Goal: Task Accomplishment & Management: Manage account settings

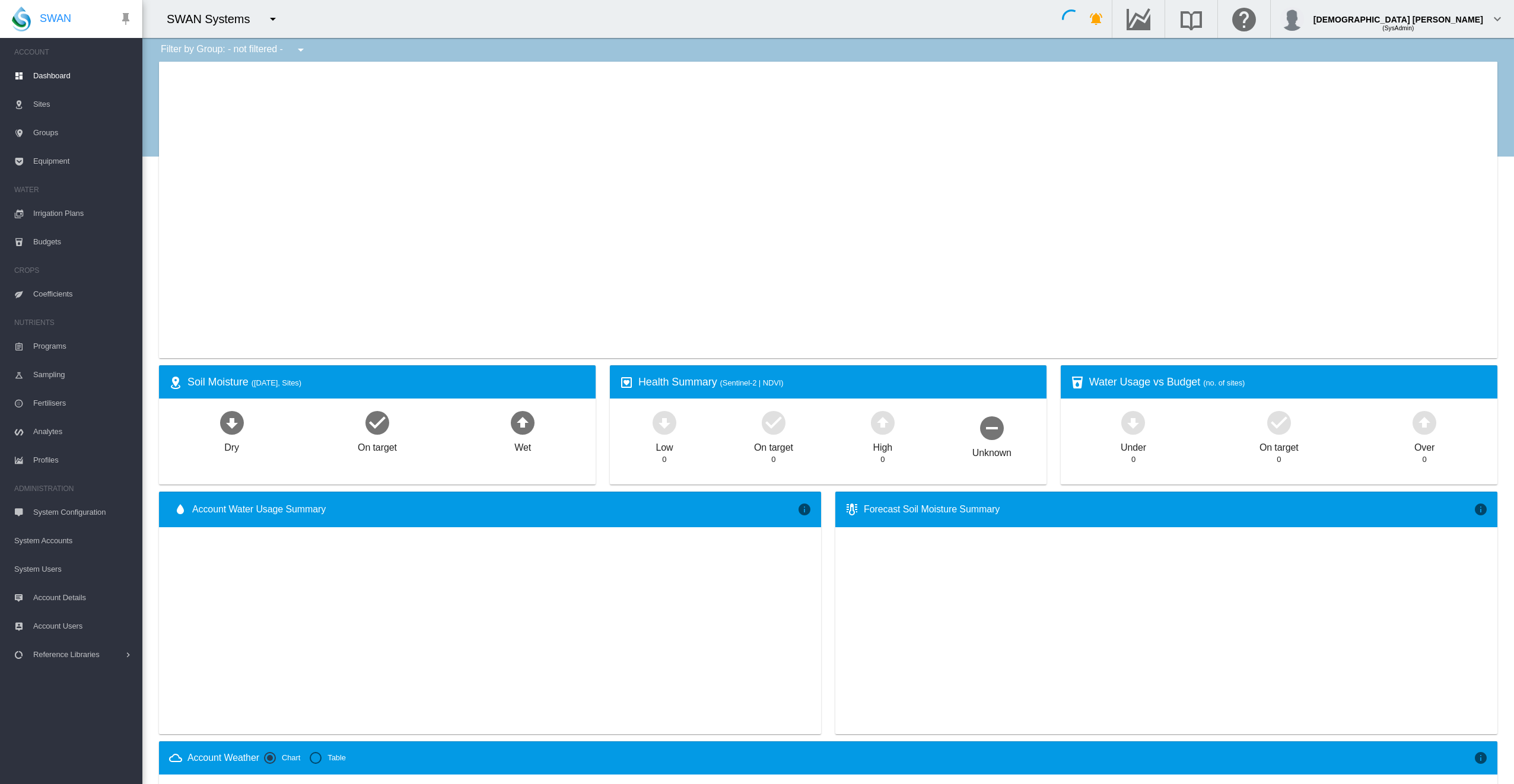
click at [266, 23] on md-icon "icon-menu-down" at bounding box center [273, 19] width 14 height 14
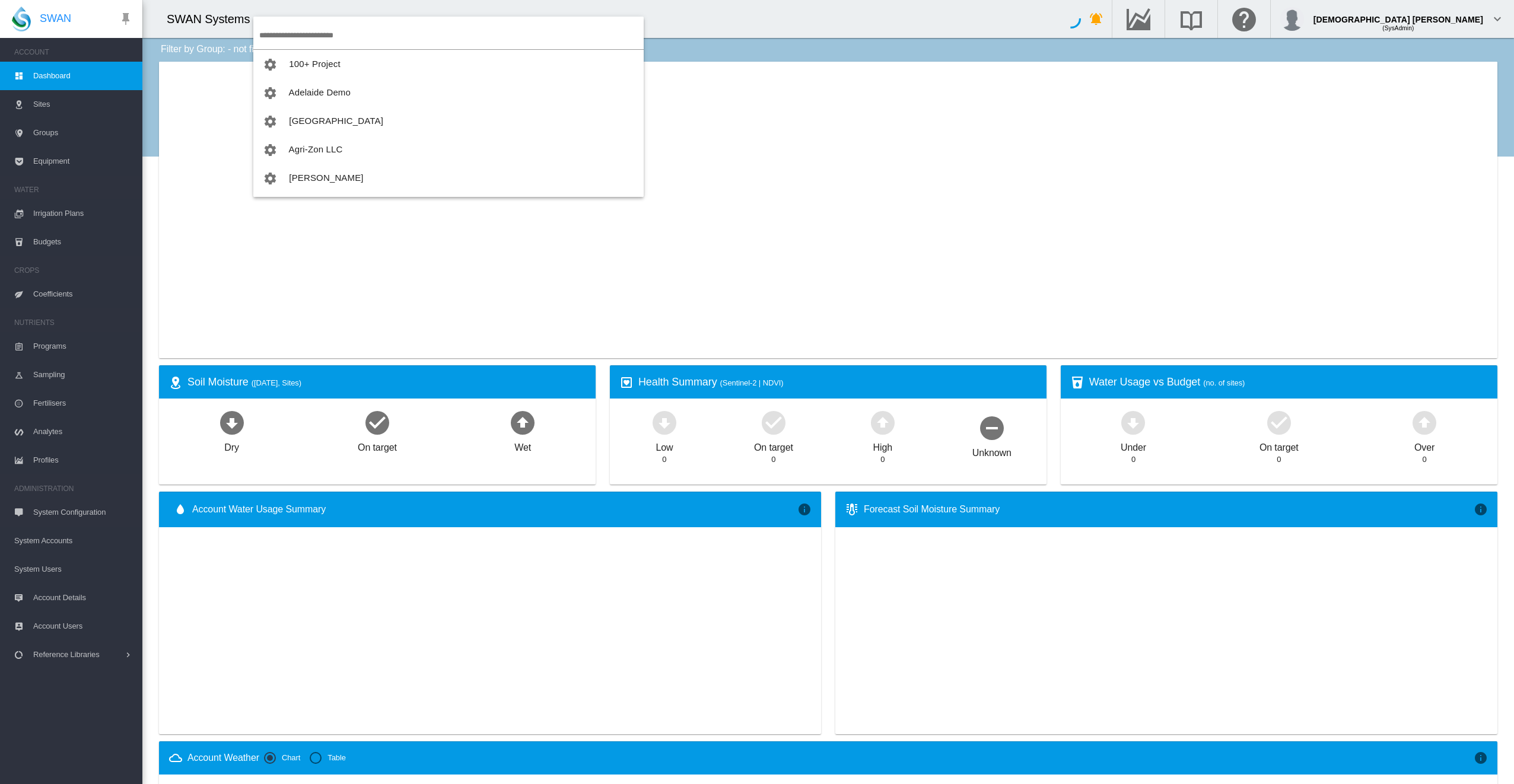
click at [291, 33] on input "search" at bounding box center [451, 35] width 385 height 28
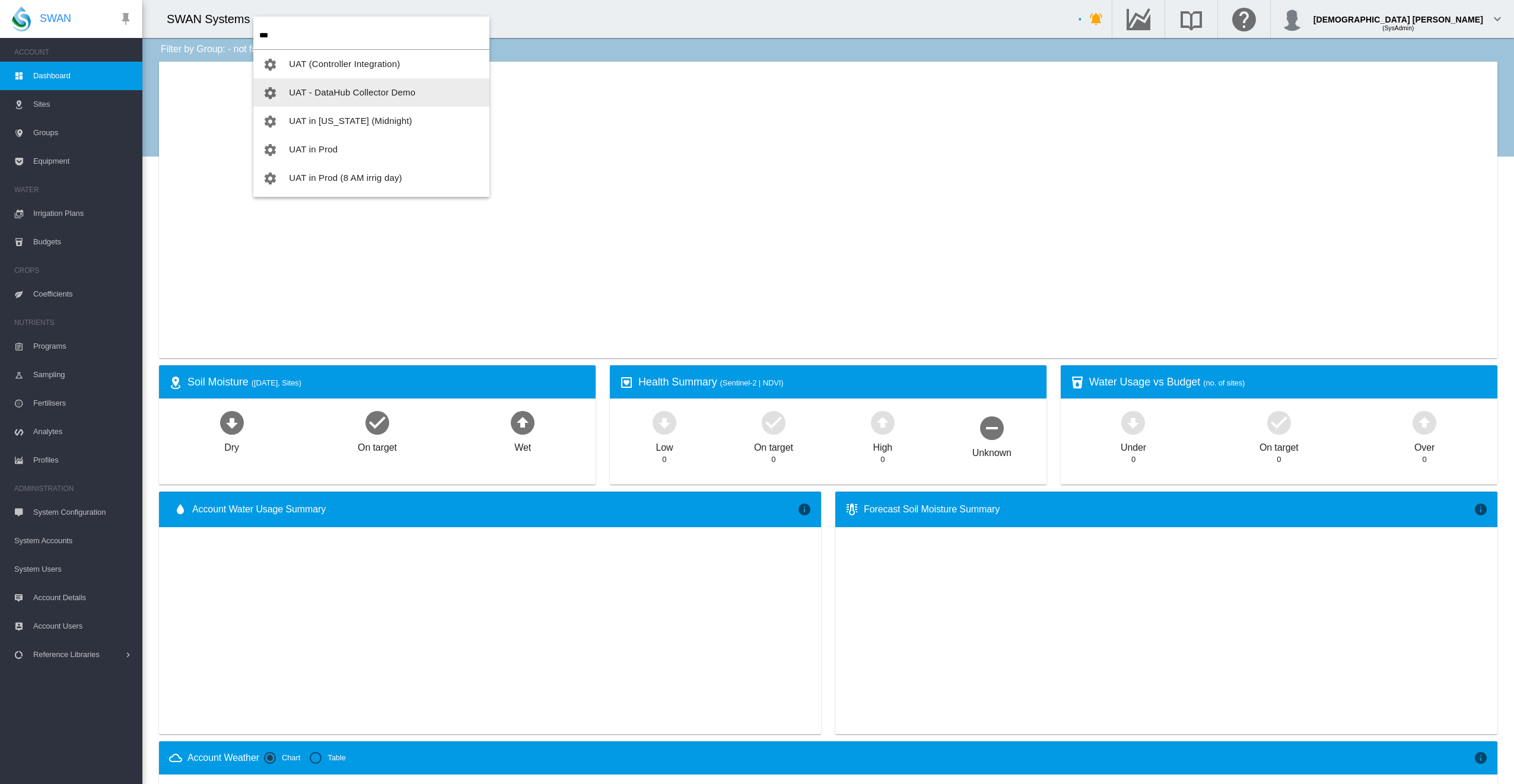
type input "***"
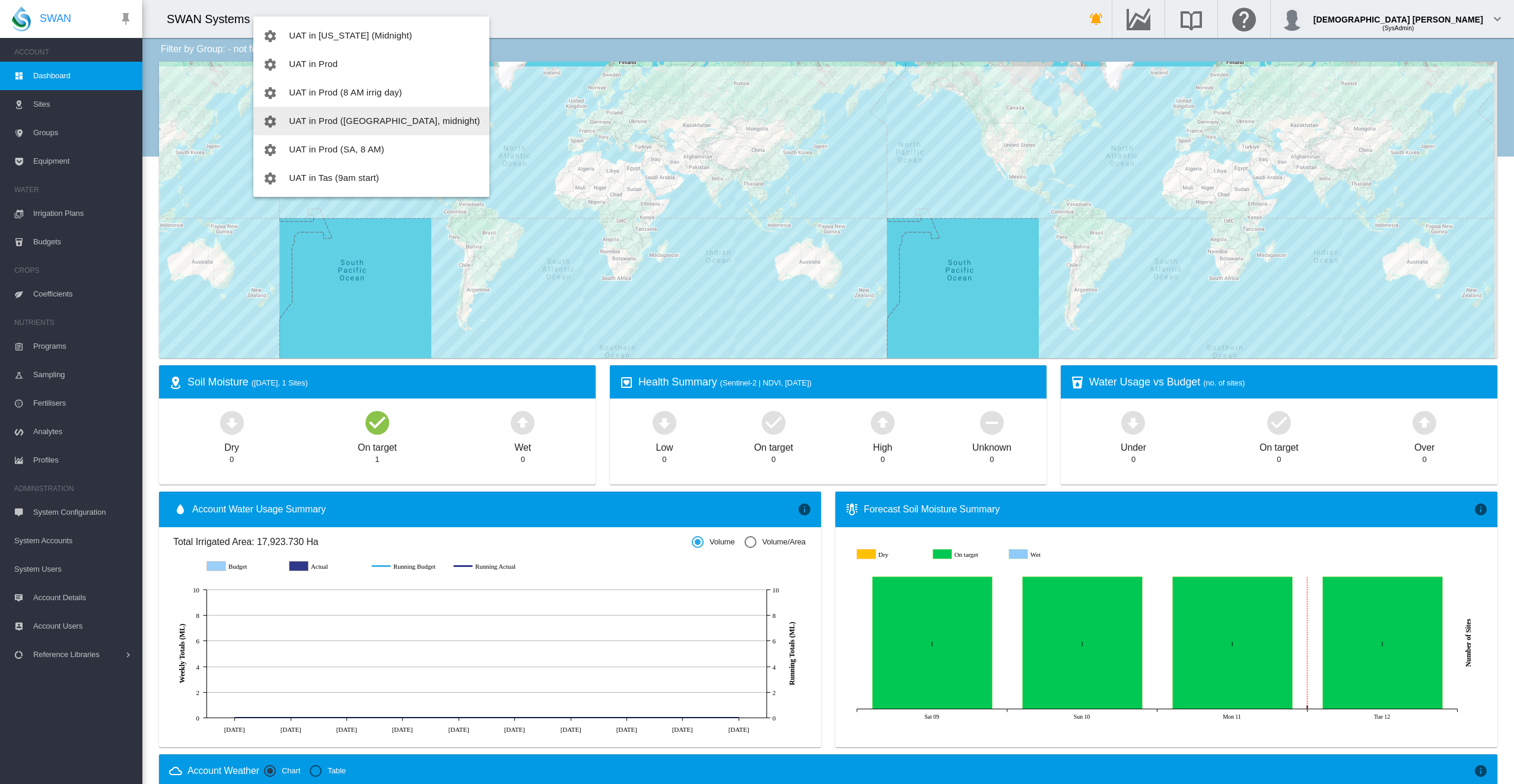
click at [330, 117] on span "UAT in Prod ([GEOGRAPHIC_DATA], midnight)" at bounding box center [385, 121] width 191 height 10
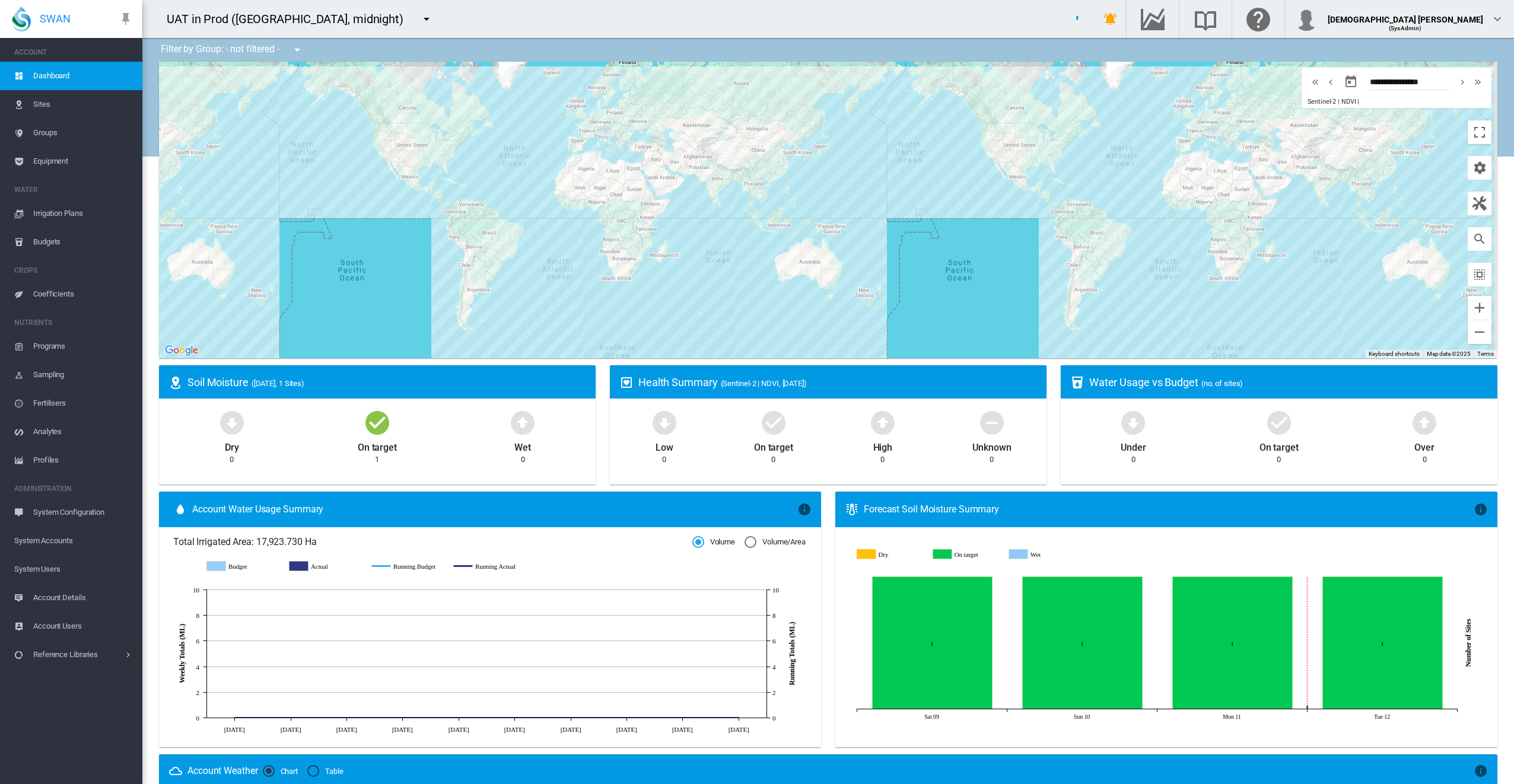
scroll to position [1623, 0]
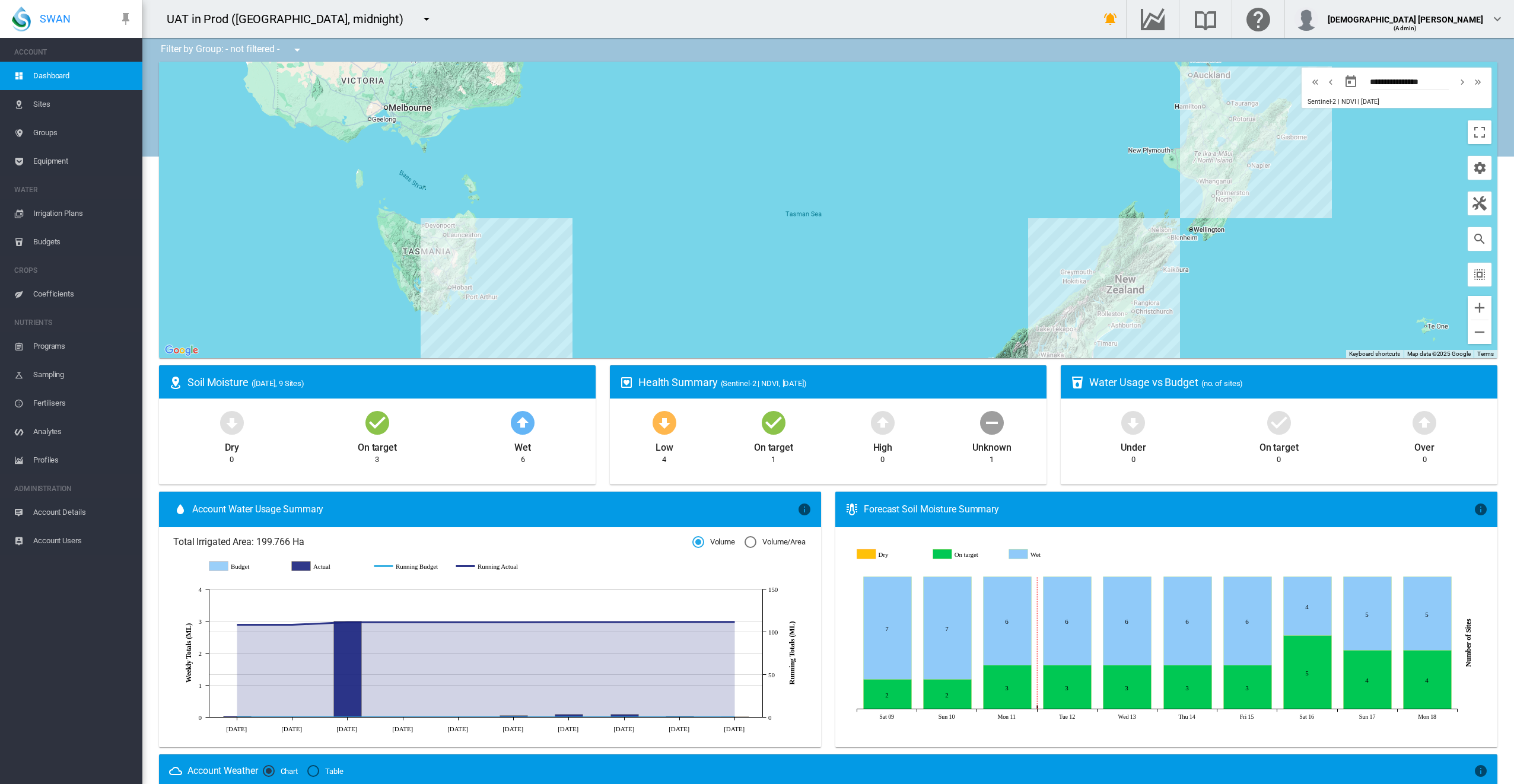
click at [835, 23] on div "UAT in Prod ([GEOGRAPHIC_DATA], midnight)" at bounding box center [610, 19] width 934 height 38
click at [37, 161] on span "Equipment" at bounding box center [82, 161] width 100 height 28
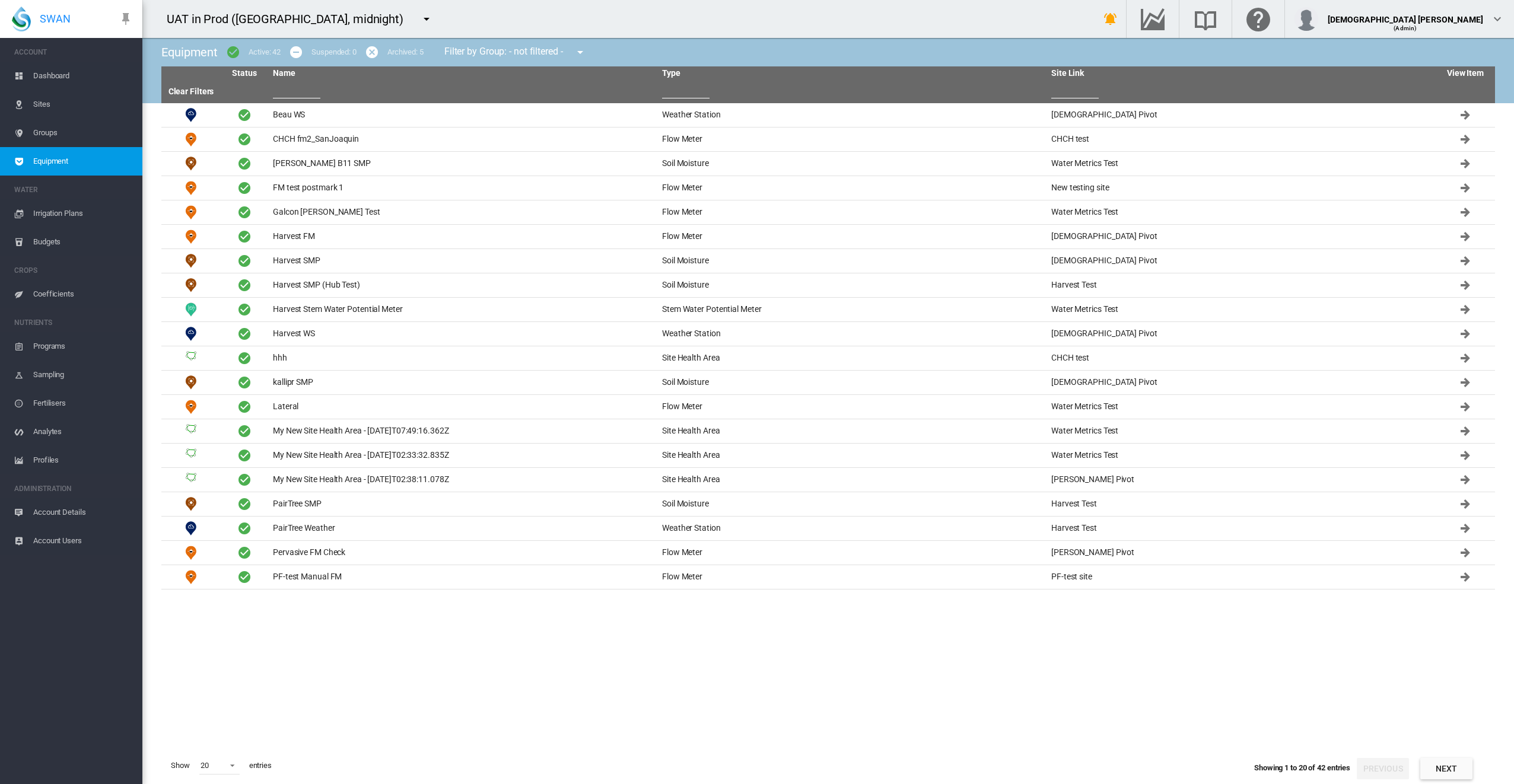
click at [298, 83] on input "text" at bounding box center [296, 89] width 48 height 18
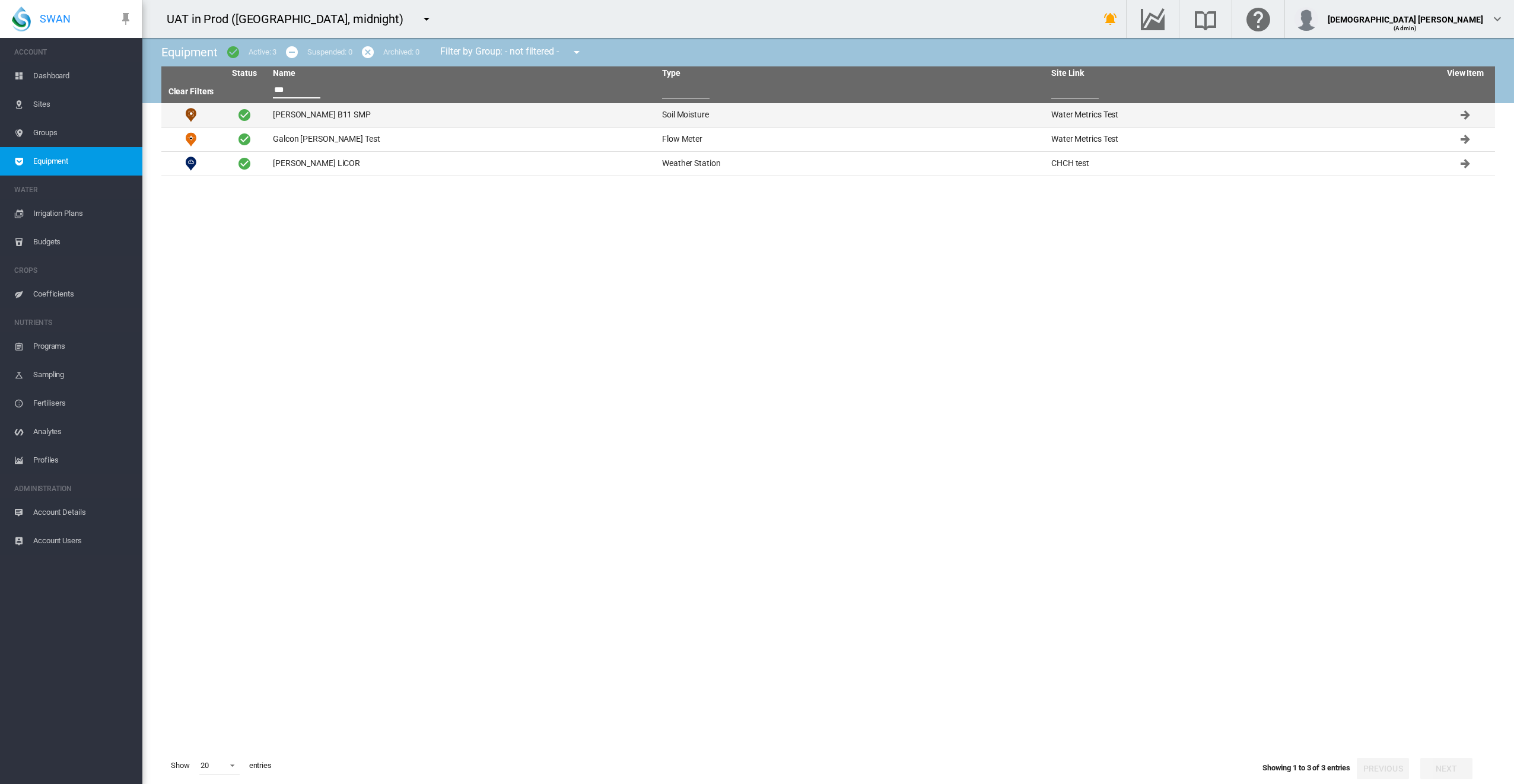
type input "***"
click at [321, 114] on td "Ensor B11 SMP" at bounding box center [462, 115] width 389 height 23
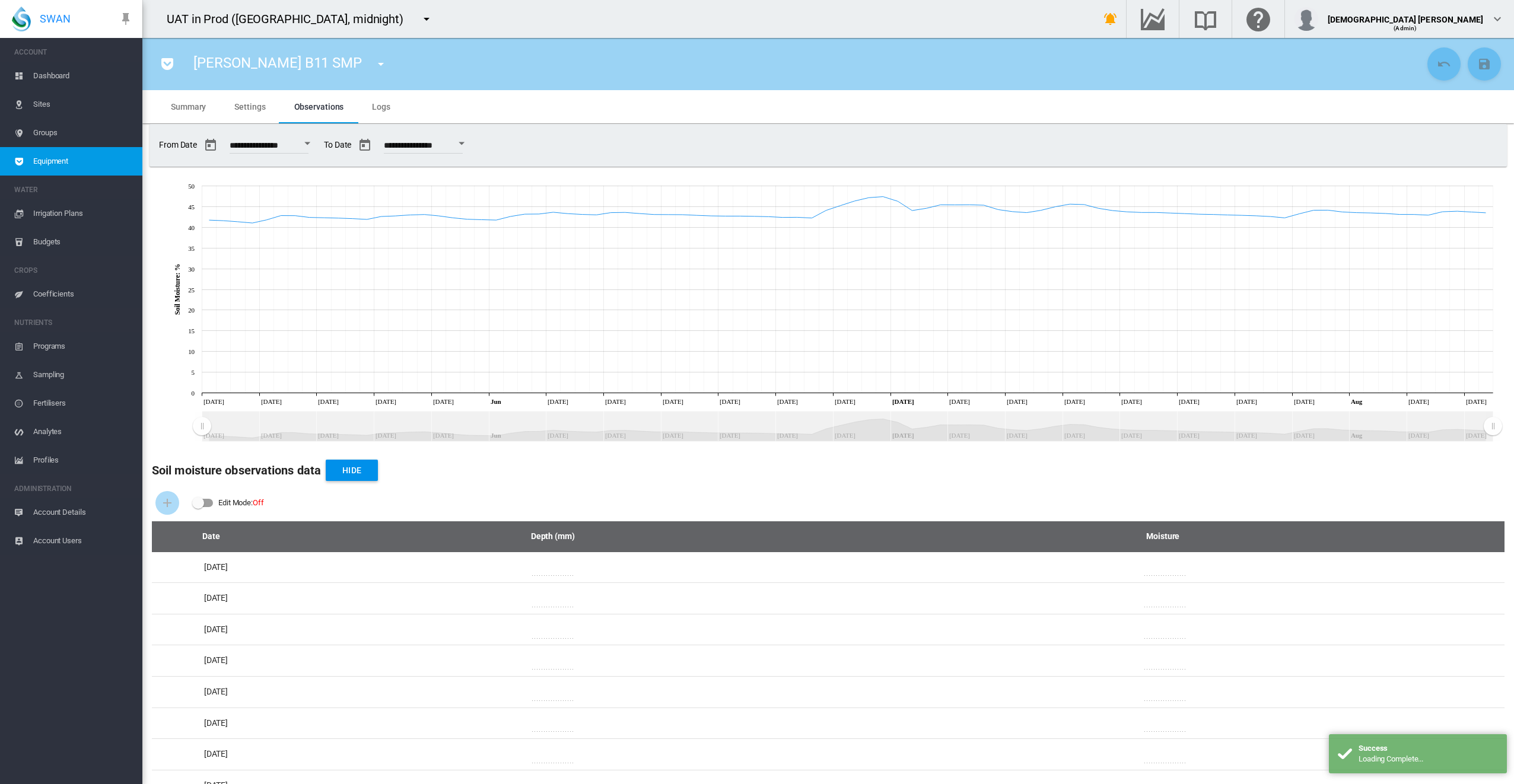
click at [385, 107] on span "Logs" at bounding box center [381, 107] width 18 height 9
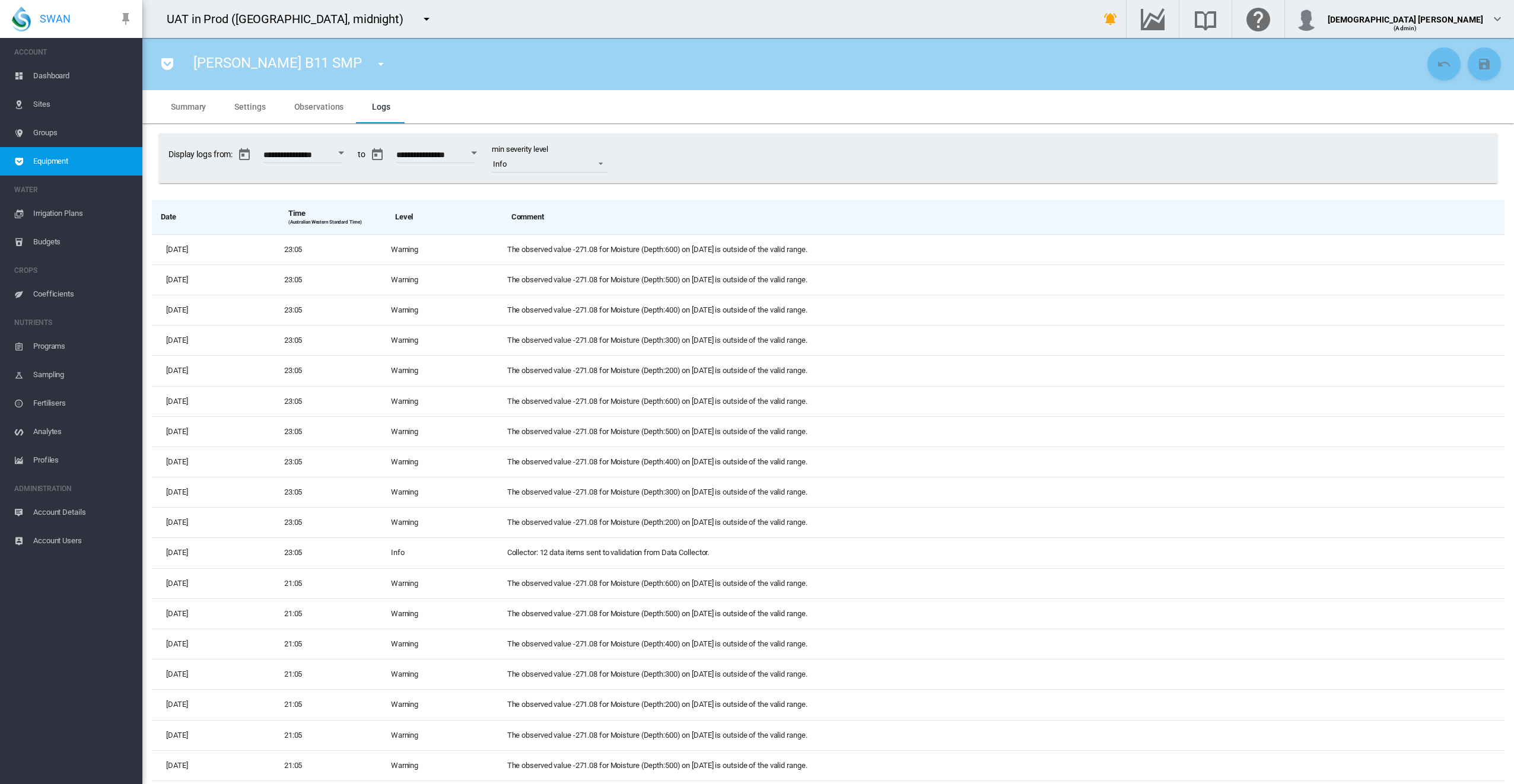
click at [325, 103] on span "Observations" at bounding box center [320, 107] width 50 height 9
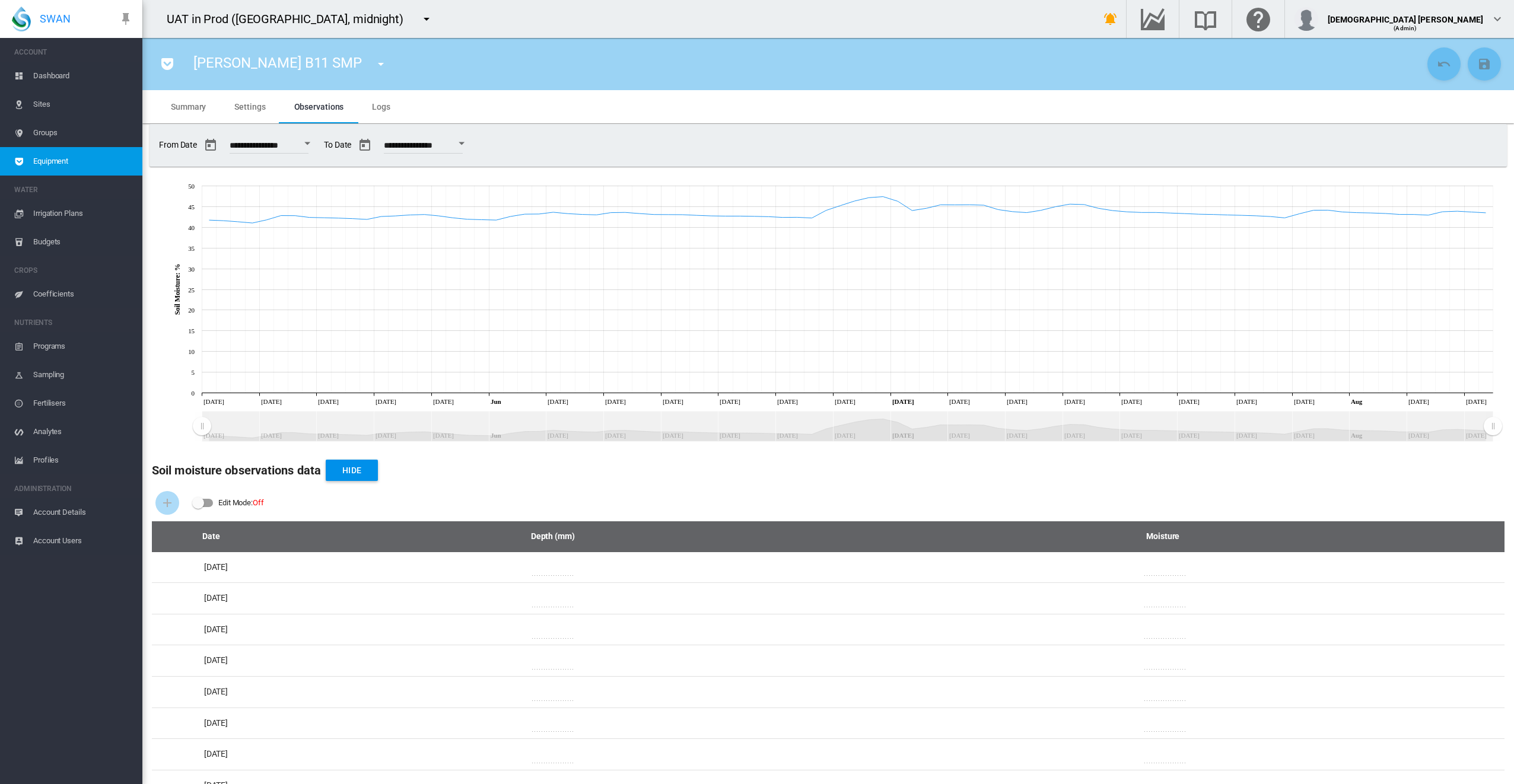
drag, startPoint x: 875, startPoint y: 135, endPoint x: 457, endPoint y: 118, distance: 418.3
click at [875, 135] on div "**********" at bounding box center [828, 145] width 1348 height 33
click at [65, 154] on span "Equipment" at bounding box center [82, 161] width 100 height 28
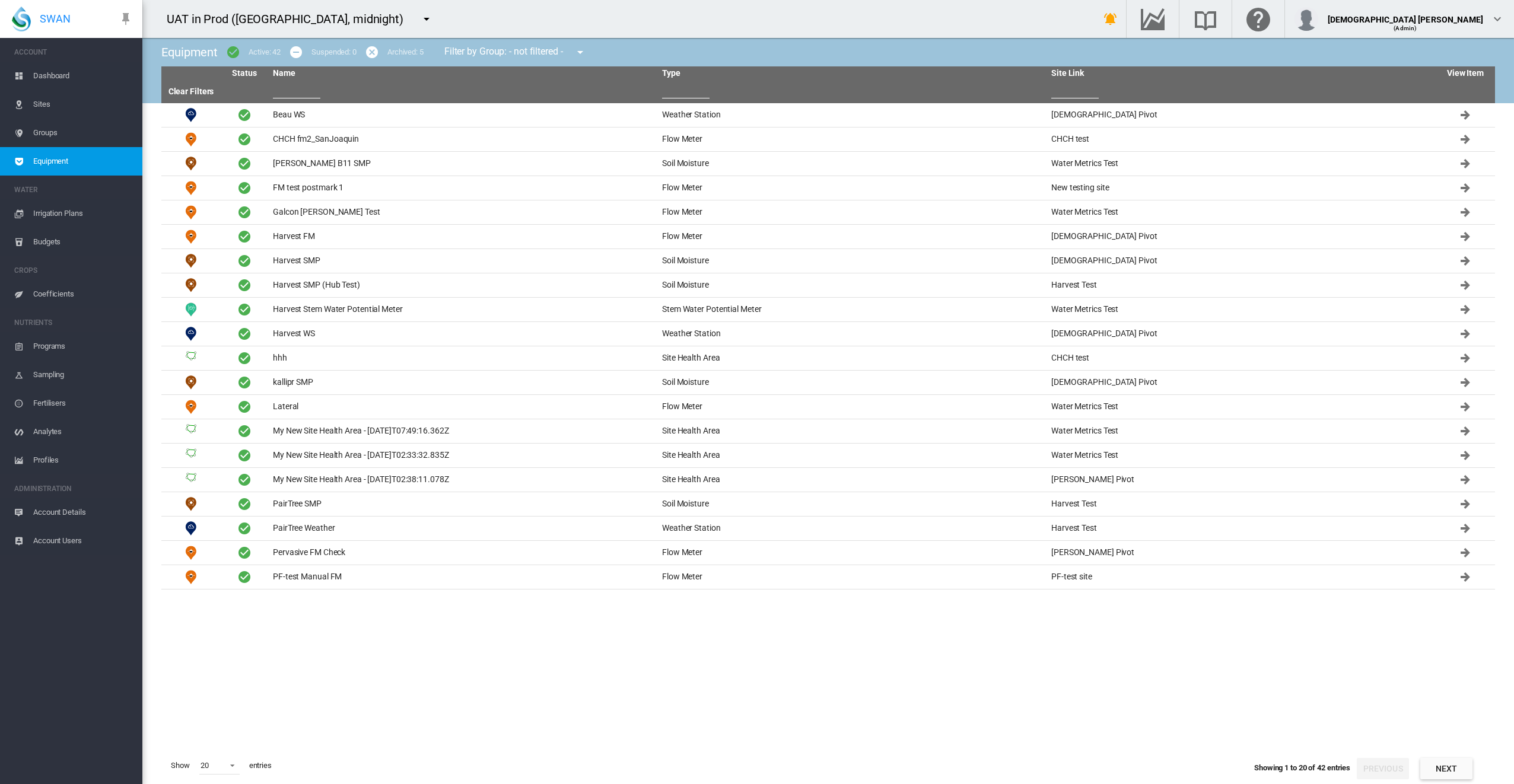
click at [309, 93] on input "text" at bounding box center [296, 89] width 48 height 18
type input "*"
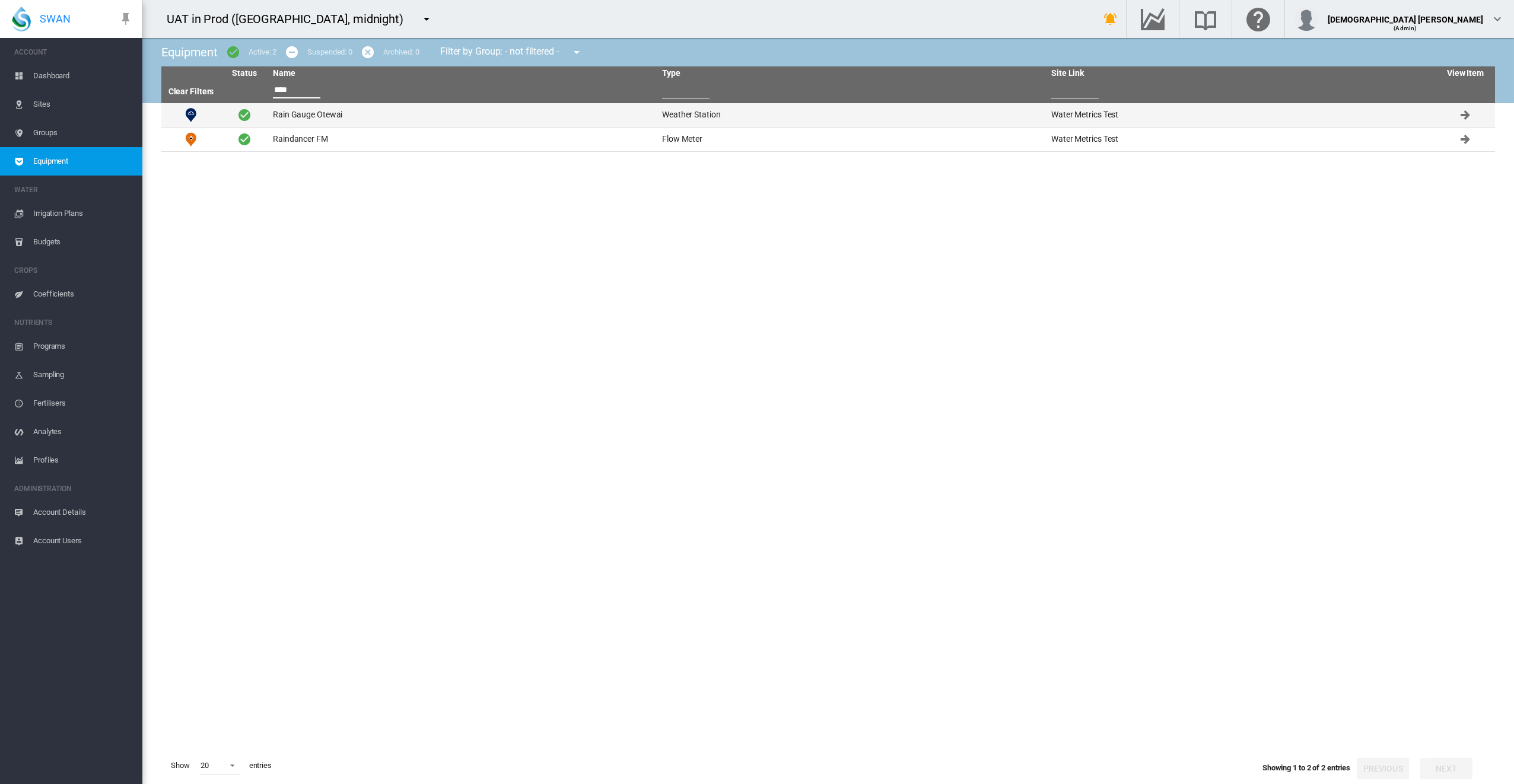
type input "****"
click at [350, 123] on td "Rain Gauge Otewai" at bounding box center [462, 115] width 389 height 23
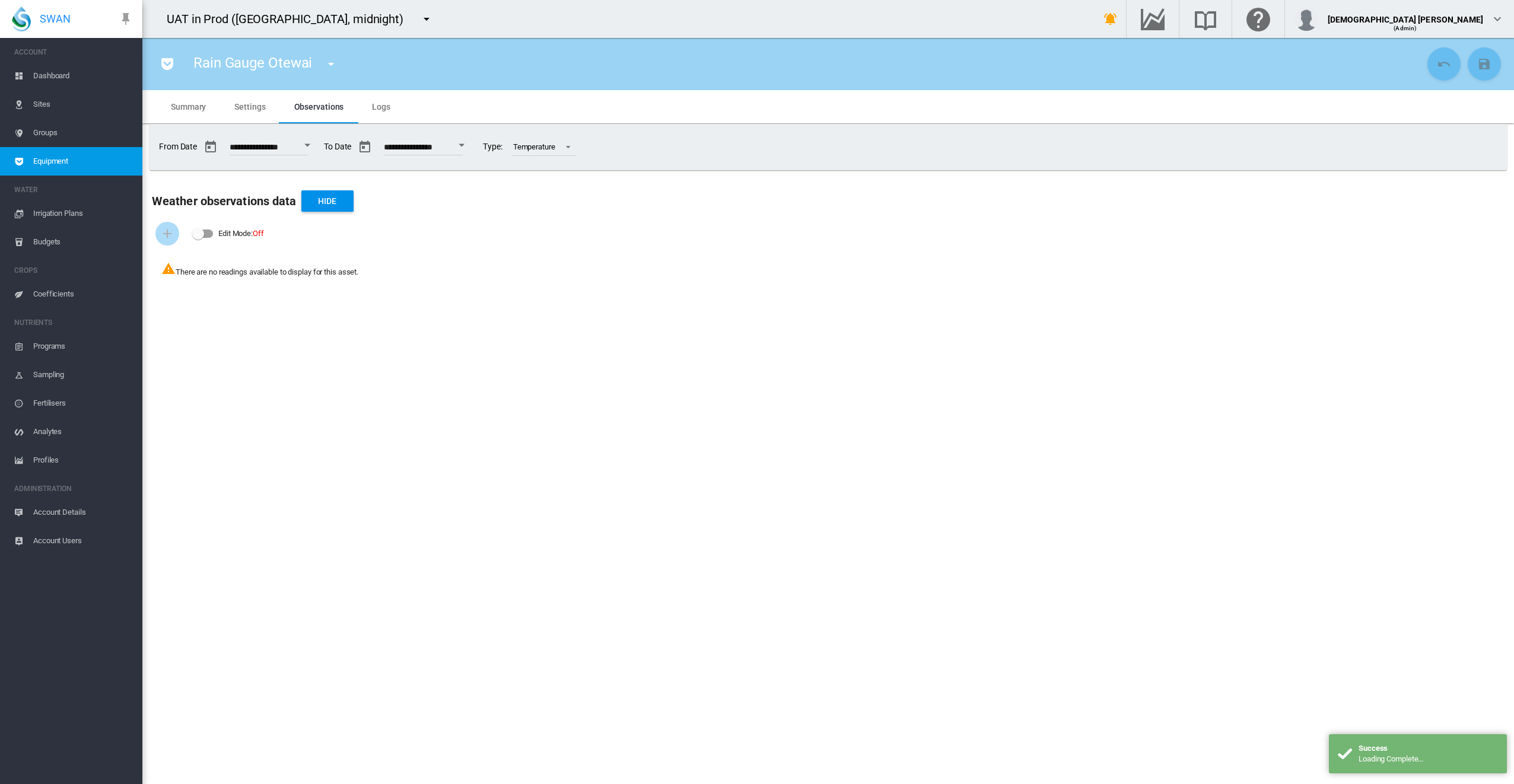
click at [376, 111] on span "Logs" at bounding box center [381, 107] width 18 height 9
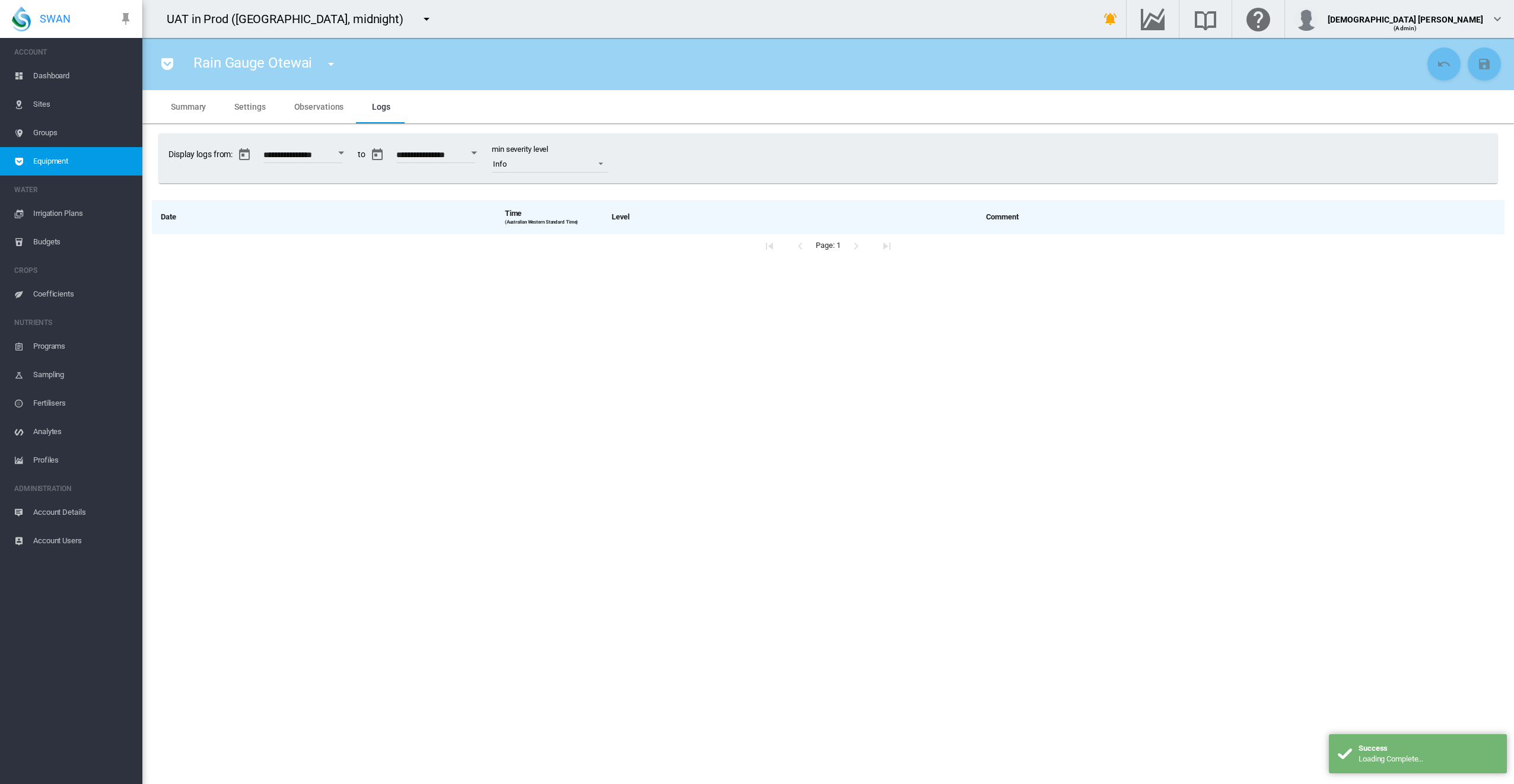
click at [288, 106] on md-tab-item "Observations" at bounding box center [319, 107] width 78 height 33
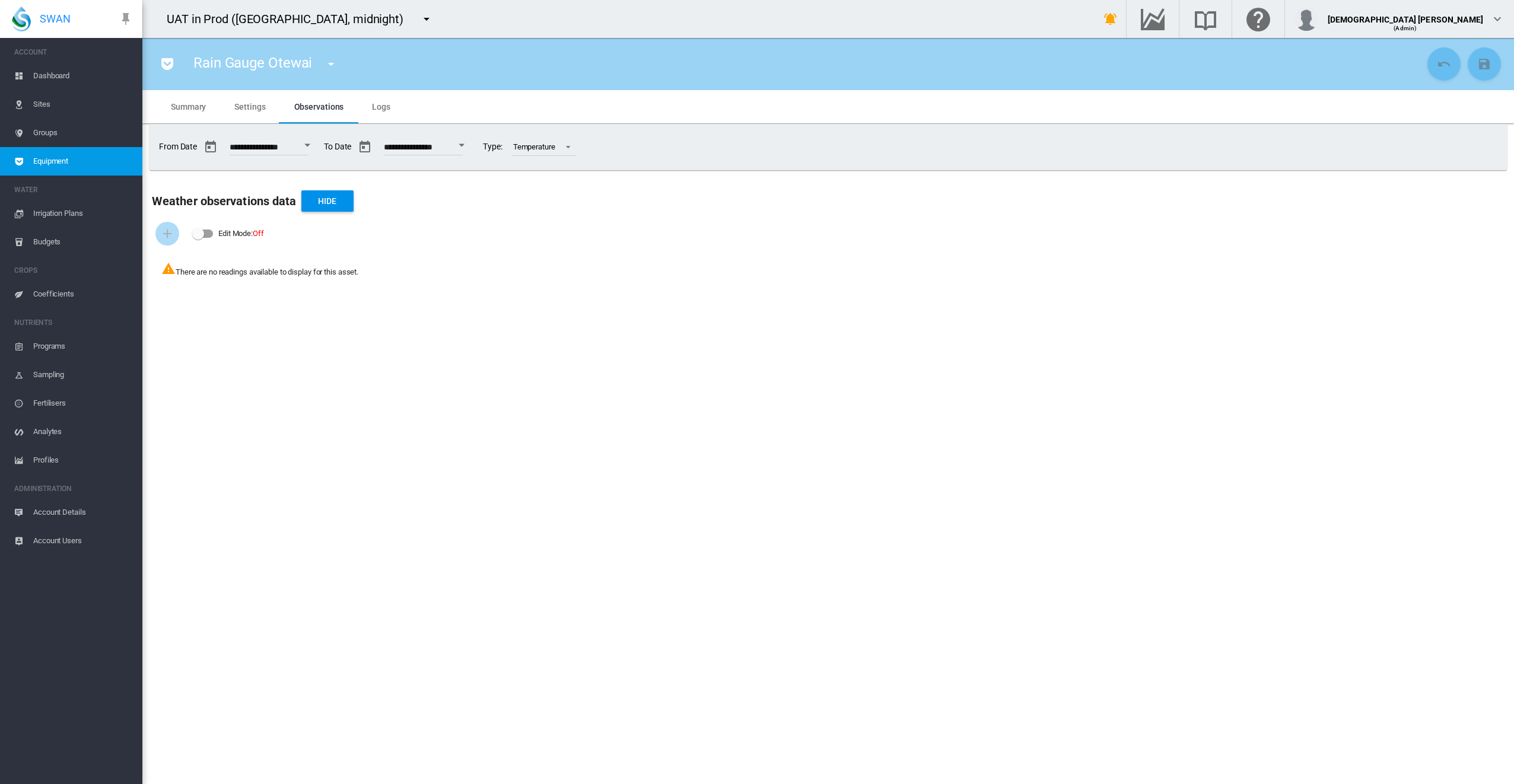
click at [788, 100] on md-tabs-canvas "Summary Settings Observations Logs Summary Settings Observations Logs" at bounding box center [828, 107] width 1343 height 33
click at [419, 16] on md-icon "icon-menu-down" at bounding box center [426, 19] width 14 height 14
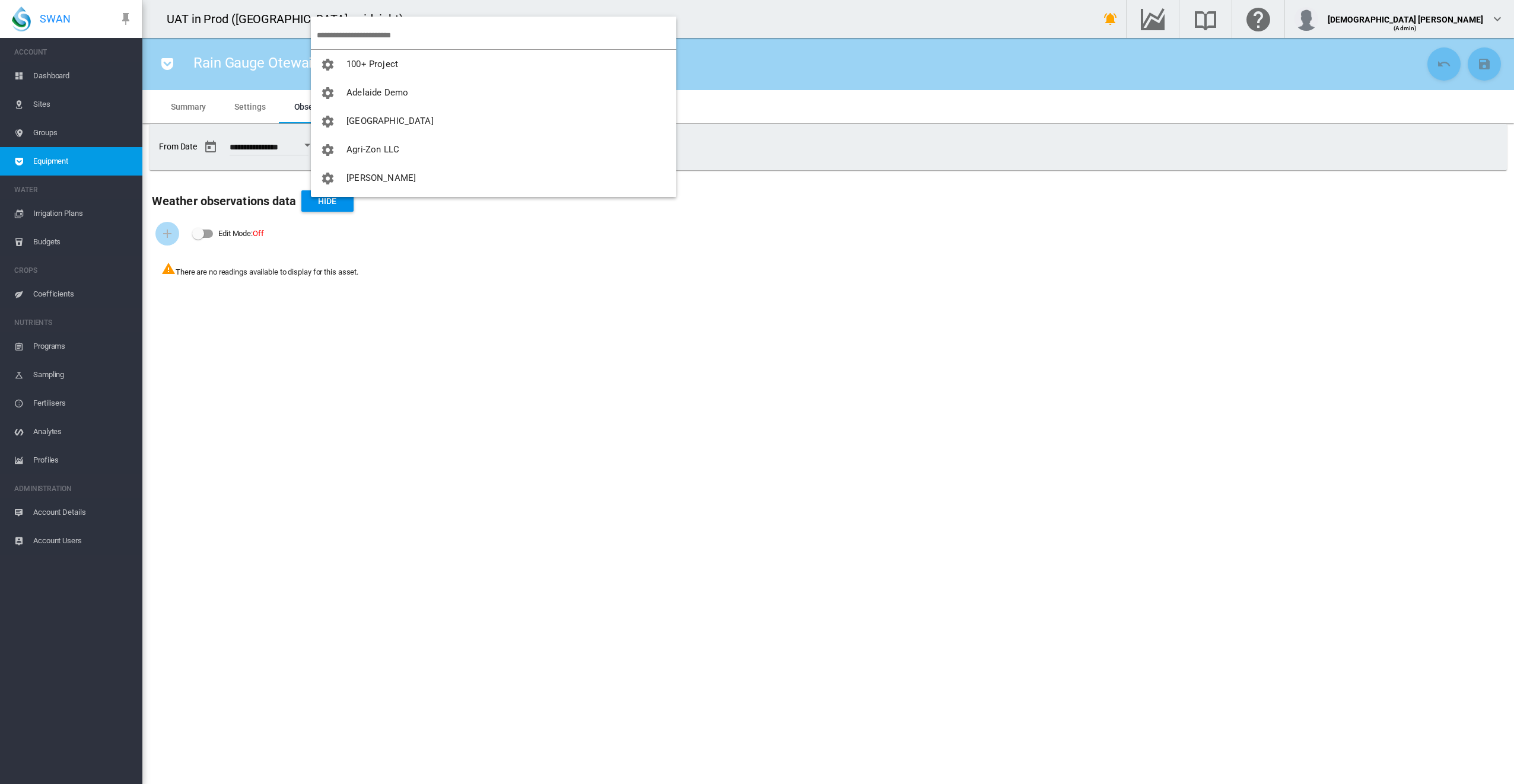
click at [334, 35] on input "search" at bounding box center [496, 35] width 360 height 28
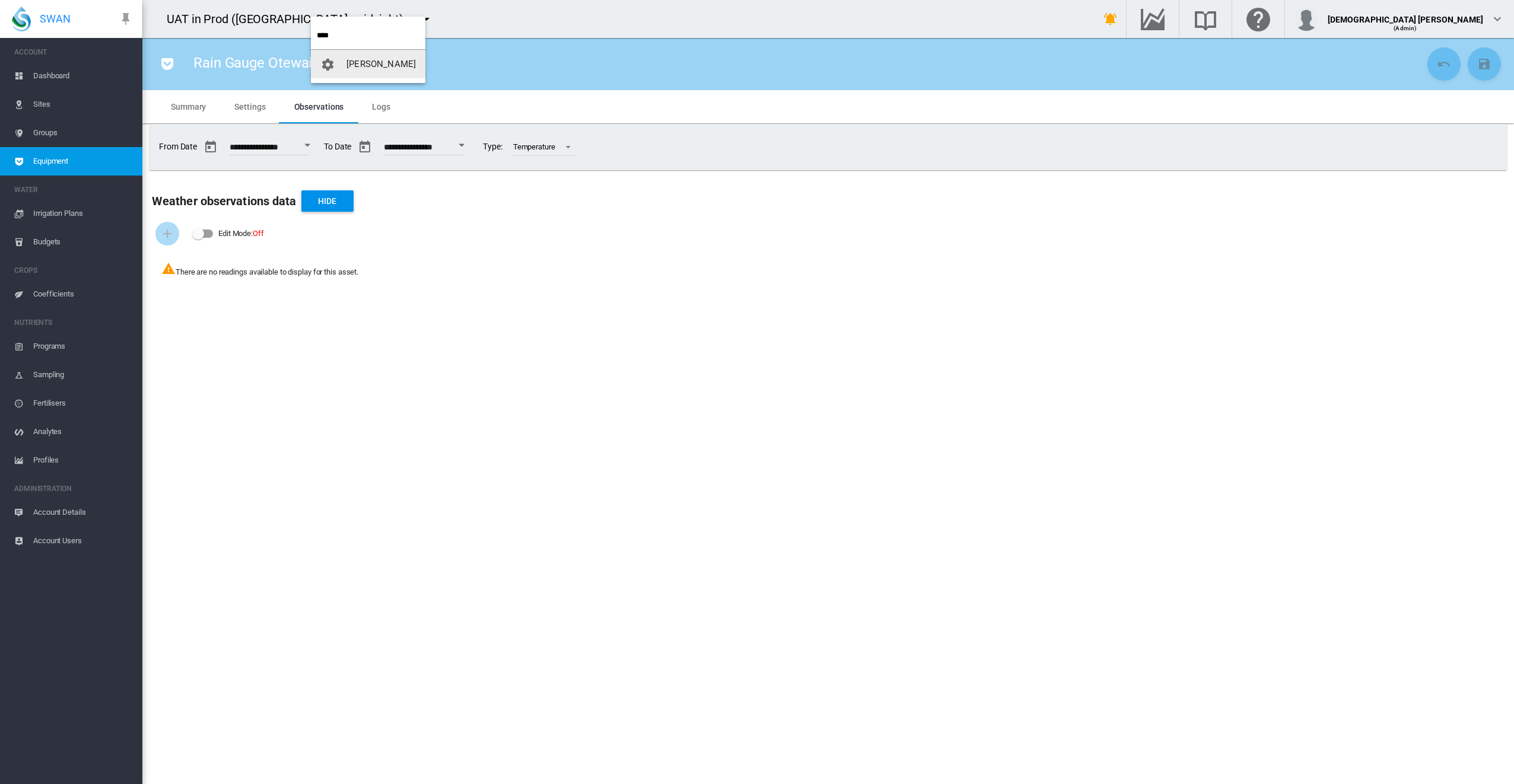
type input "****"
click at [353, 55] on button "[PERSON_NAME]" at bounding box center [368, 64] width 114 height 28
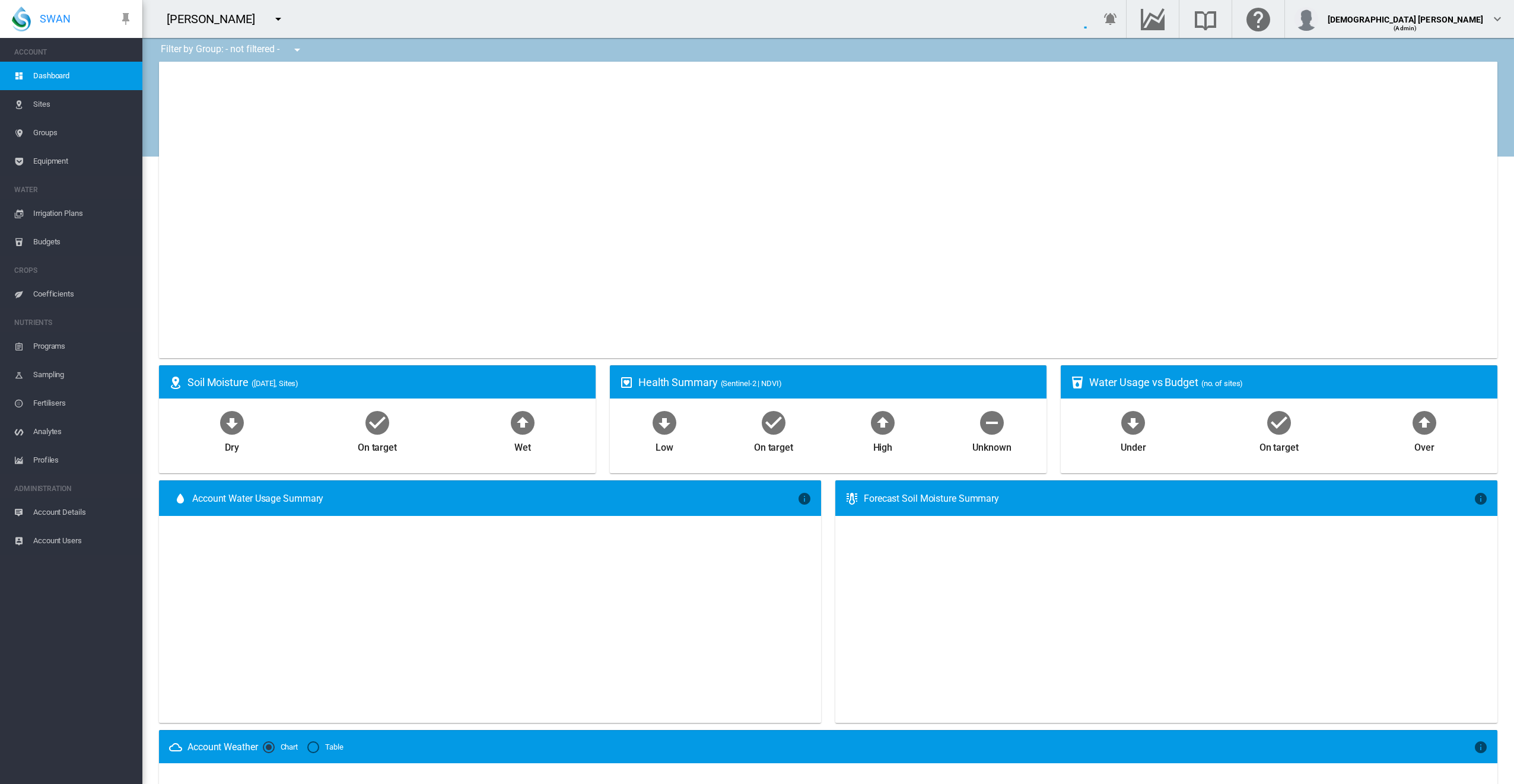
click at [46, 162] on span "Equipment" at bounding box center [82, 161] width 100 height 28
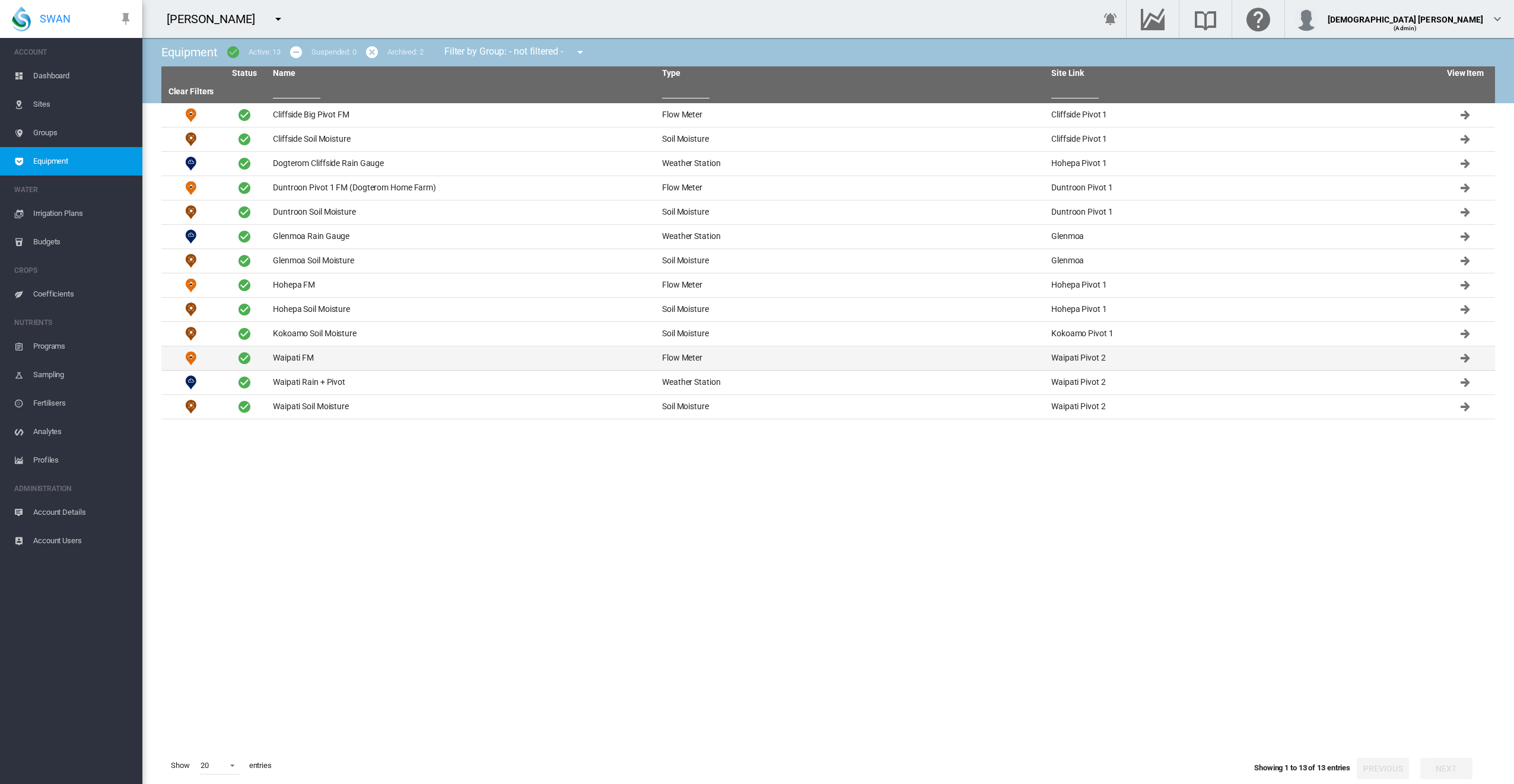
click at [315, 358] on td "Waipati FM" at bounding box center [462, 358] width 389 height 23
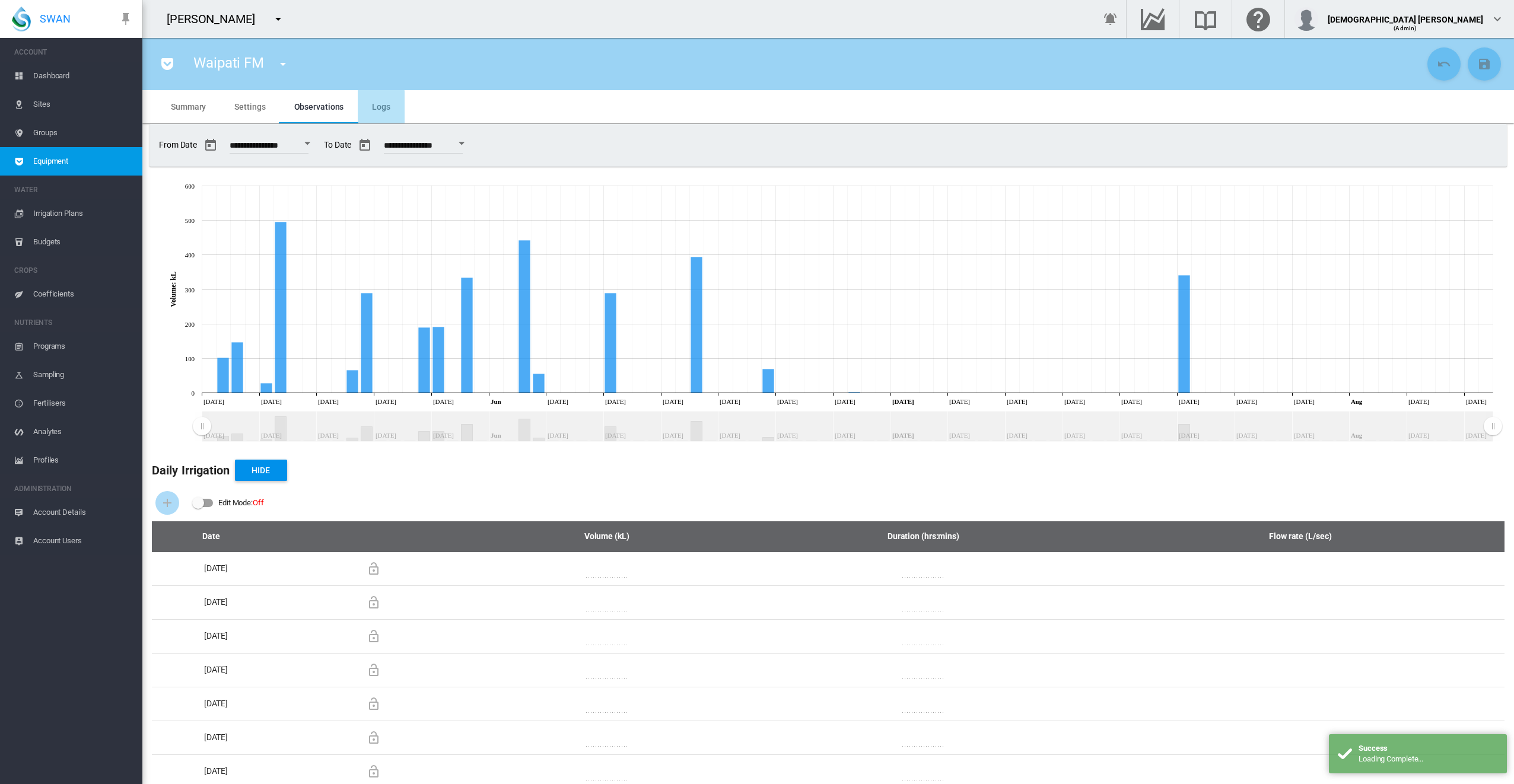
click at [375, 111] on md-tab-item "Logs" at bounding box center [382, 107] width 47 height 33
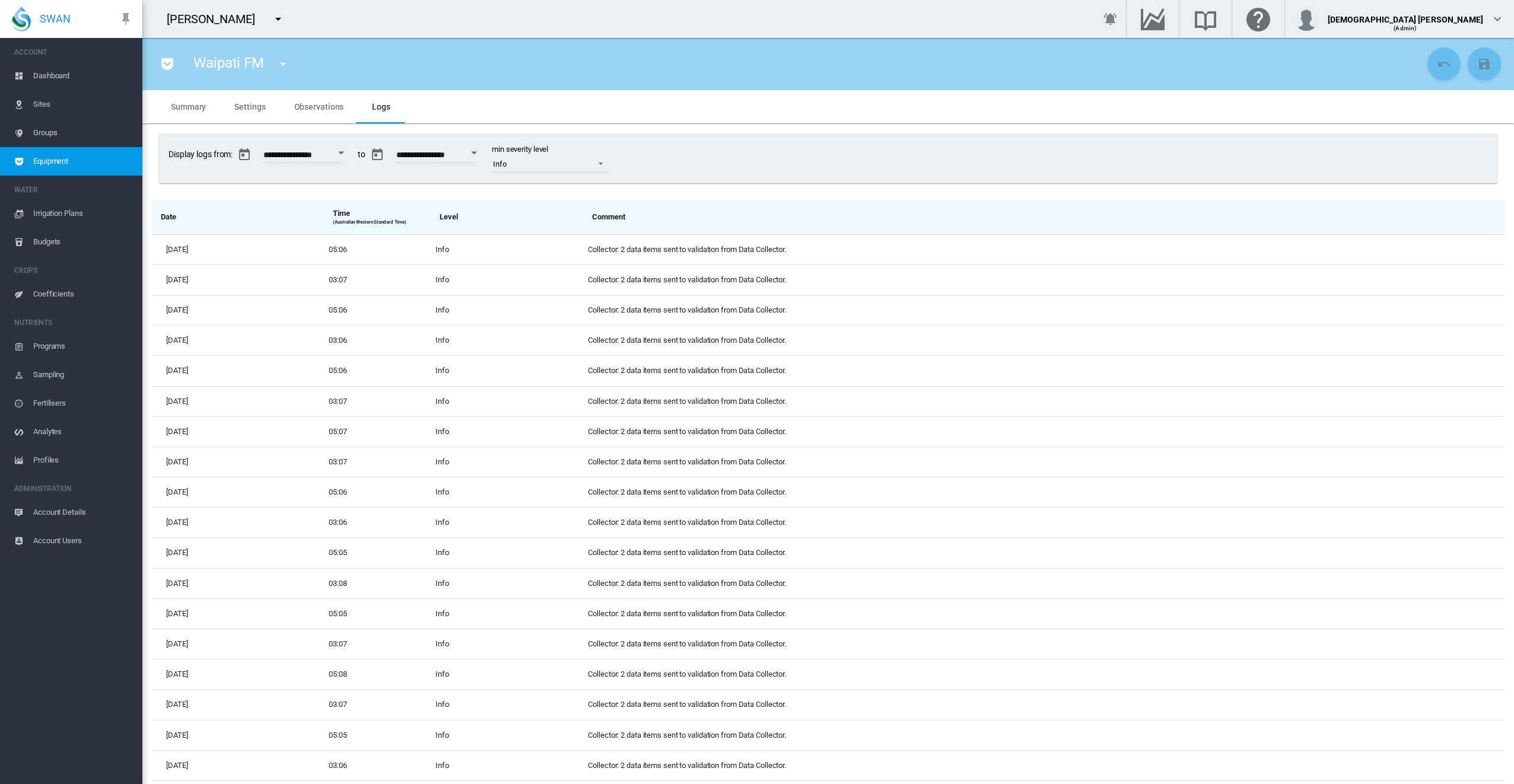
click at [312, 104] on span "Observations" at bounding box center [320, 107] width 50 height 9
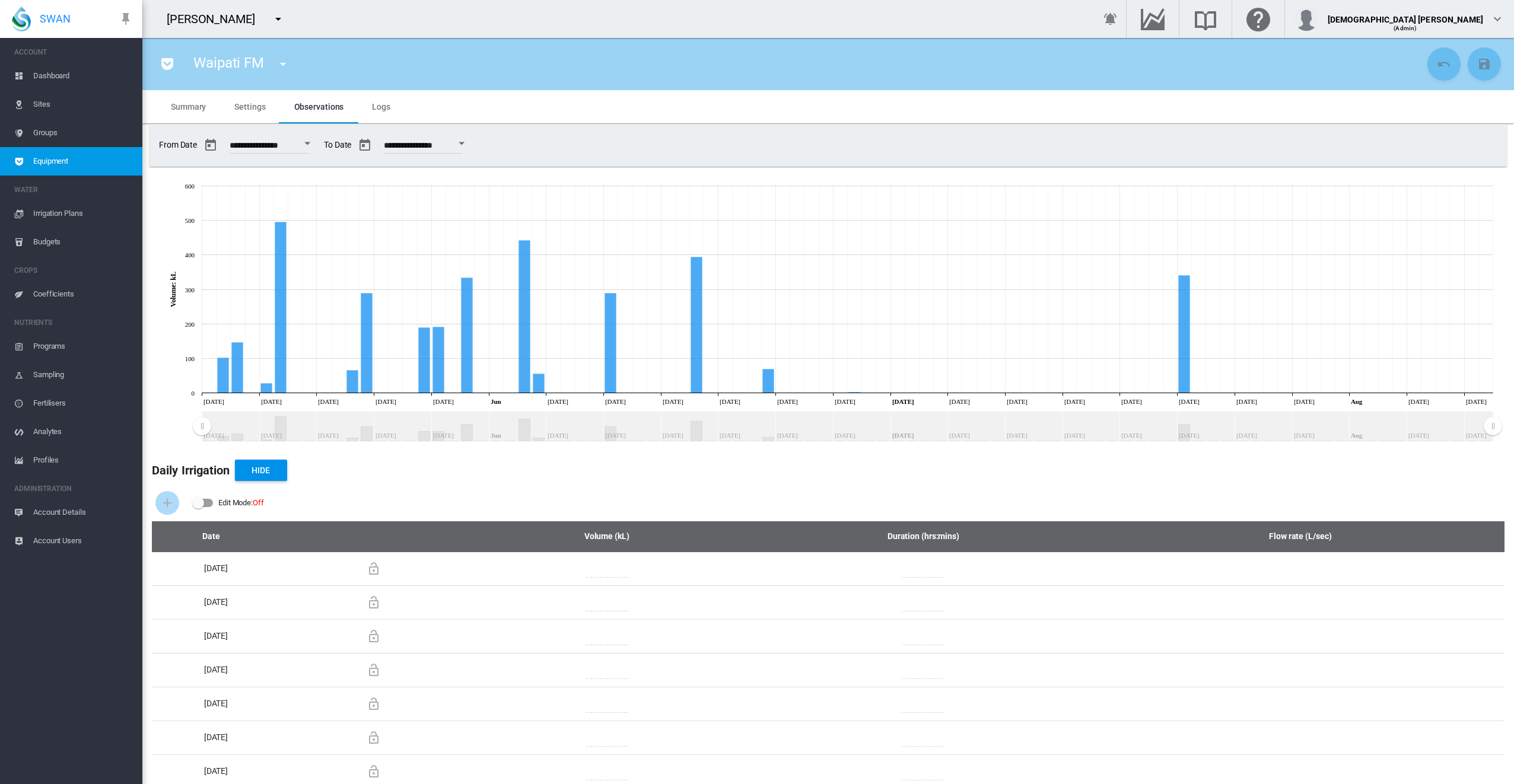
click at [796, 10] on div "[PERSON_NAME]" at bounding box center [610, 19] width 934 height 38
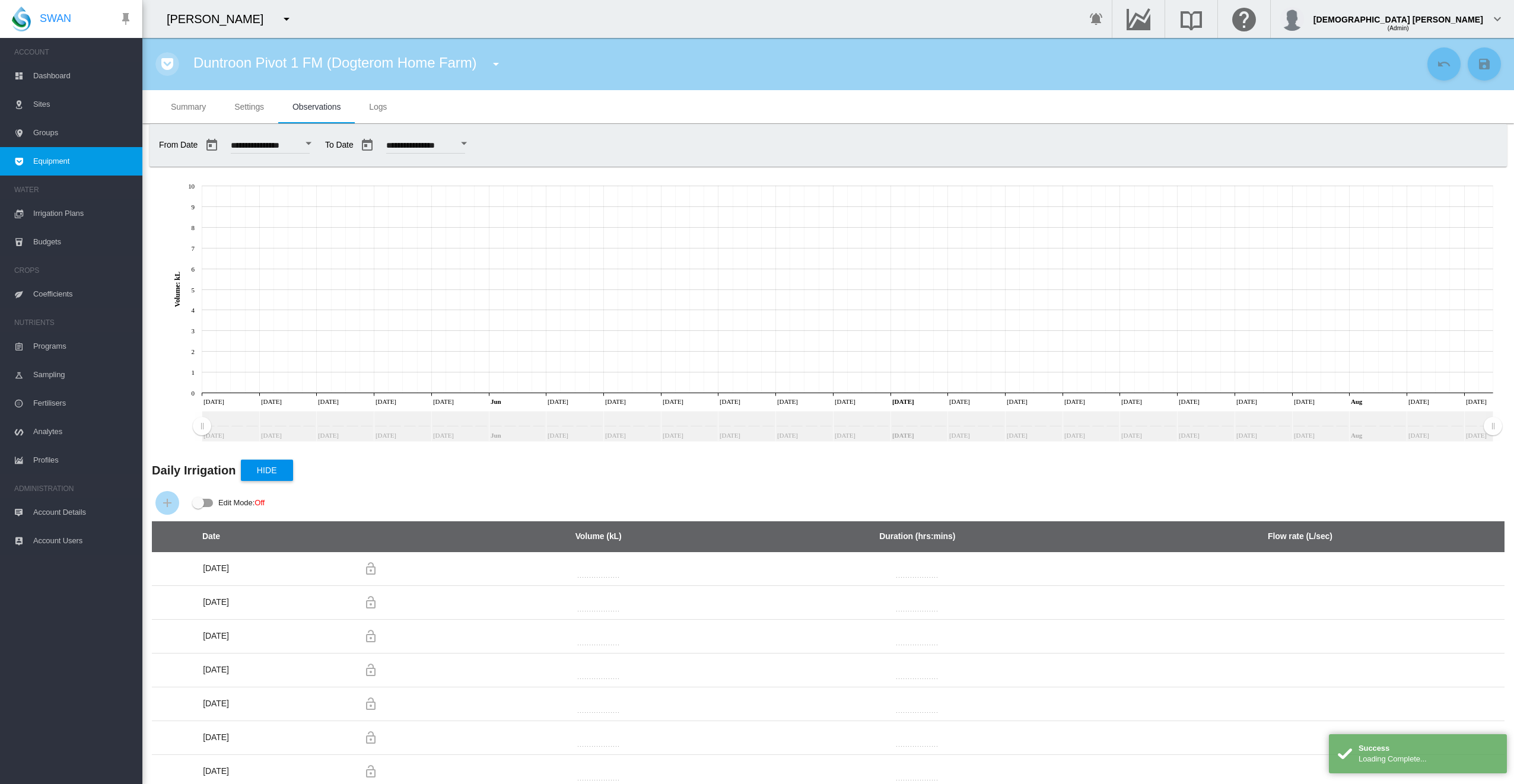
click at [172, 60] on md-icon "icon-pocket" at bounding box center [167, 64] width 14 height 14
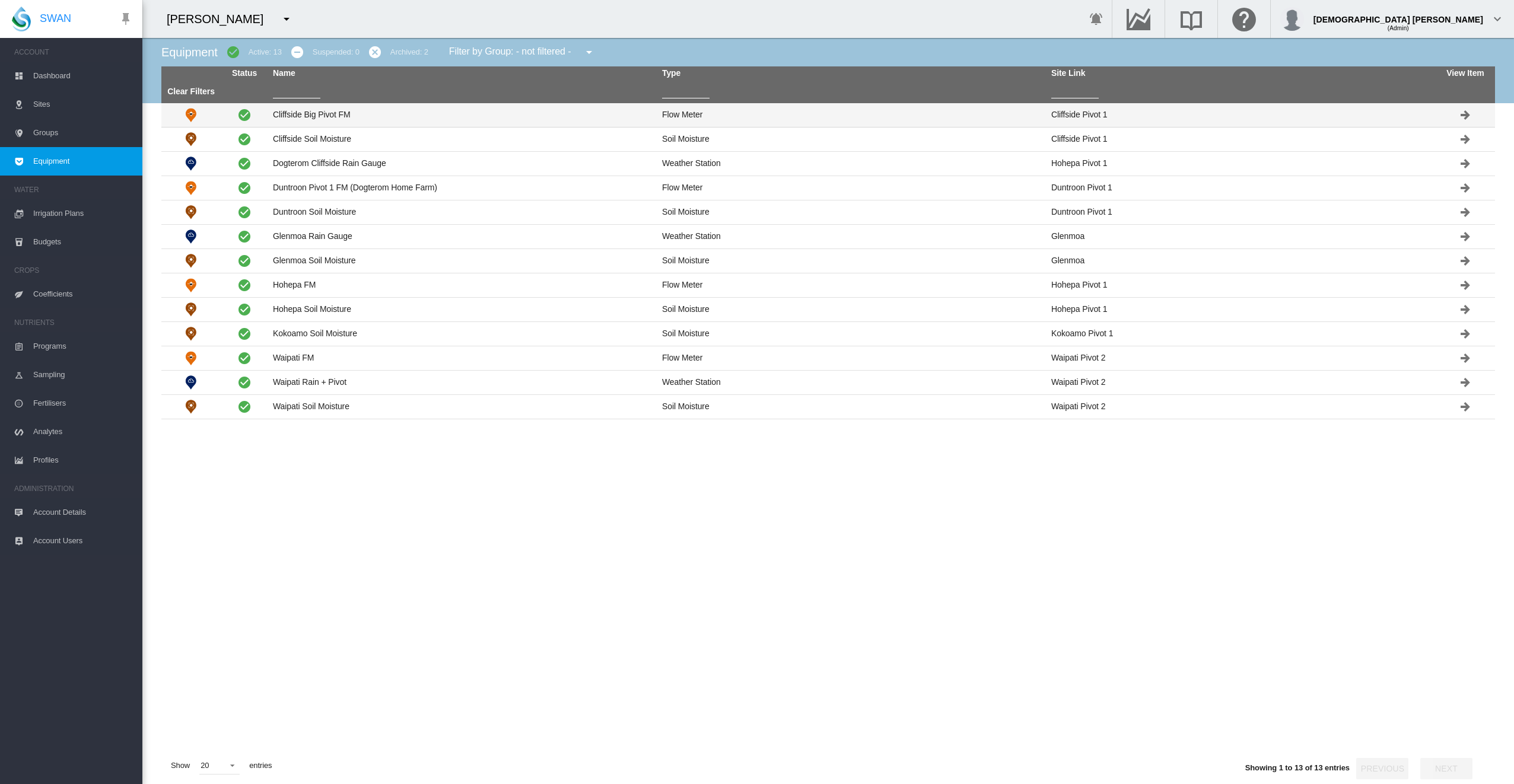
click at [388, 120] on td "Cliffside Big Pivot FM" at bounding box center [462, 115] width 389 height 23
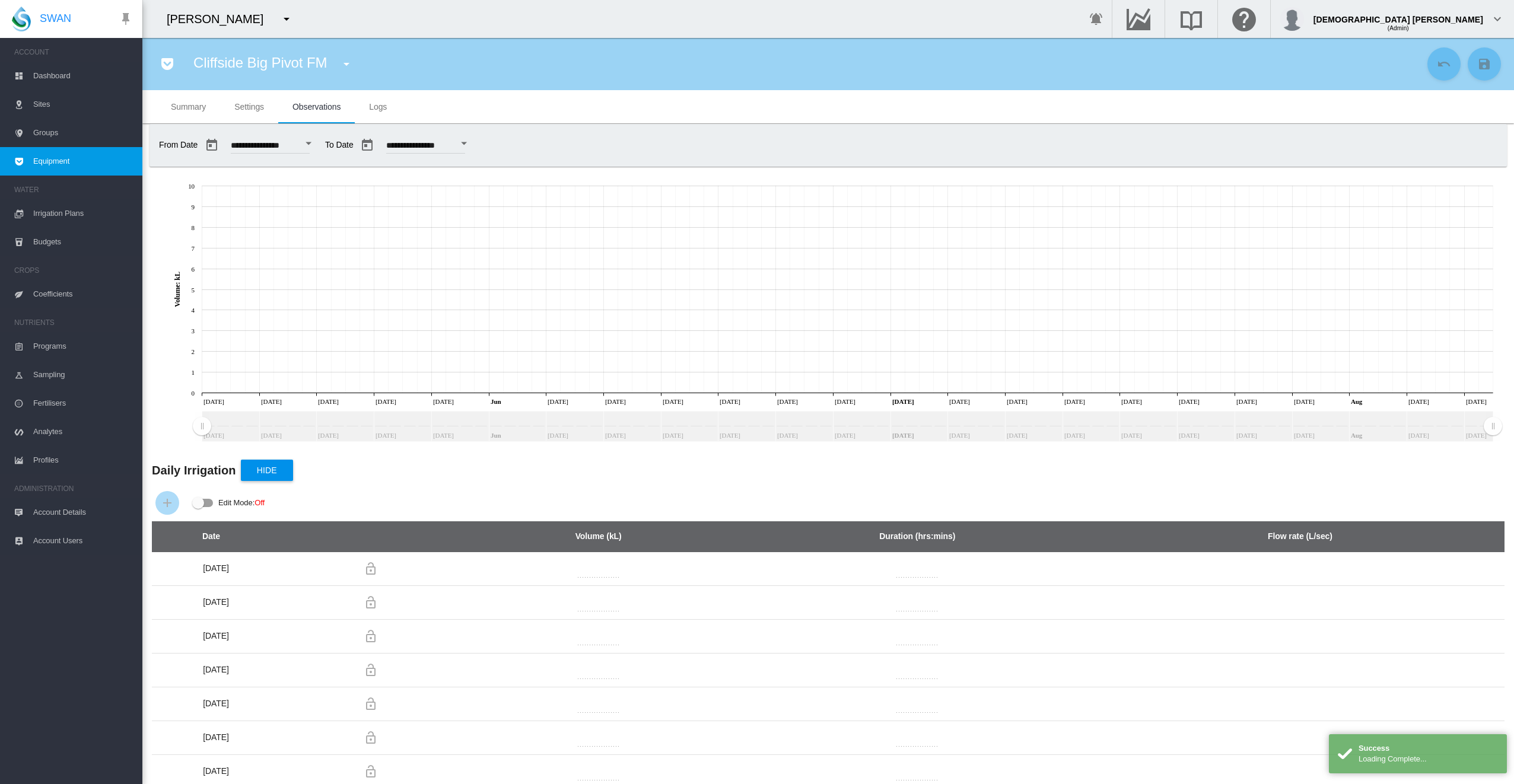
click at [171, 63] on md-icon "icon-pocket" at bounding box center [167, 64] width 14 height 14
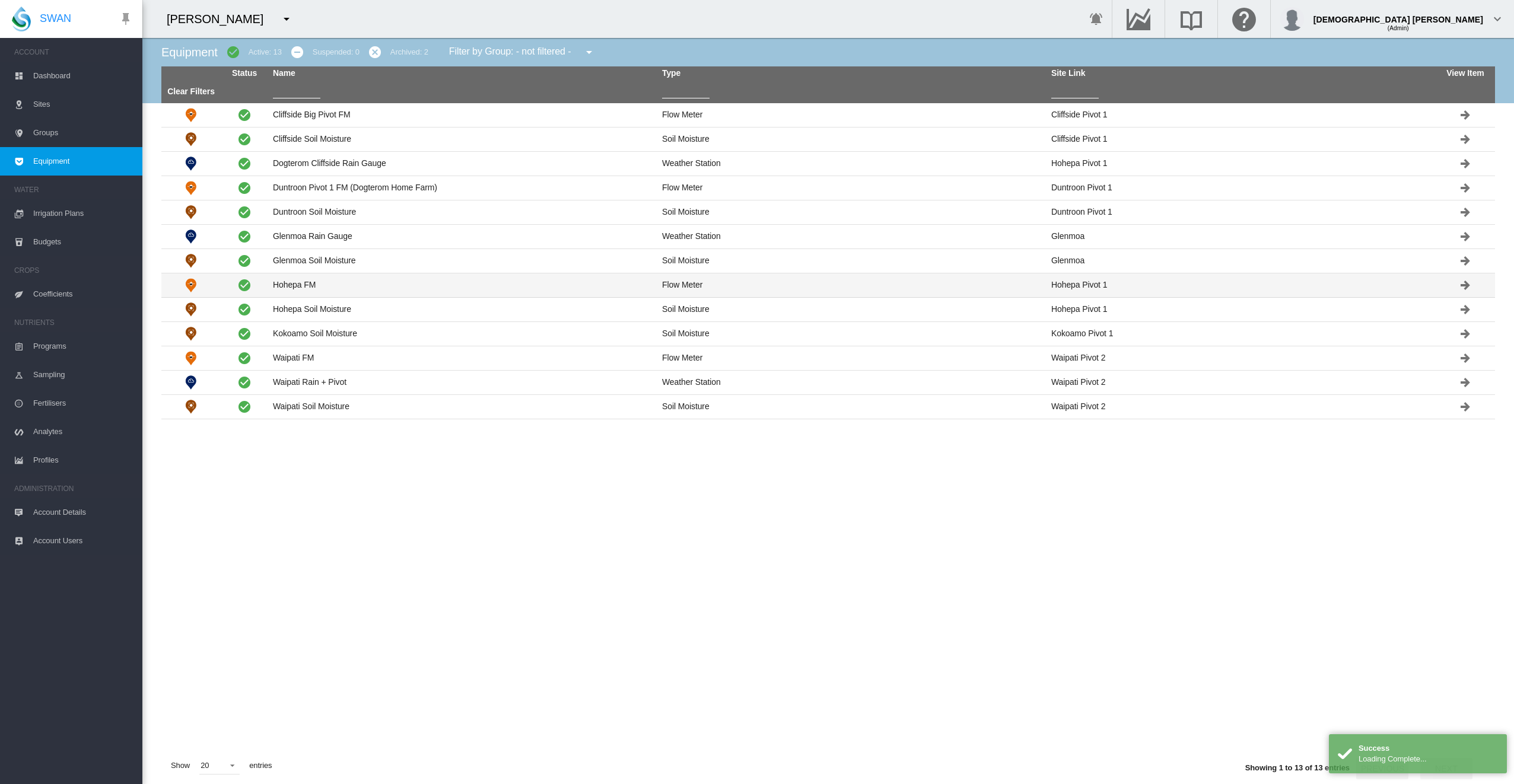
click at [284, 288] on td "Hohepa FM" at bounding box center [462, 285] width 389 height 23
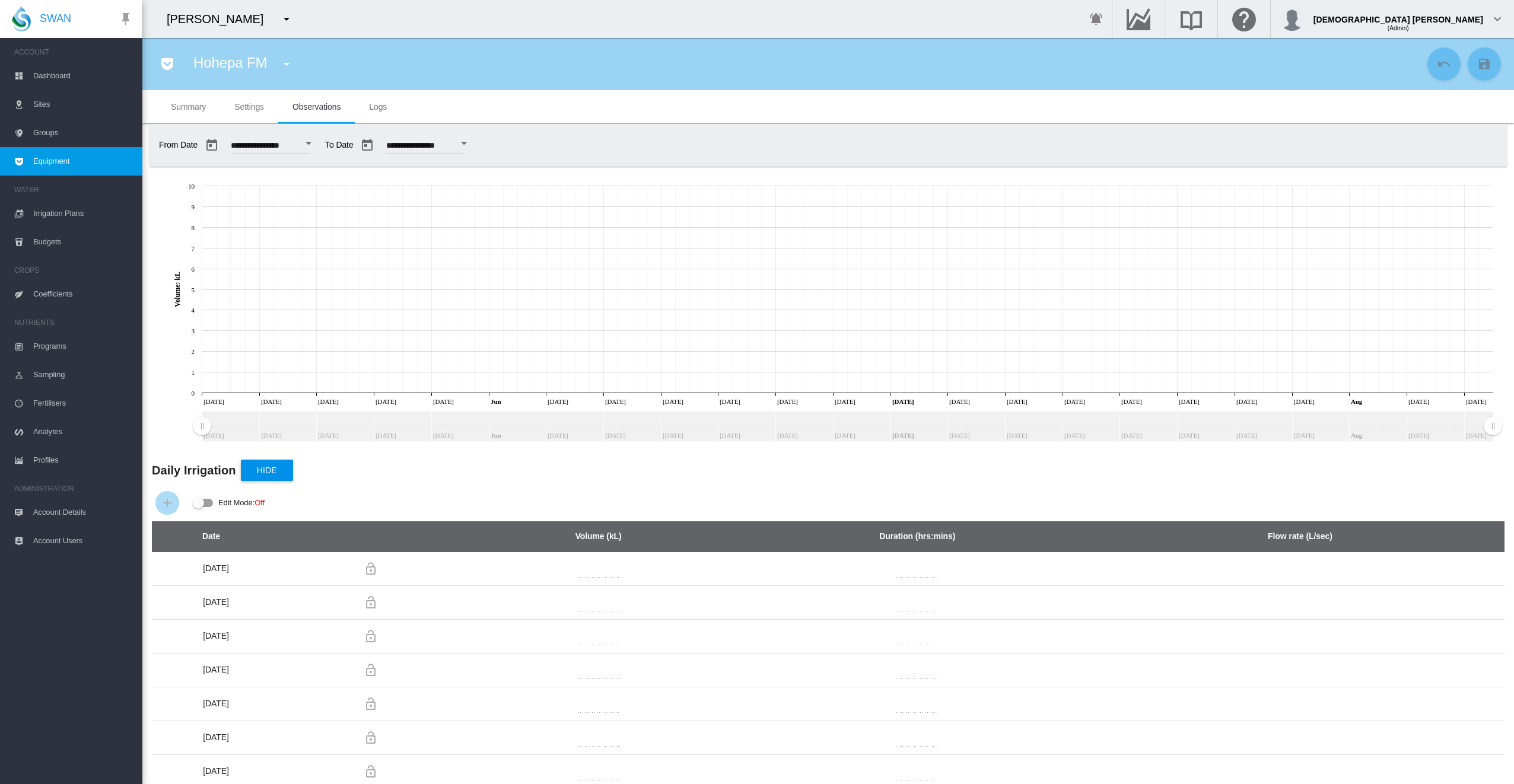
click at [166, 62] on md-icon "icon-pocket" at bounding box center [167, 64] width 14 height 14
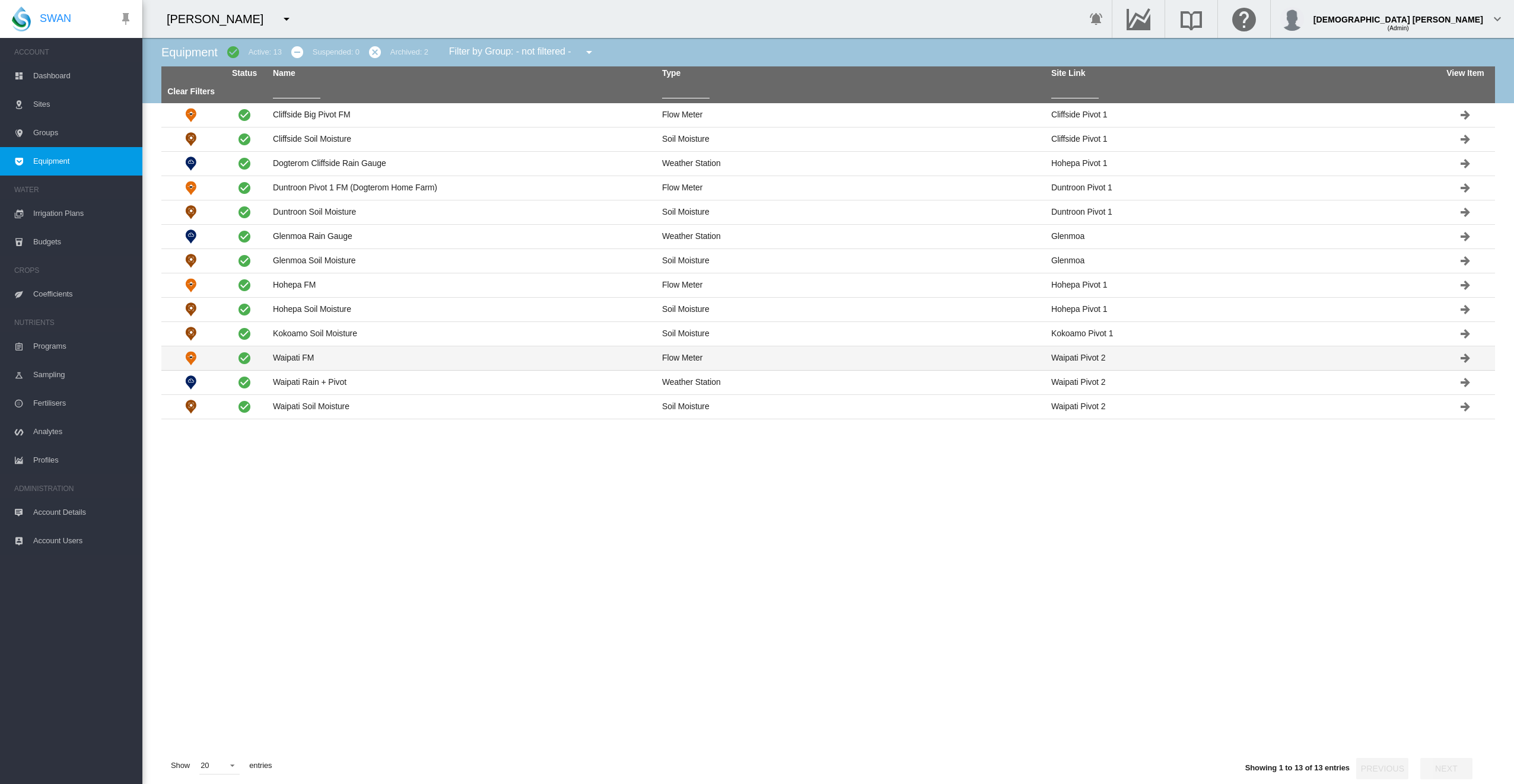
click at [343, 358] on td "Waipati FM" at bounding box center [462, 358] width 389 height 23
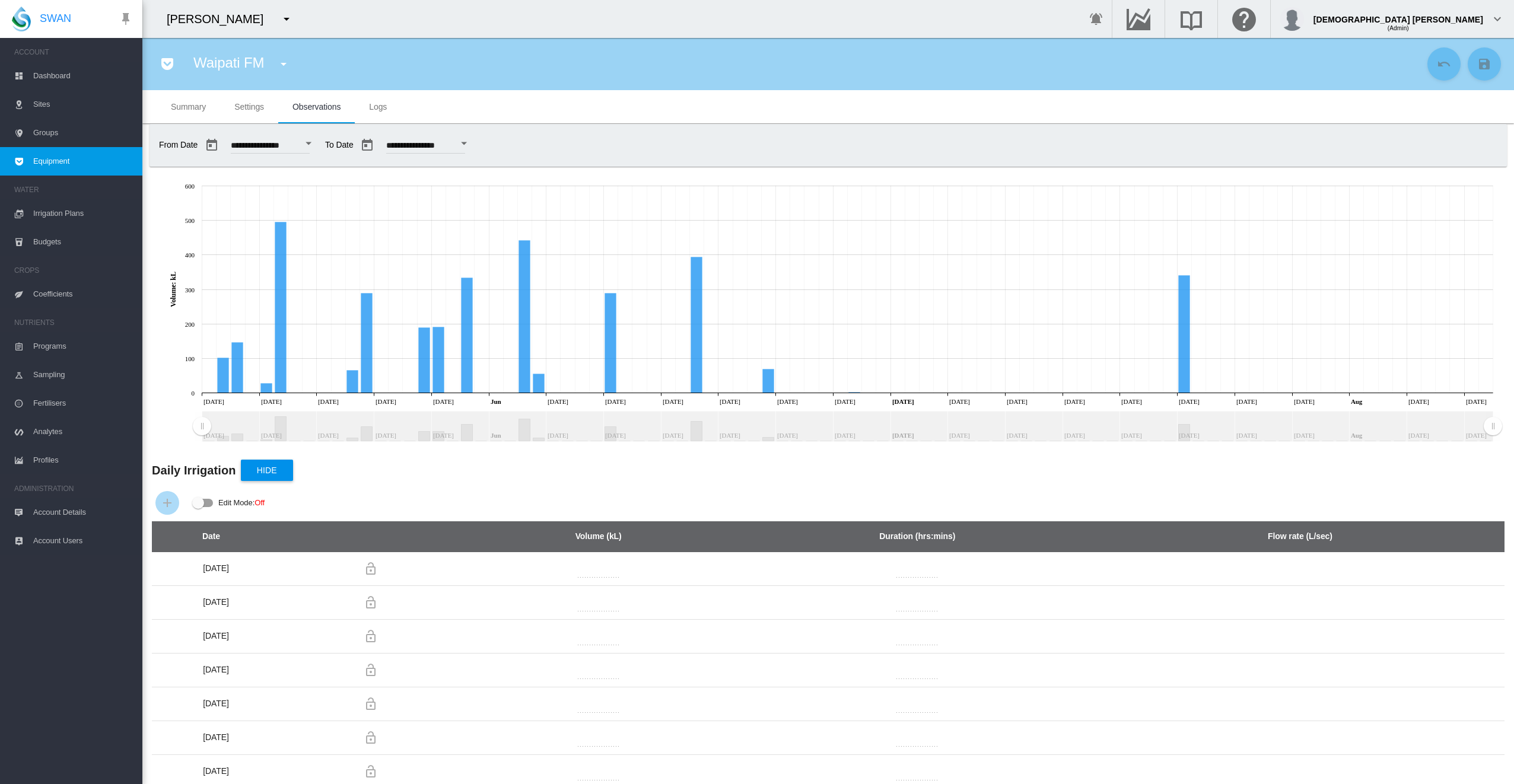
click at [280, 18] on md-icon "icon-menu-down" at bounding box center [287, 19] width 14 height 14
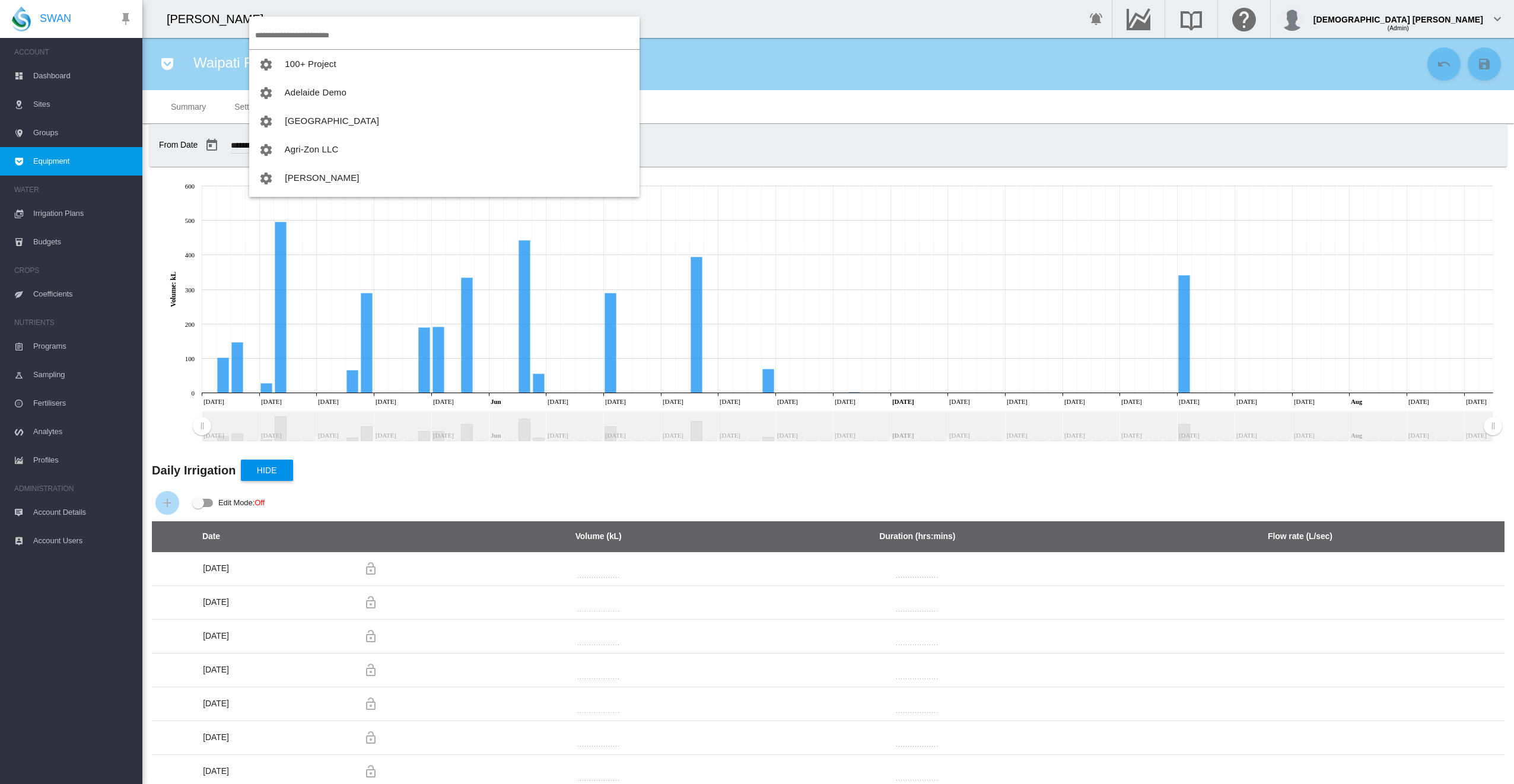
click at [302, 39] on input "search" at bounding box center [447, 35] width 385 height 28
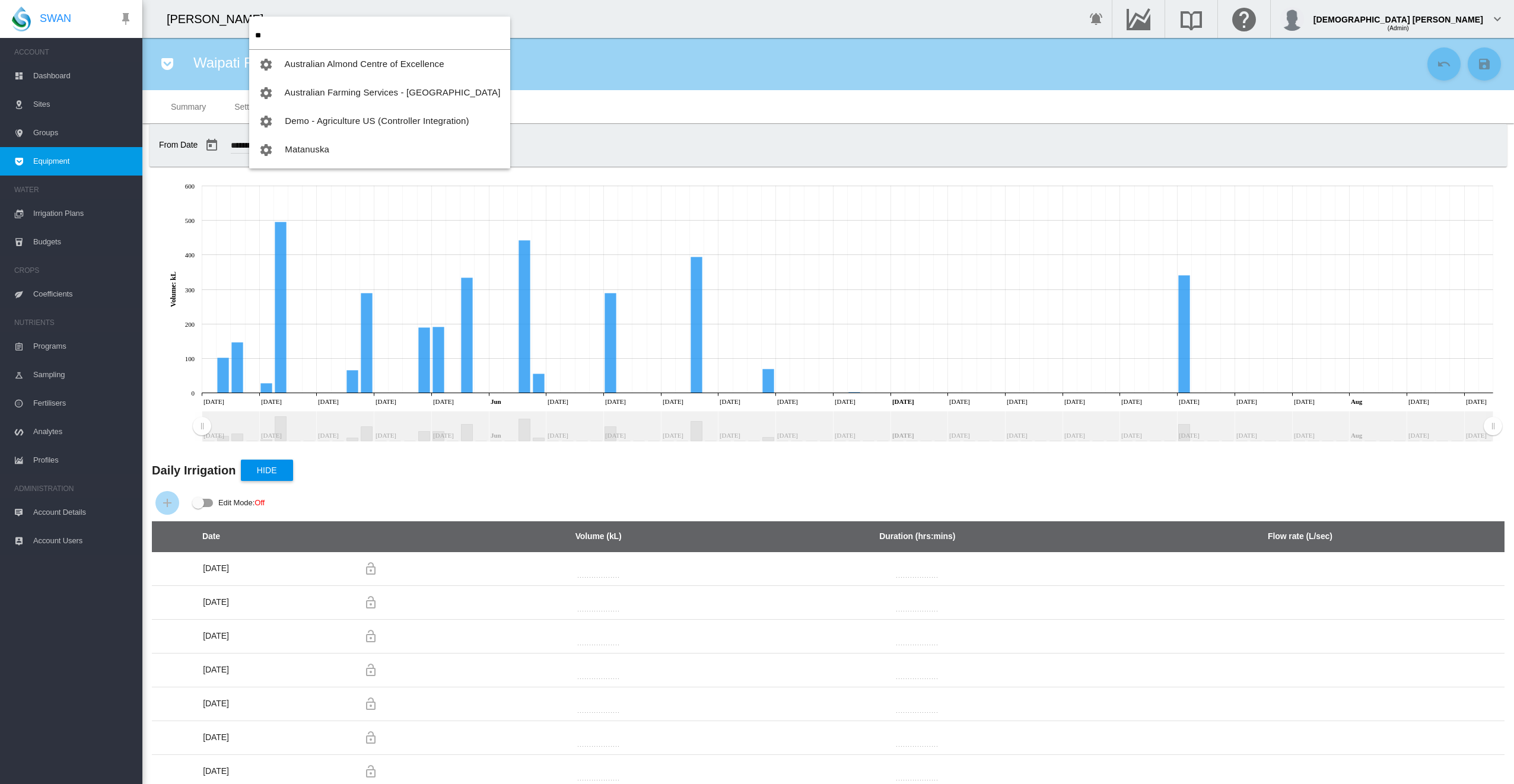
type input "*"
drag, startPoint x: 292, startPoint y: 46, endPoint x: 211, endPoint y: 45, distance: 81.0
click at [211, 45] on body "SWAN ACCOUNT Dashboard Sites Groups Equipment WATER Irrigation Plans" at bounding box center [757, 392] width 1514 height 784
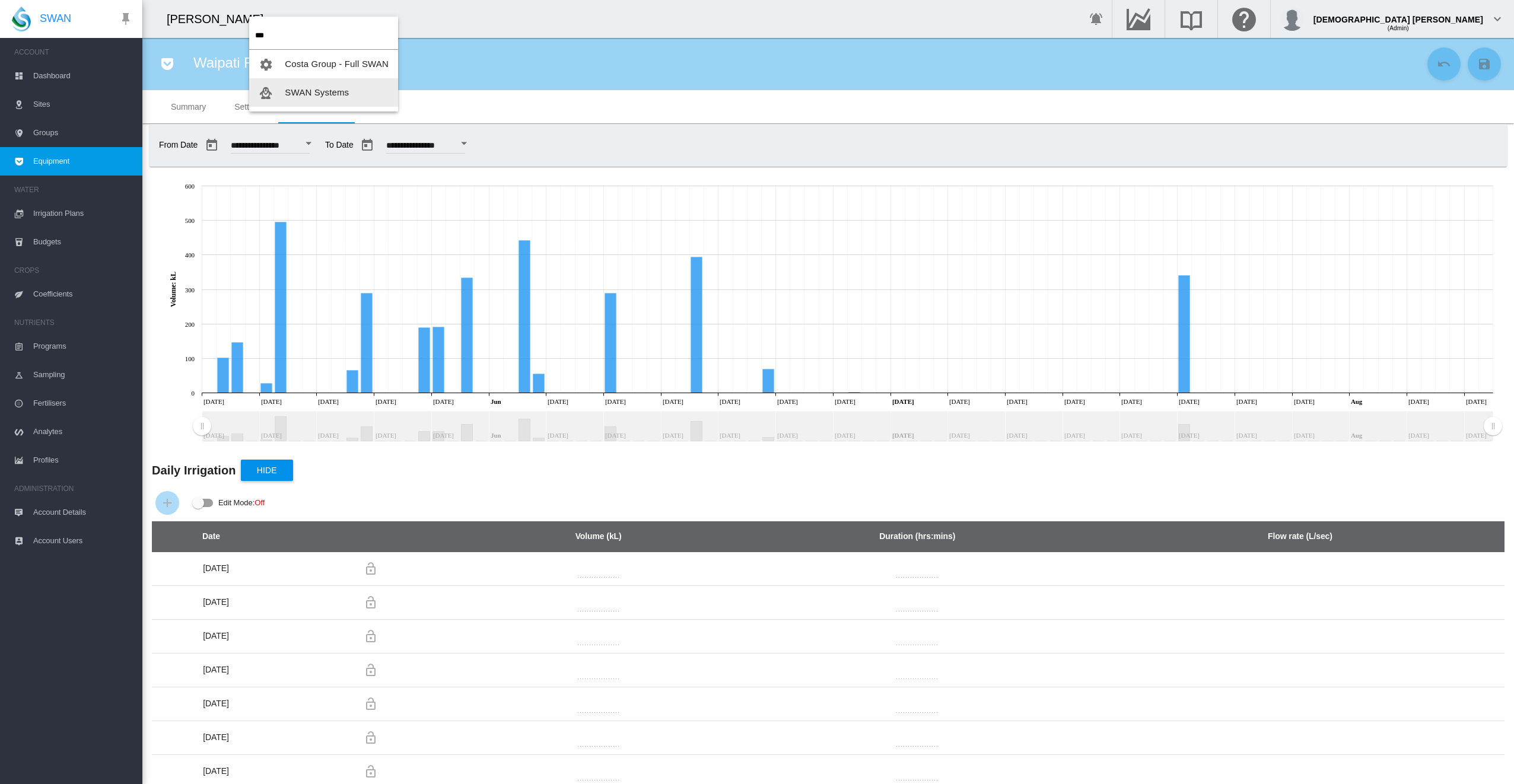
type input "***"
drag, startPoint x: 295, startPoint y: 94, endPoint x: 364, endPoint y: 73, distance: 72.1
click at [295, 94] on span "SWAN Systems" at bounding box center [317, 92] width 64 height 10
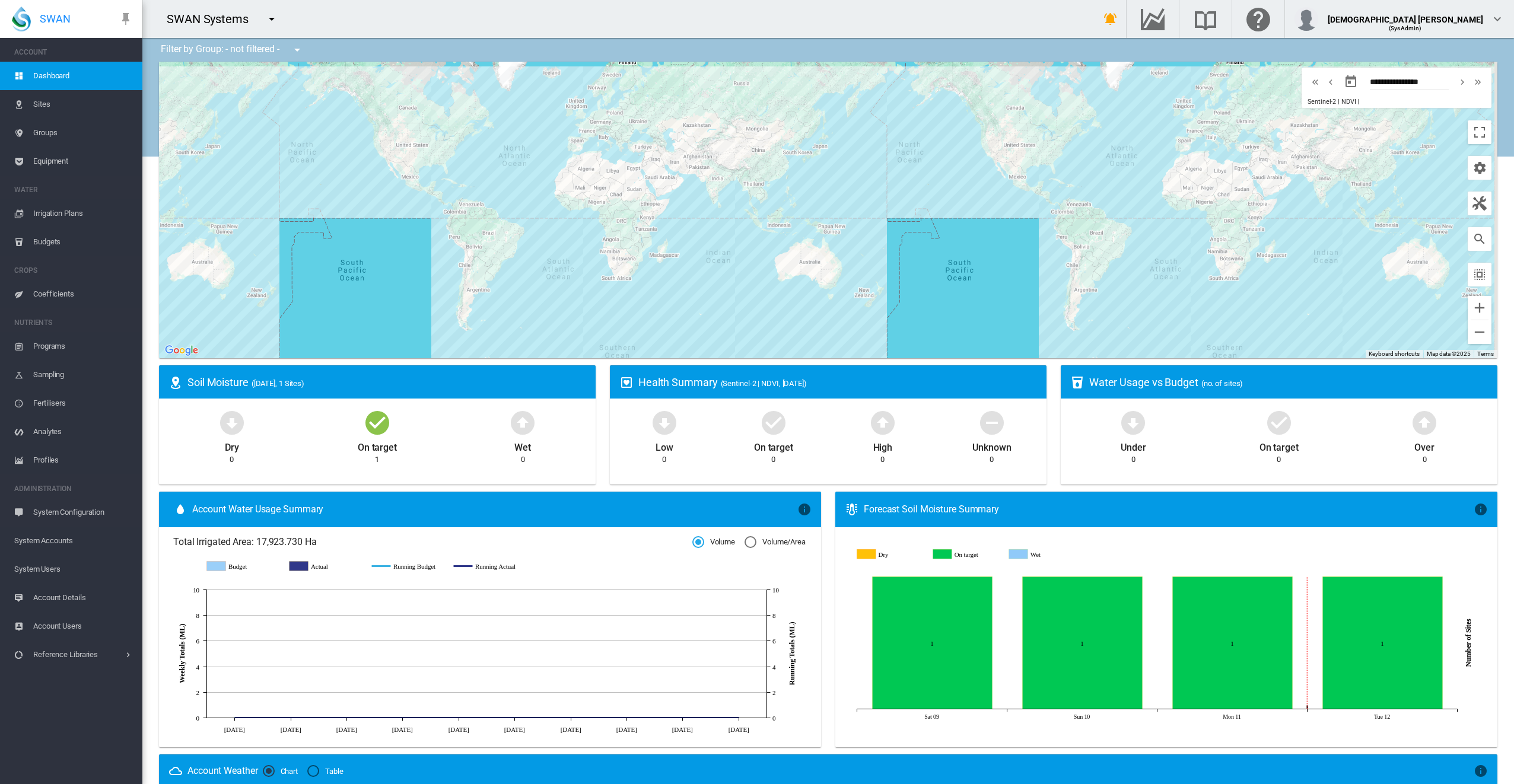
click at [67, 535] on span "System Accounts" at bounding box center [73, 540] width 118 height 28
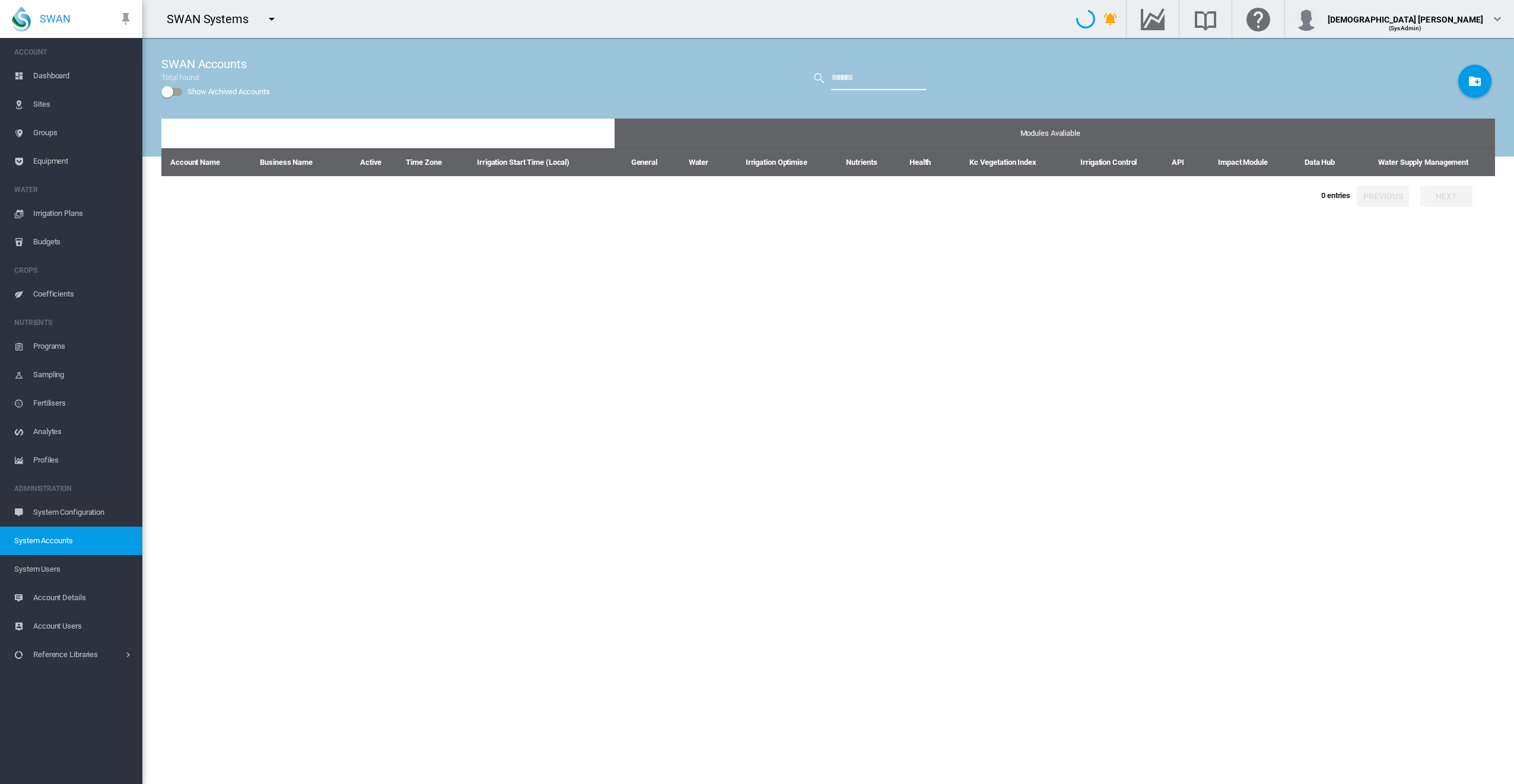
click at [858, 74] on input "text" at bounding box center [878, 78] width 95 height 23
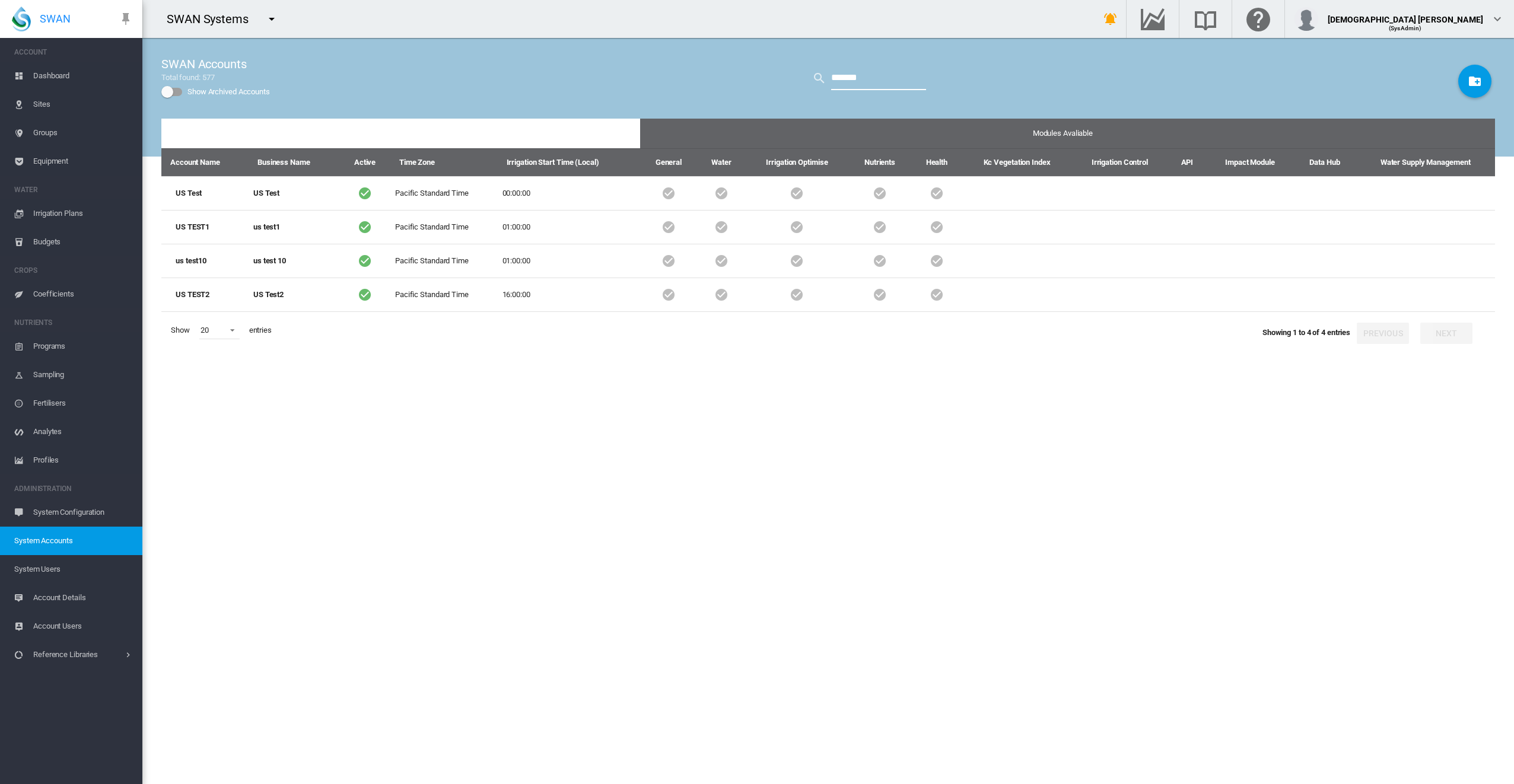
type input "*******"
click at [50, 573] on span "System Users" at bounding box center [73, 569] width 118 height 28
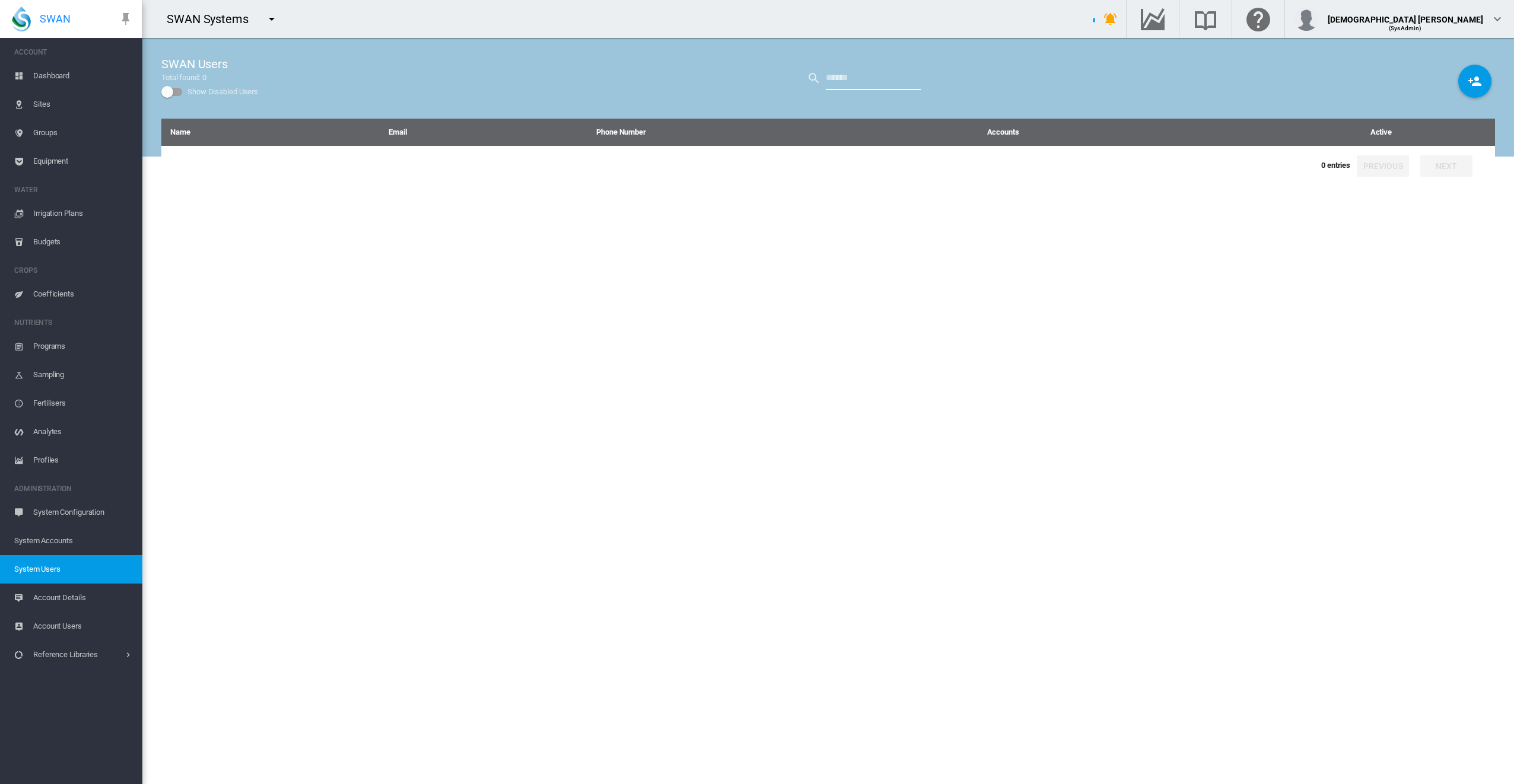
click at [840, 74] on input "text" at bounding box center [873, 78] width 95 height 23
type input "****"
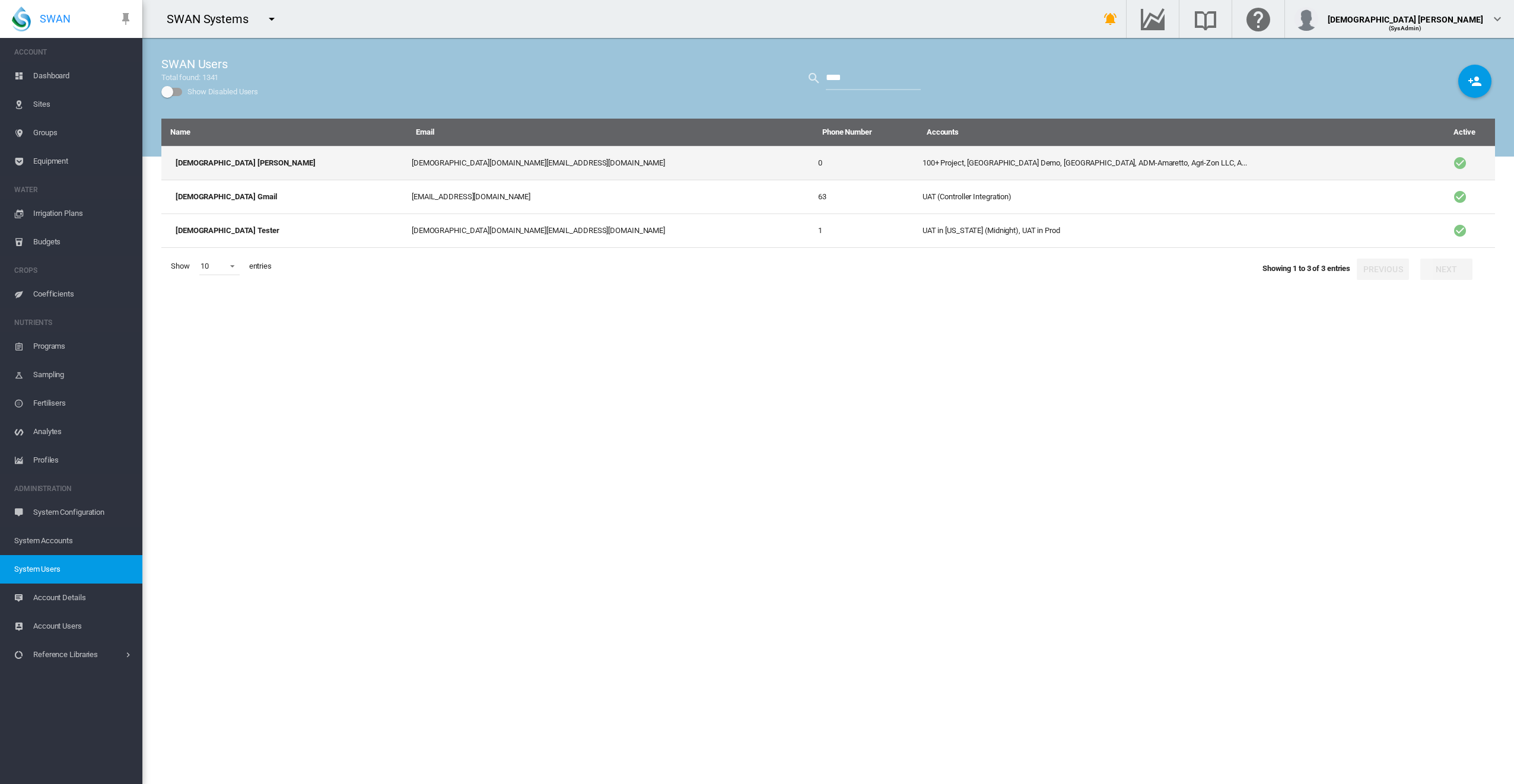
click at [918, 160] on td "100+ Project, [GEOGRAPHIC_DATA] Demo, [GEOGRAPHIC_DATA], ADM-Amaretto, Agri-Zon…" at bounding box center [1175, 162] width 516 height 34
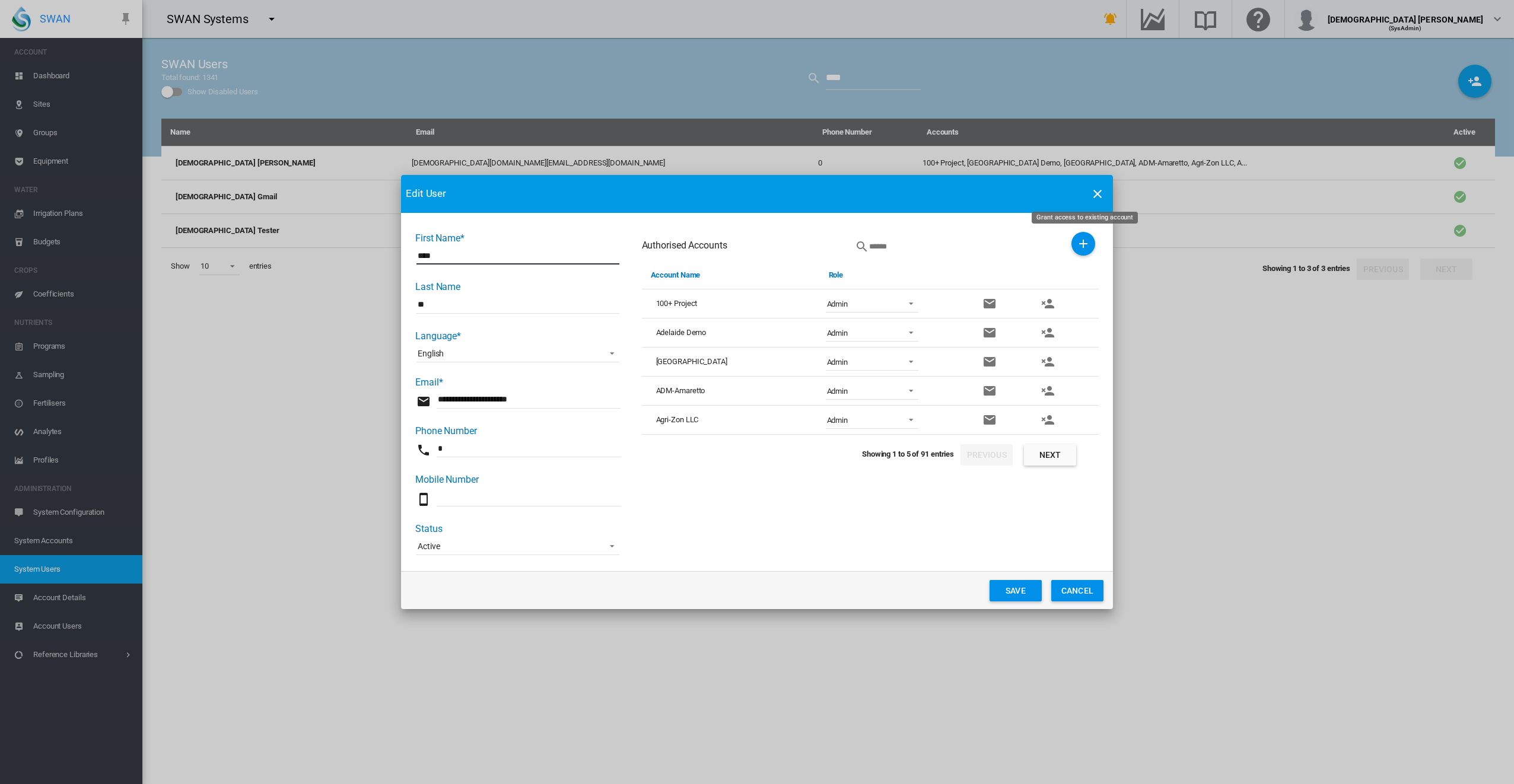
click at [1078, 245] on md-icon "icon-plus" at bounding box center [1083, 244] width 14 height 14
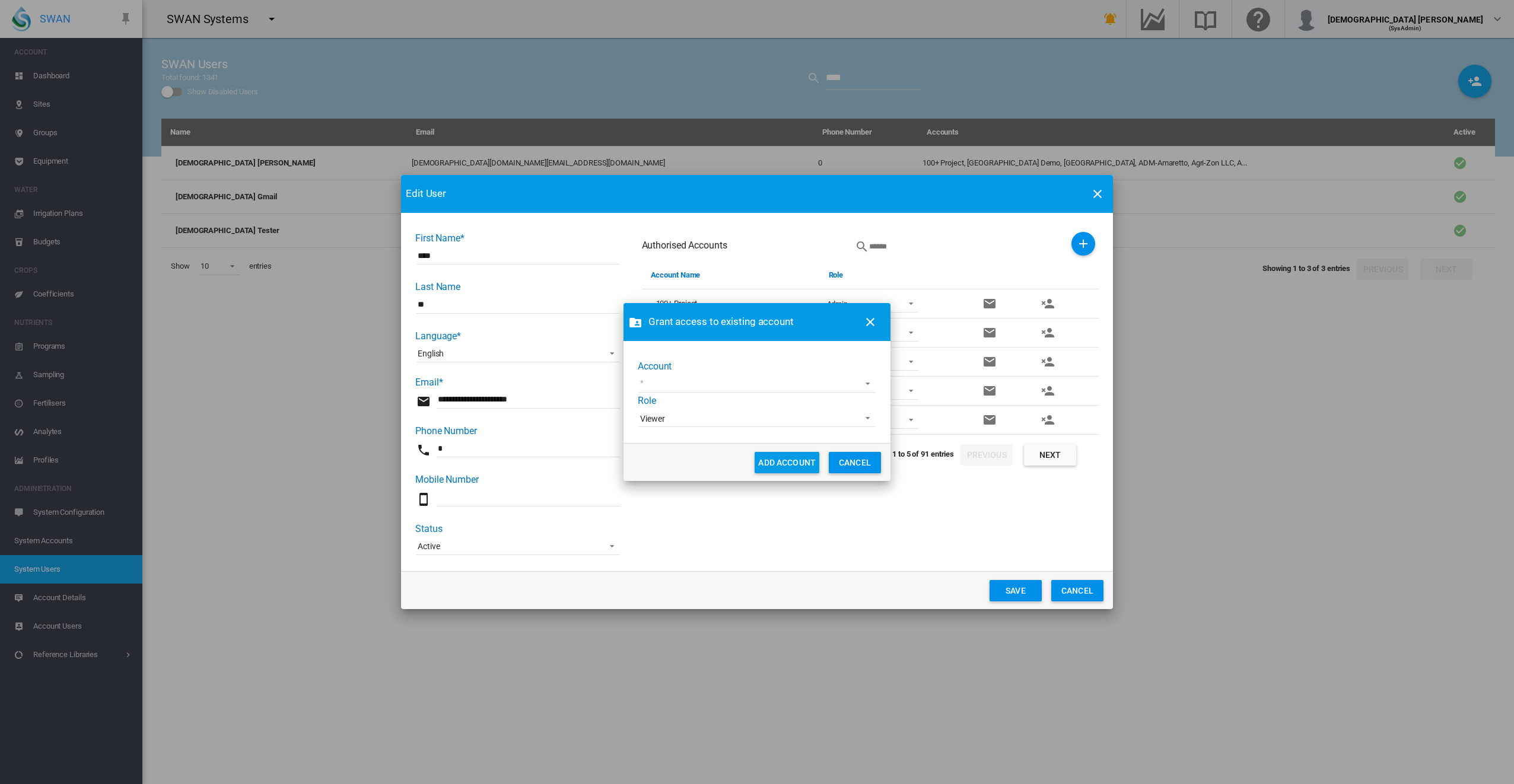
click at [742, 383] on md-select "AgLogic Burlington Farming AgriLand Farming [PERSON_NAME] Demo Alterra Carpente…" at bounding box center [756, 384] width 236 height 18
type md-option "[object Object]"
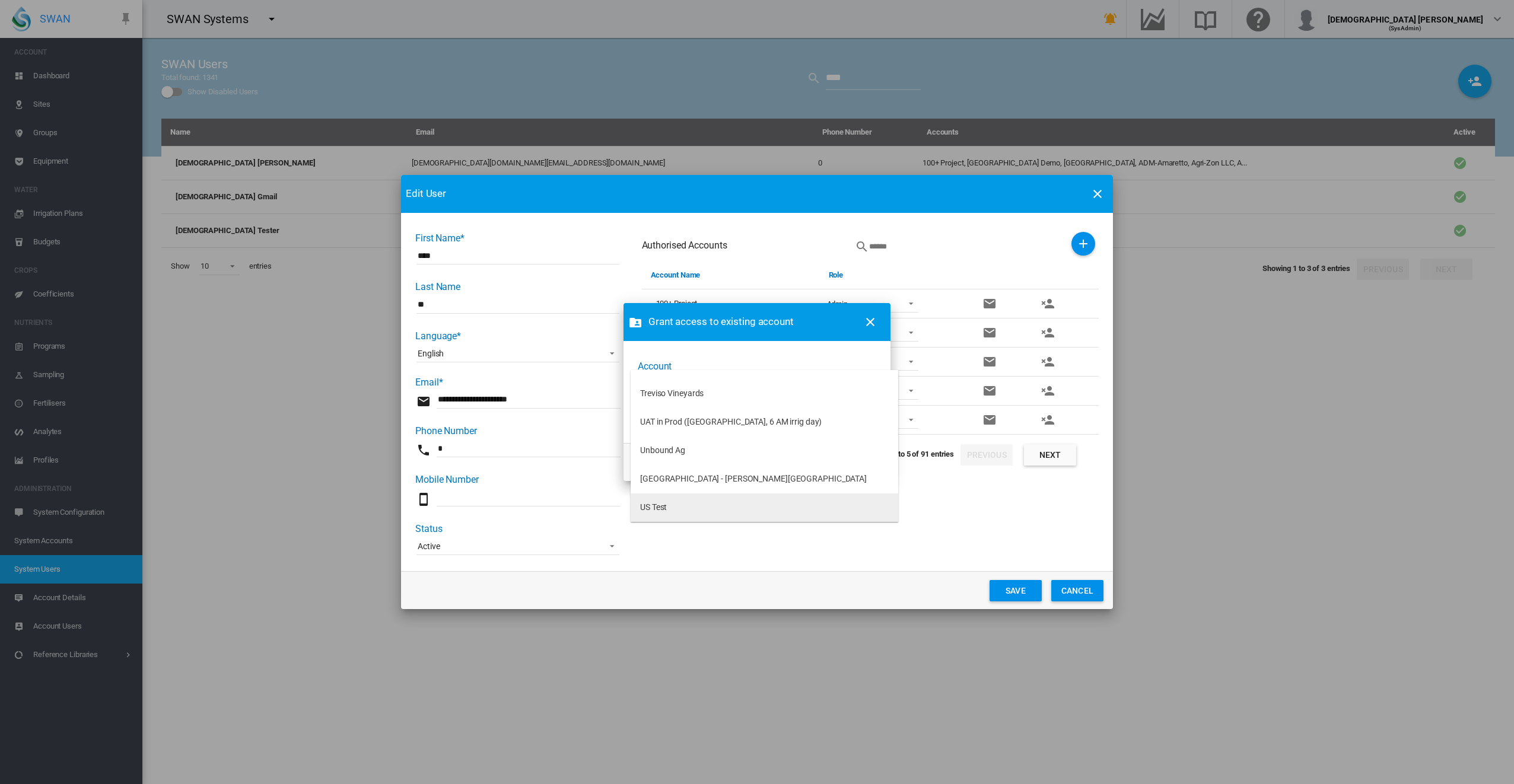
type md-option "[object Object]"
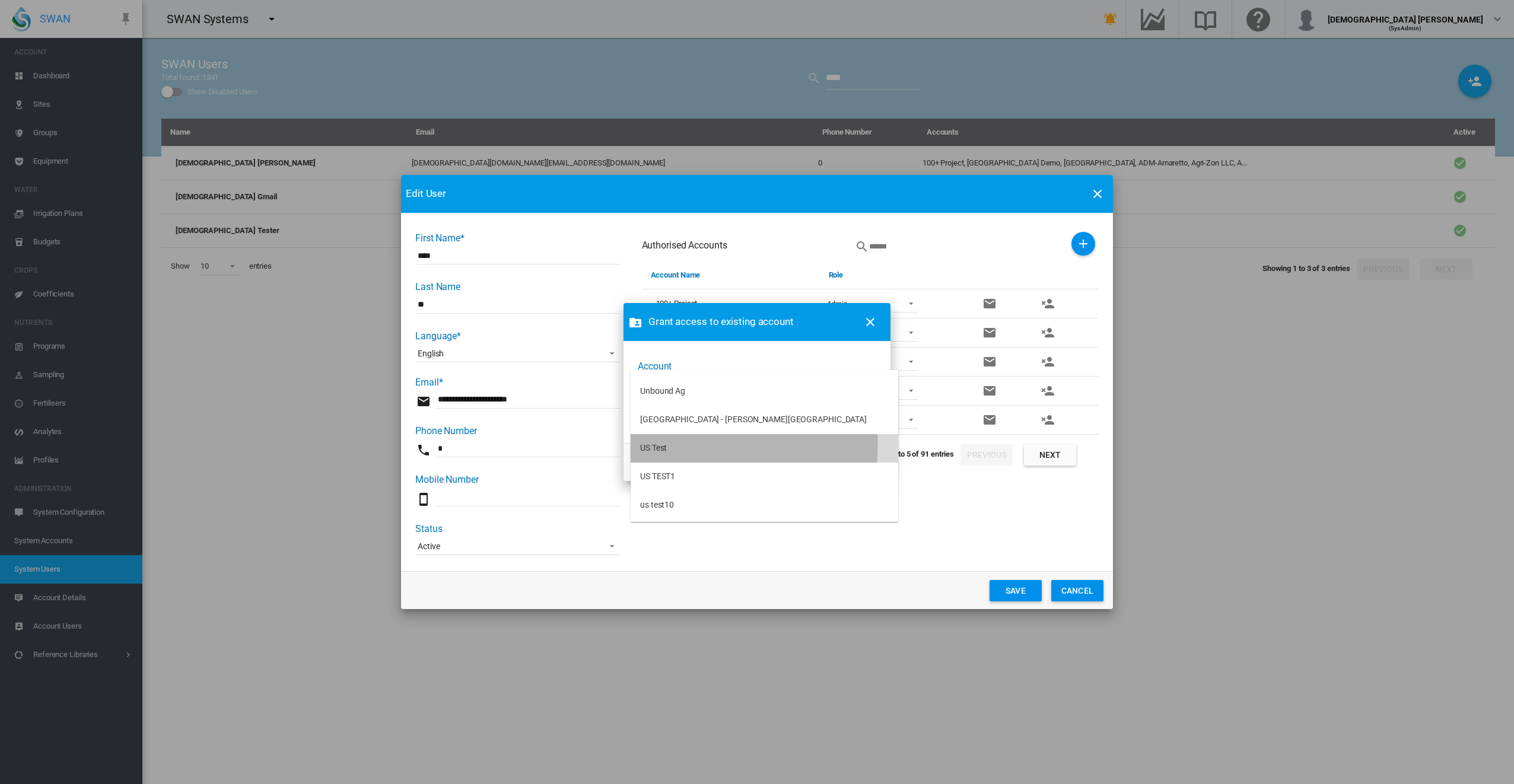
click at [669, 444] on md-option "US Test" at bounding box center [764, 448] width 267 height 28
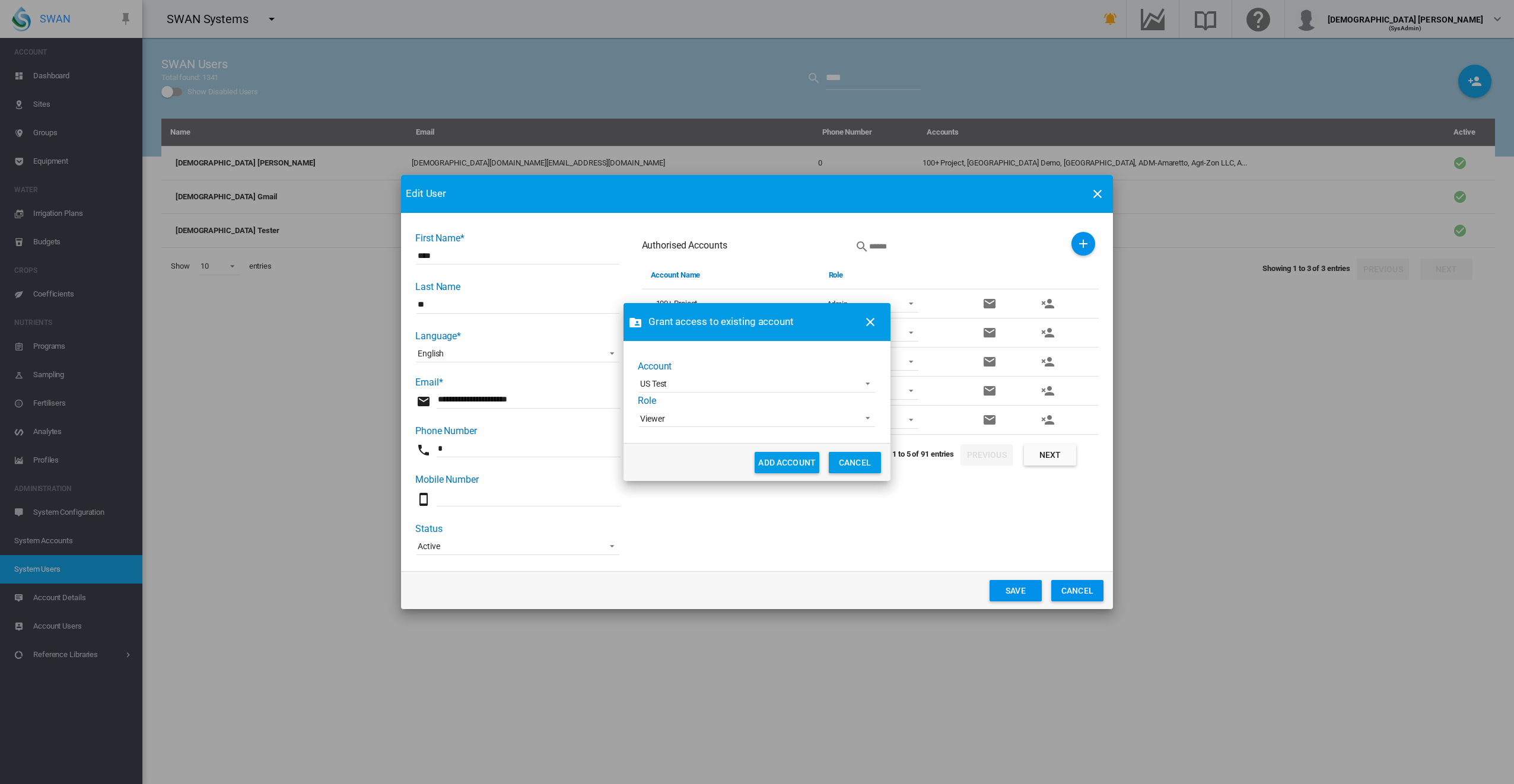
click at [672, 421] on span "Viewer" at bounding box center [748, 419] width 215 height 12
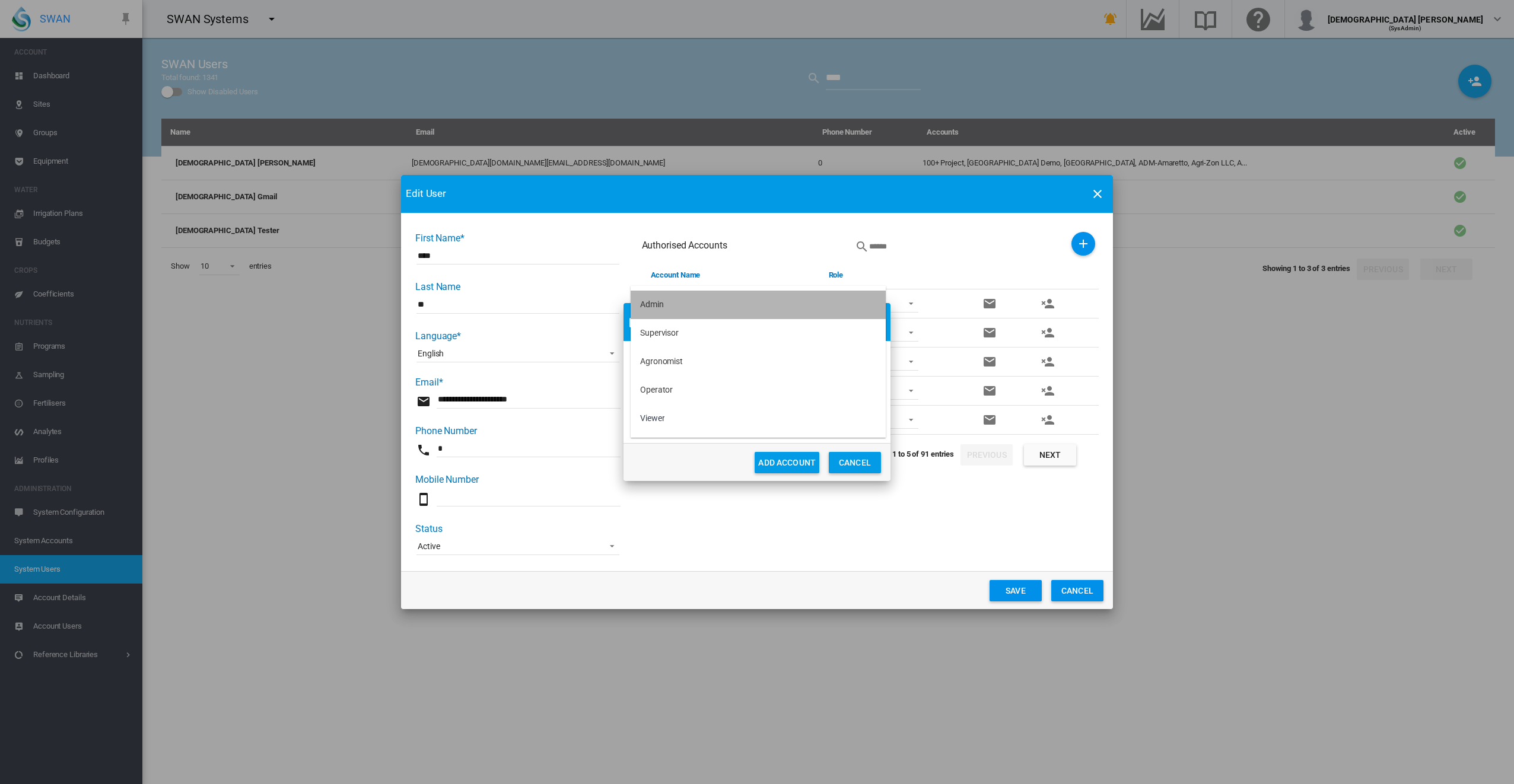
drag, startPoint x: 650, startPoint y: 302, endPoint x: 674, endPoint y: 327, distance: 34.7
click at [650, 301] on div "Admin" at bounding box center [652, 305] width 24 height 12
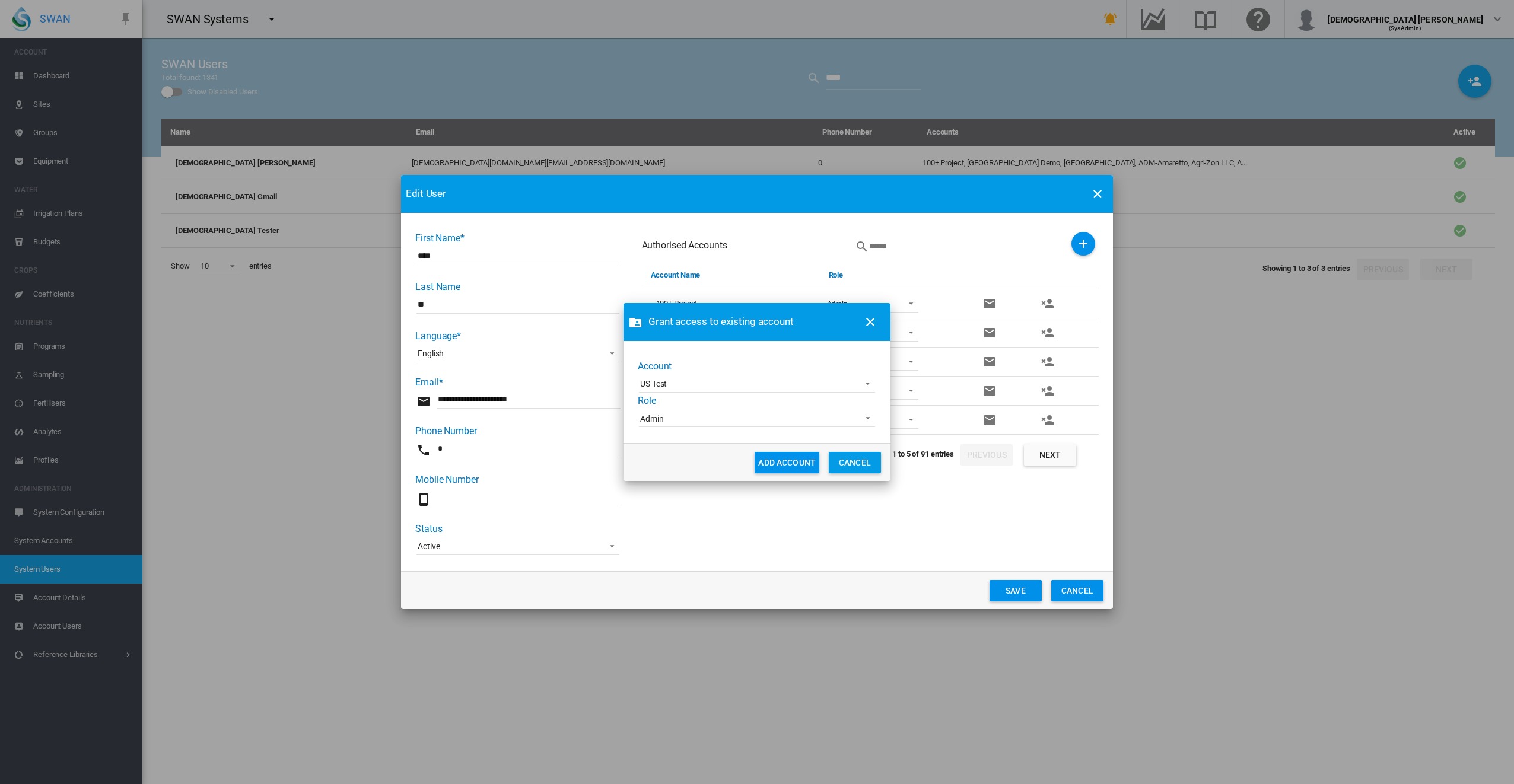
click at [783, 461] on button "ADD ACCOUNT" at bounding box center [787, 462] width 65 height 21
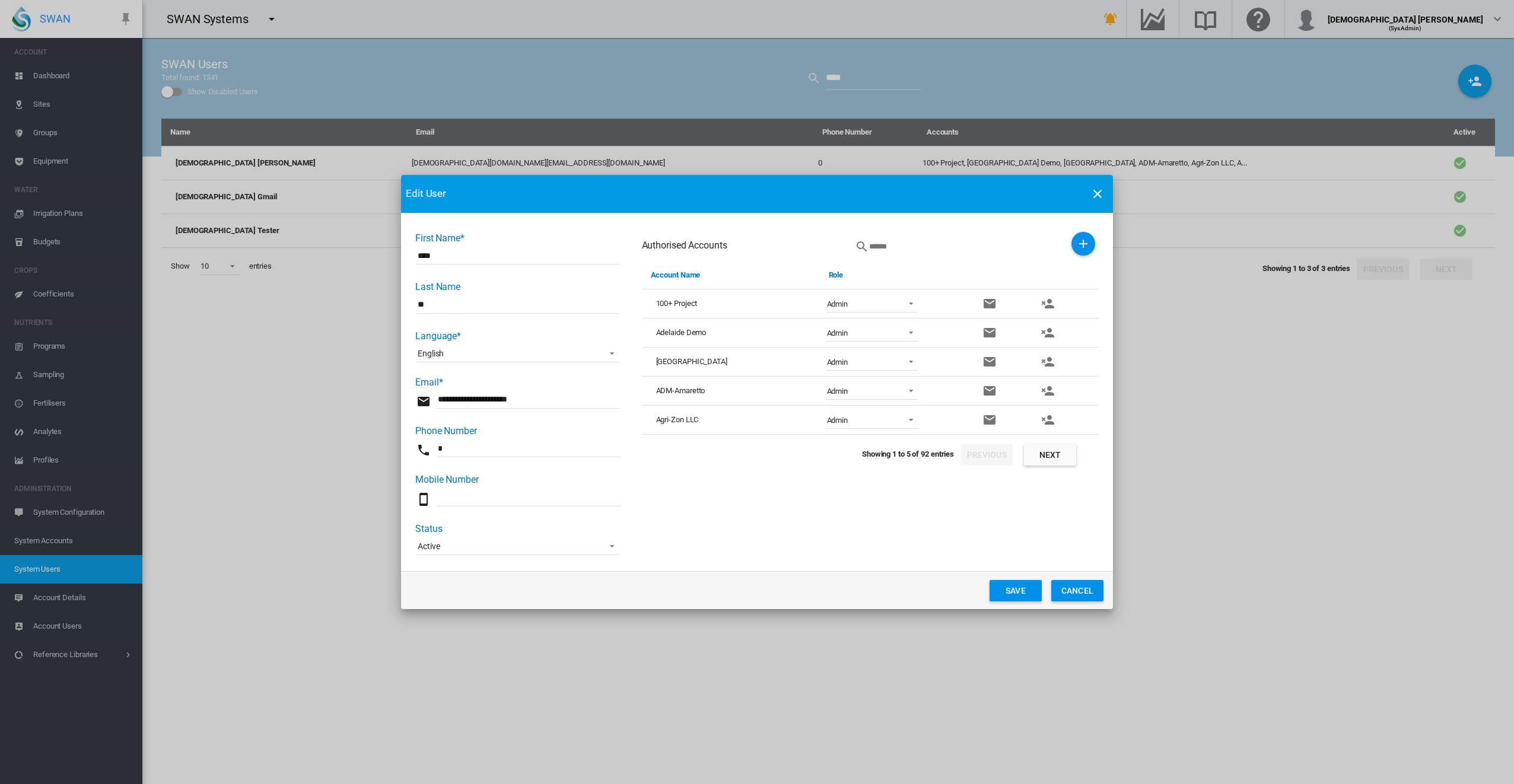
click at [1018, 594] on button "Save" at bounding box center [1016, 591] width 53 height 21
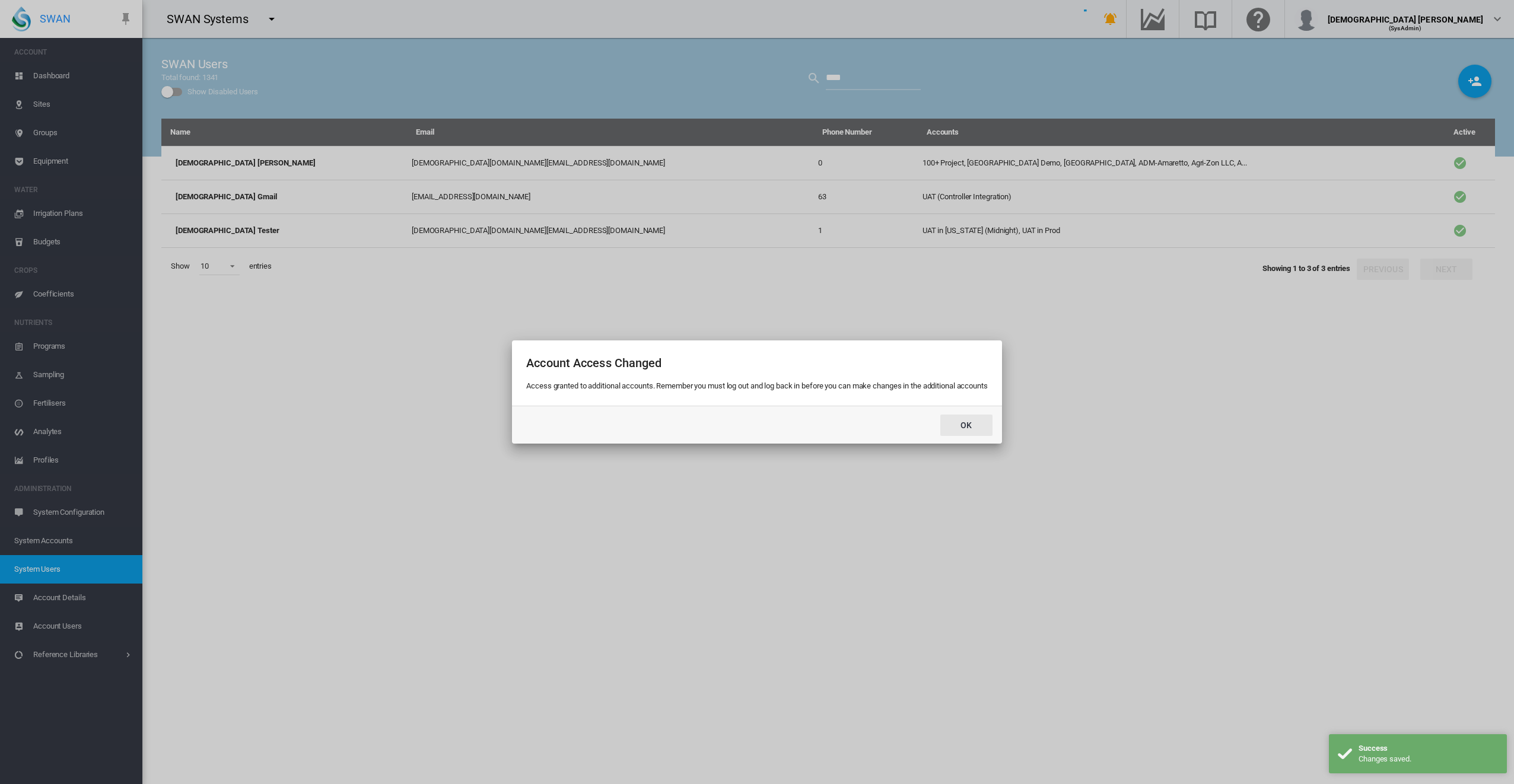
click at [985, 426] on button "Ok" at bounding box center [966, 425] width 53 height 21
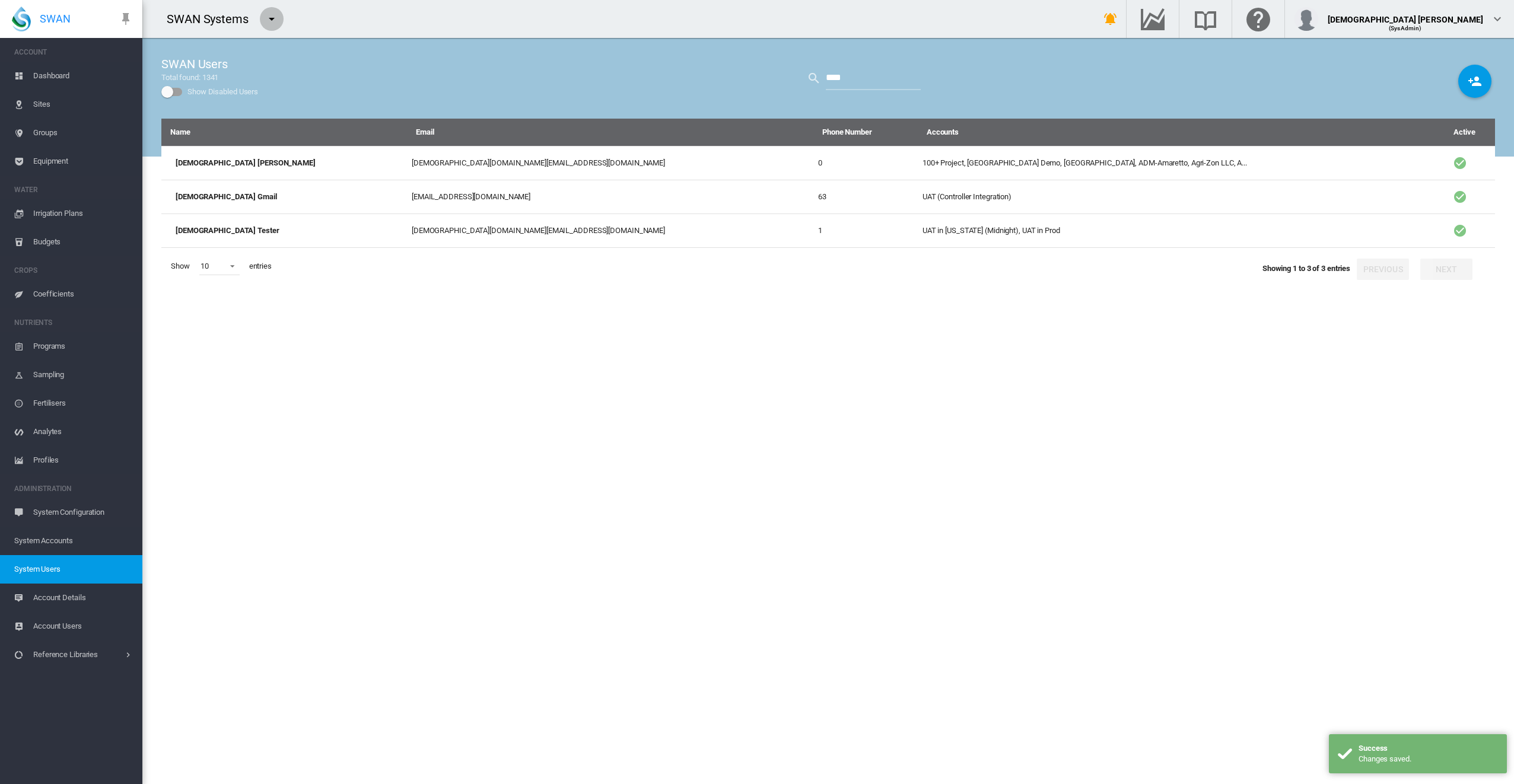
click at [270, 16] on md-icon "icon-menu-down" at bounding box center [272, 19] width 14 height 14
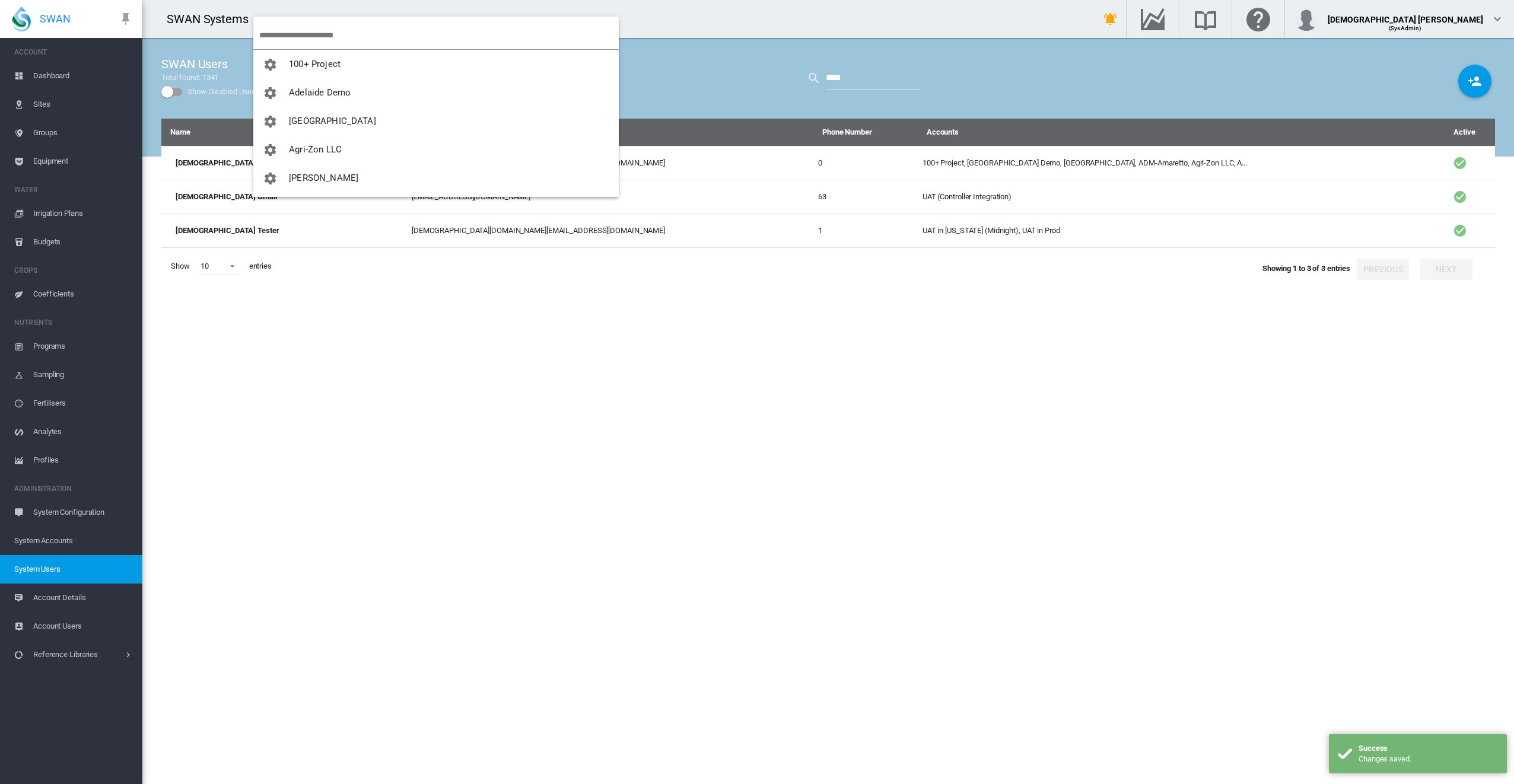
click at [279, 28] on input "search" at bounding box center [439, 35] width 360 height 28
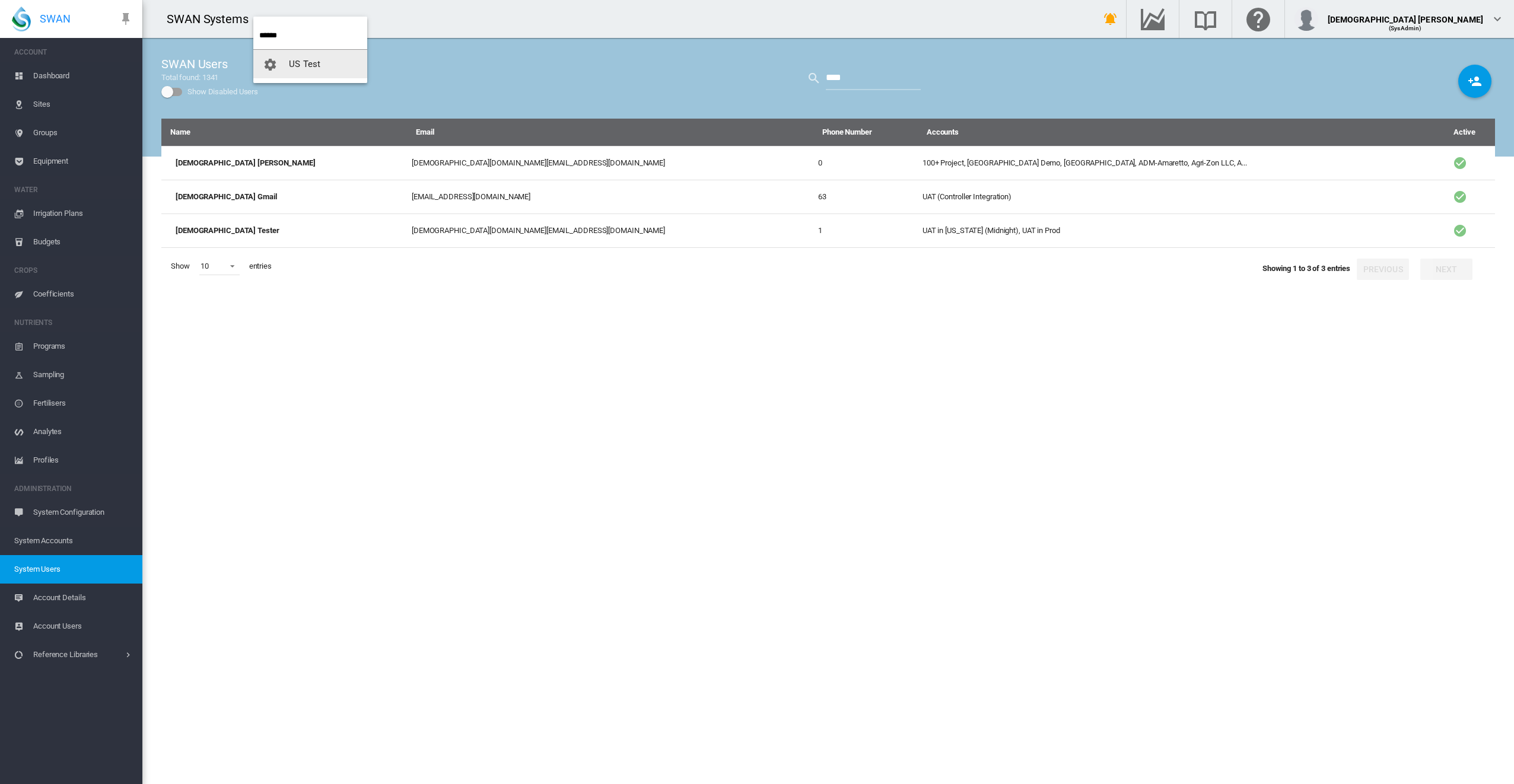
type input "******"
click at [287, 65] on span "button" at bounding box center [275, 64] width 26 height 11
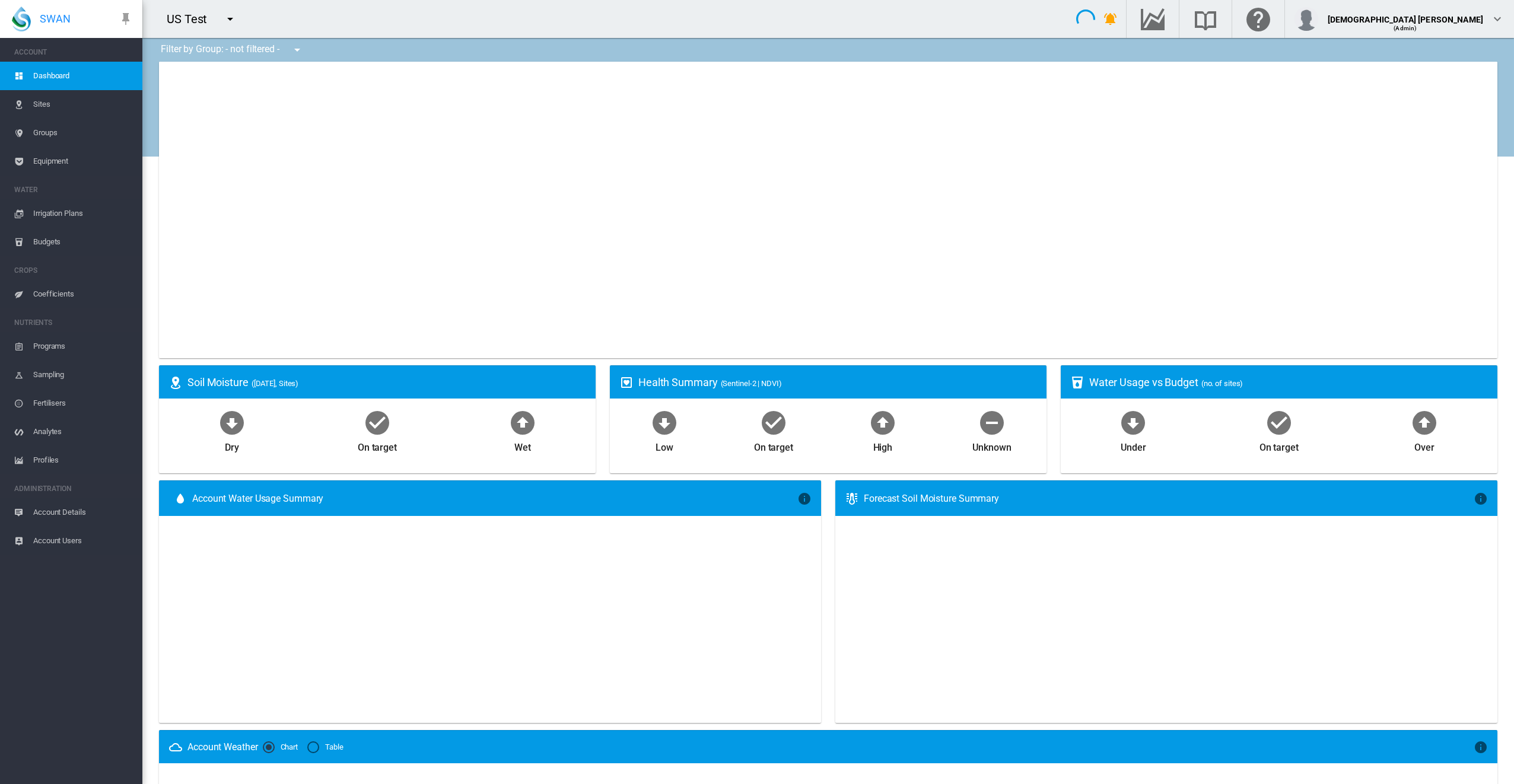
type input "**********"
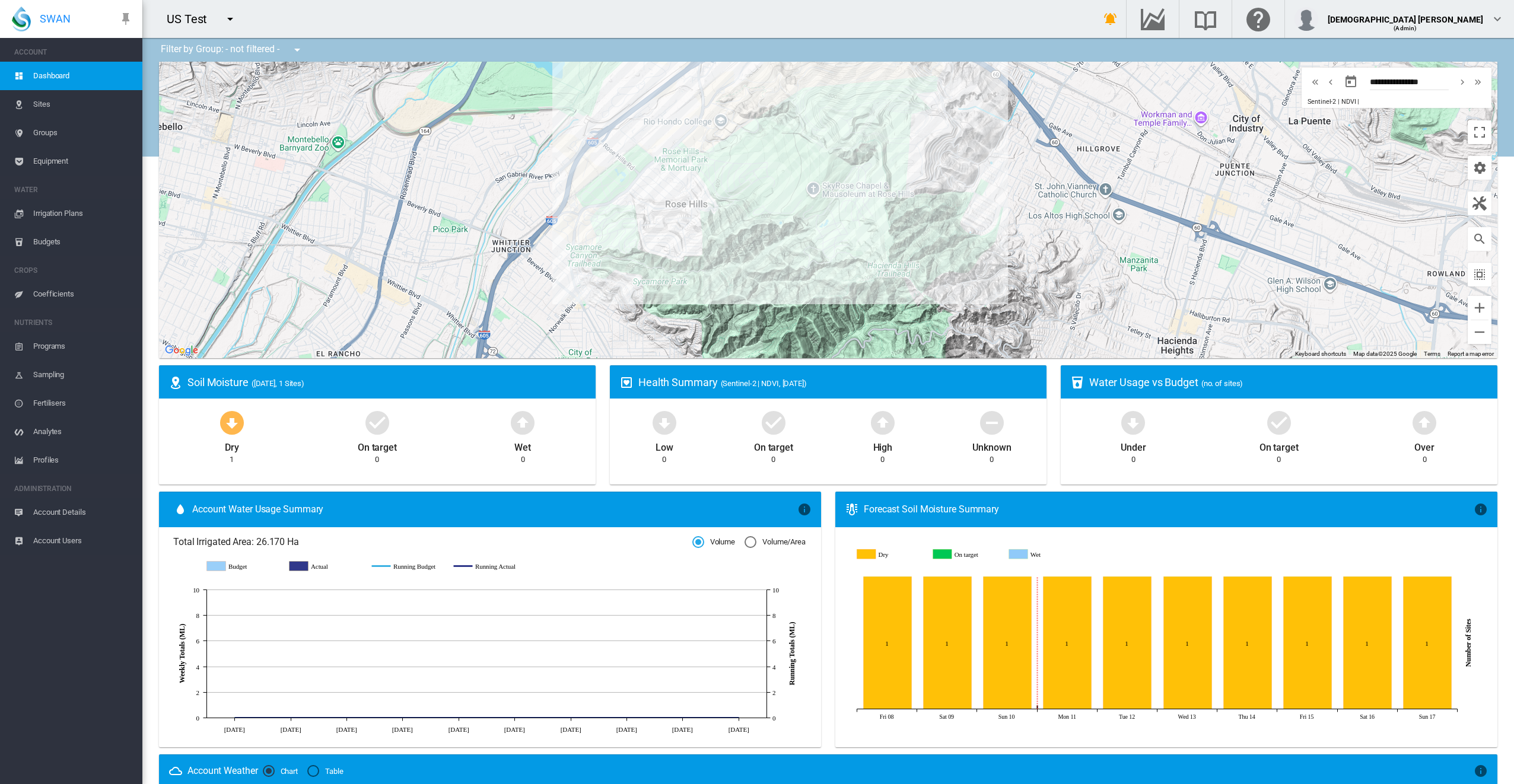
click at [48, 161] on span "Equipment" at bounding box center [82, 161] width 100 height 28
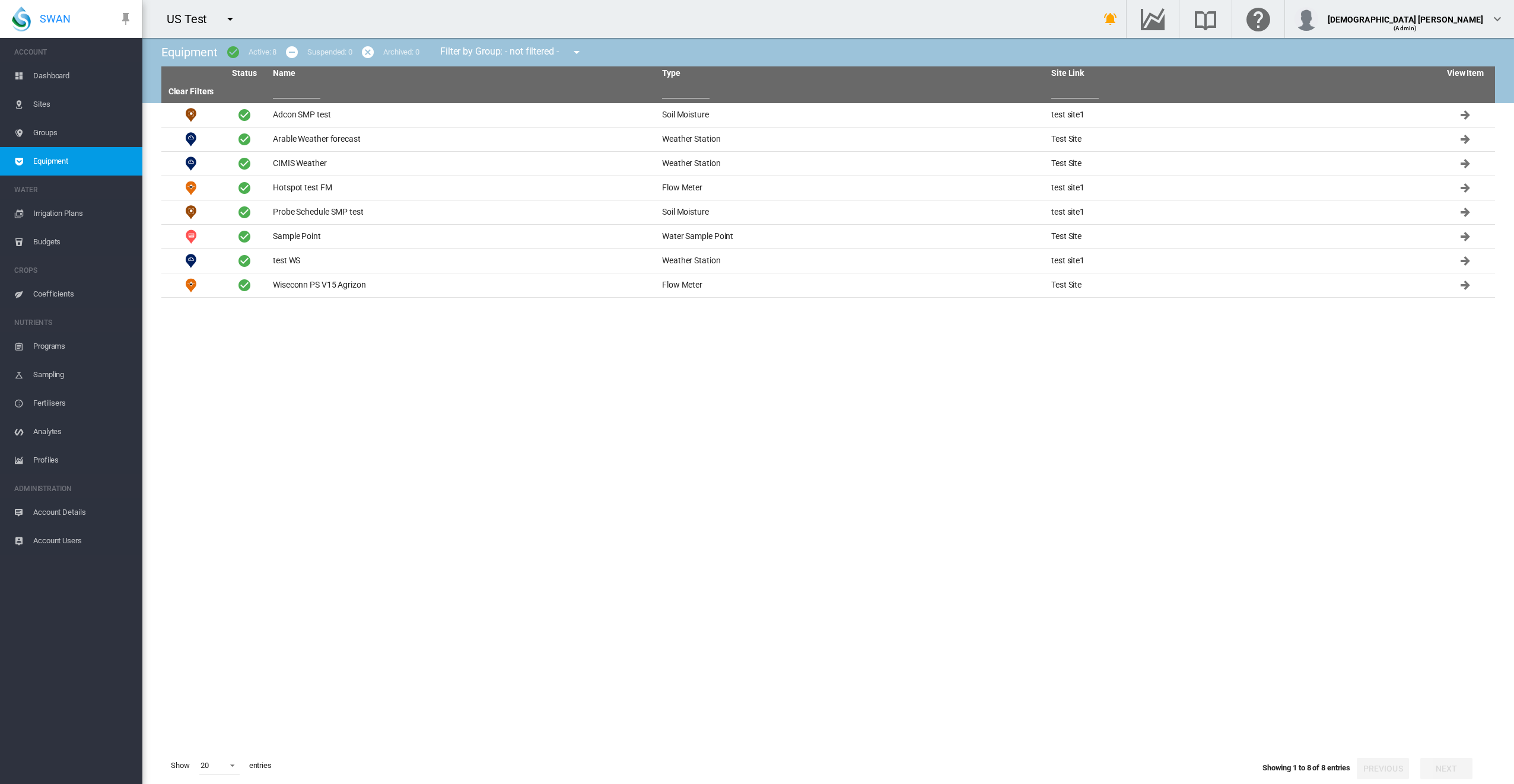
click at [987, 502] on tbody "Adcon SMP test Soil Moisture test site1" at bounding box center [828, 425] width 1334 height 644
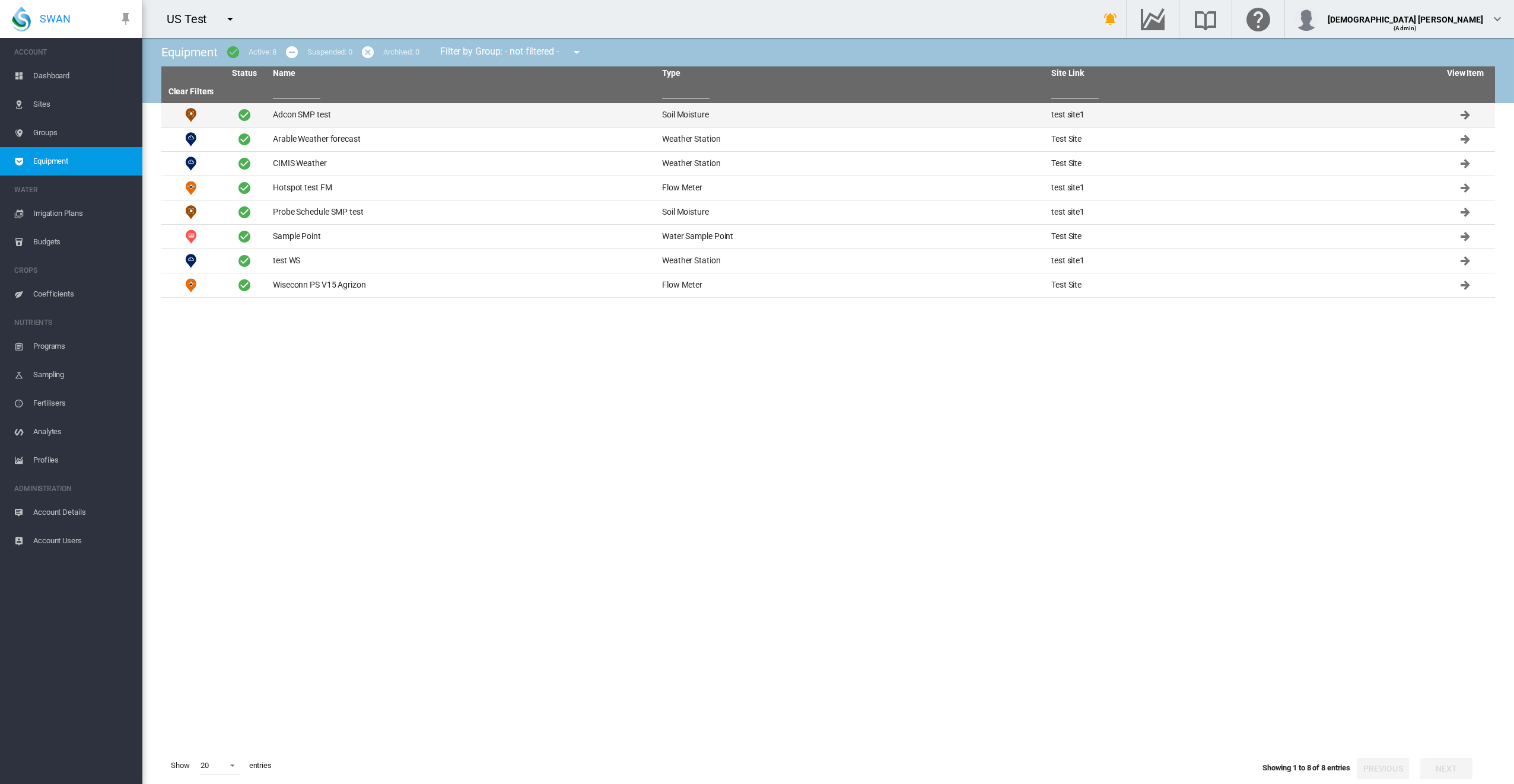
click at [365, 117] on td "Adcon SMP test" at bounding box center [462, 115] width 389 height 23
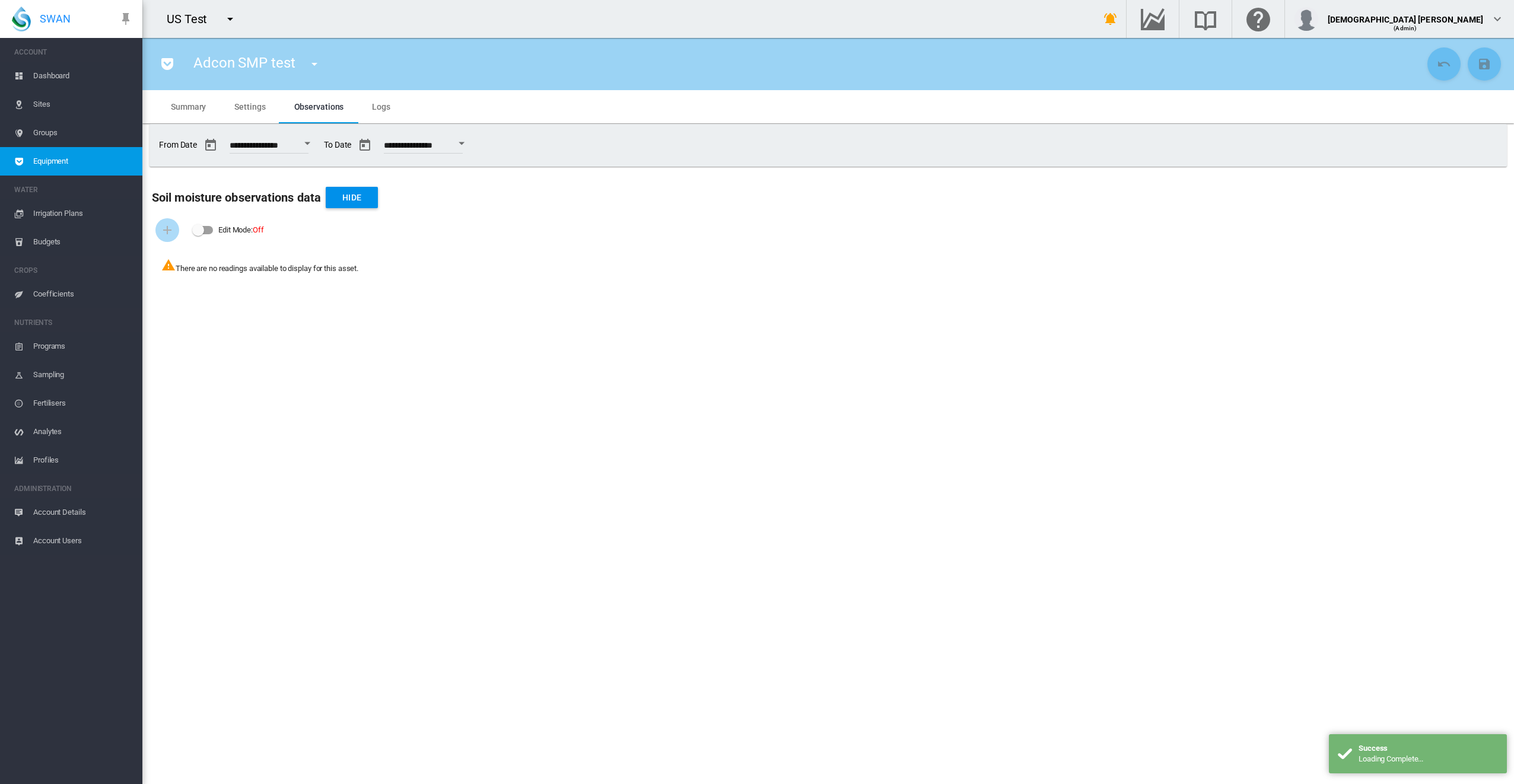
click at [375, 105] on span "Logs" at bounding box center [381, 107] width 18 height 9
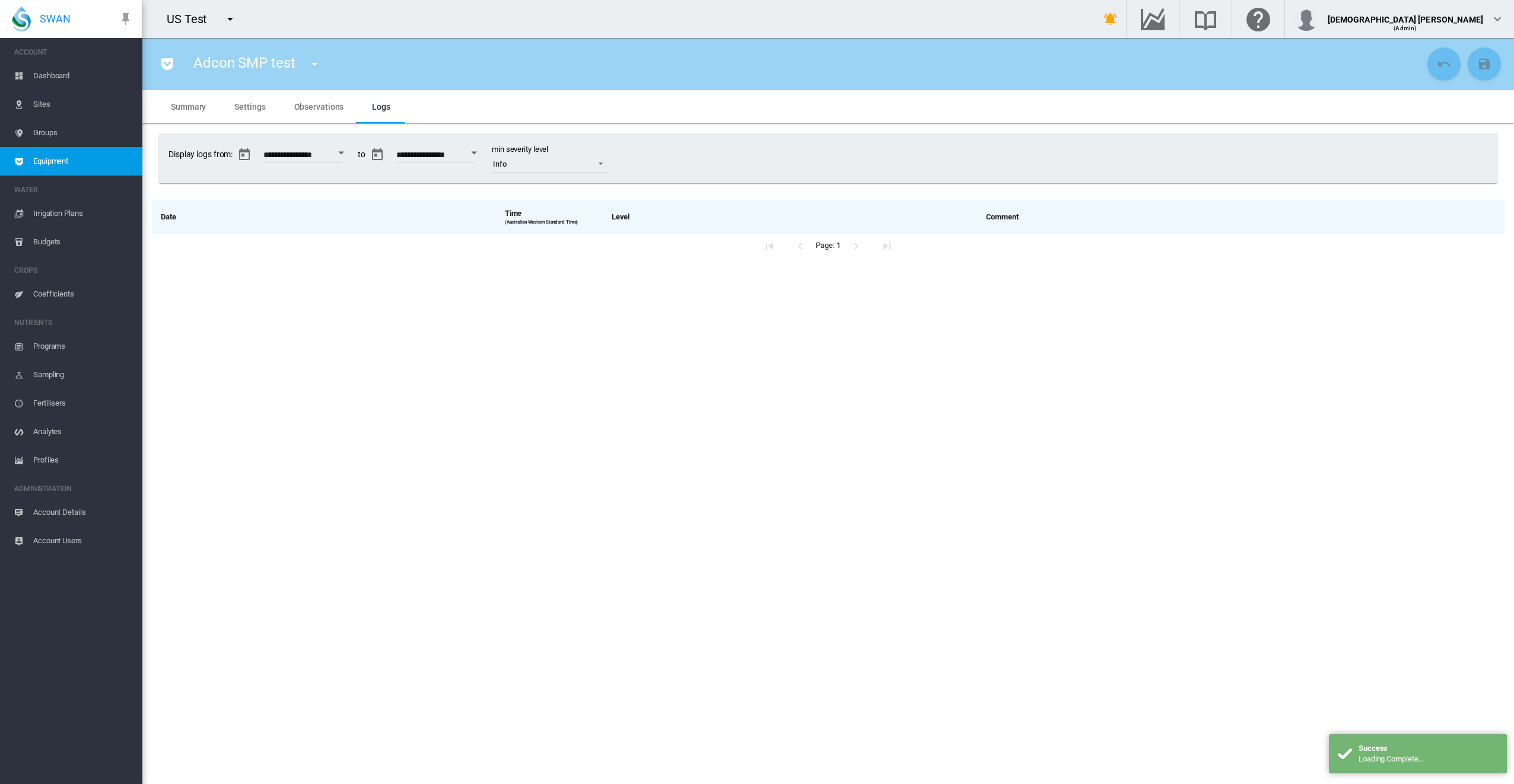
click at [48, 514] on span "Account Details" at bounding box center [82, 512] width 100 height 28
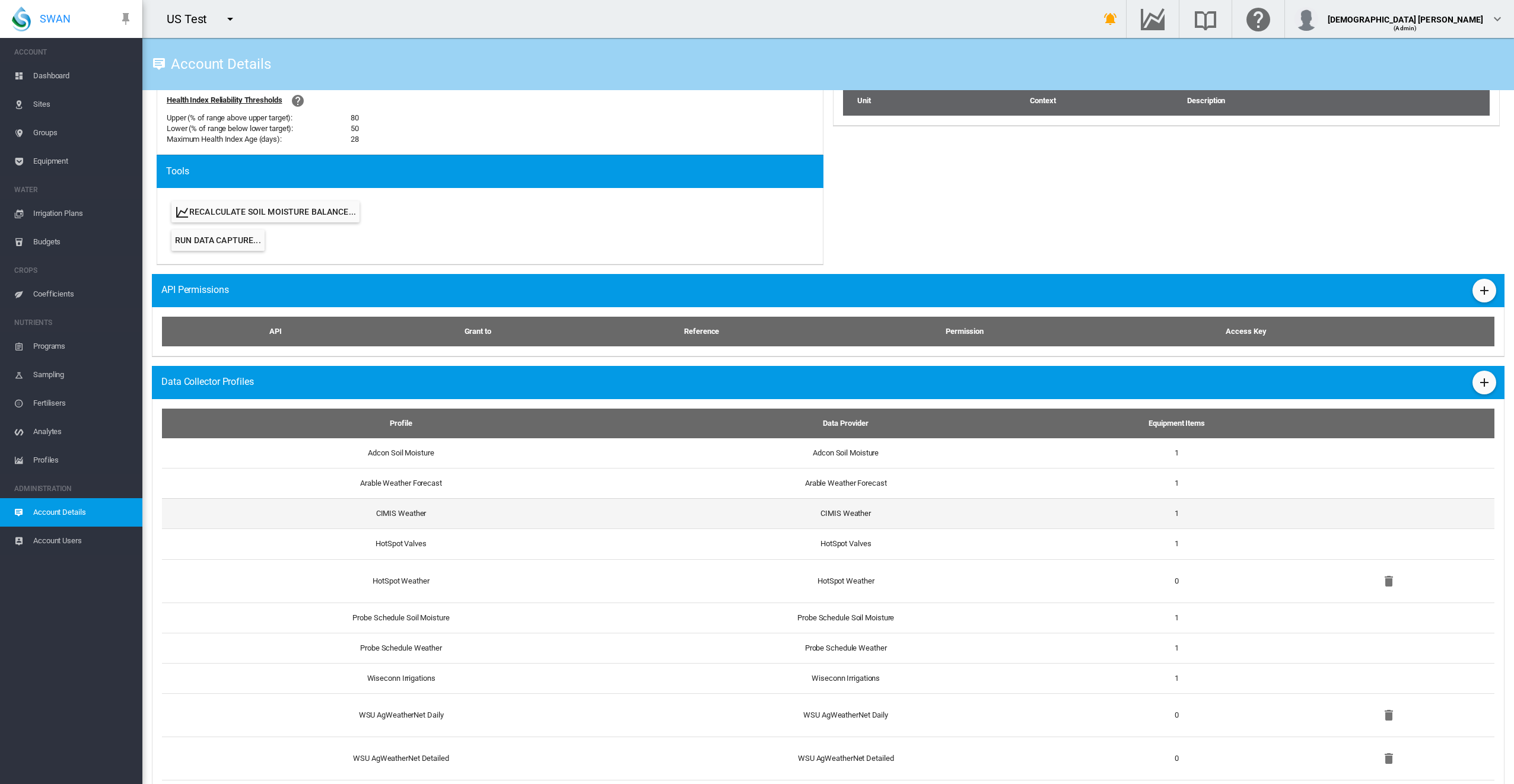
scroll to position [550, 0]
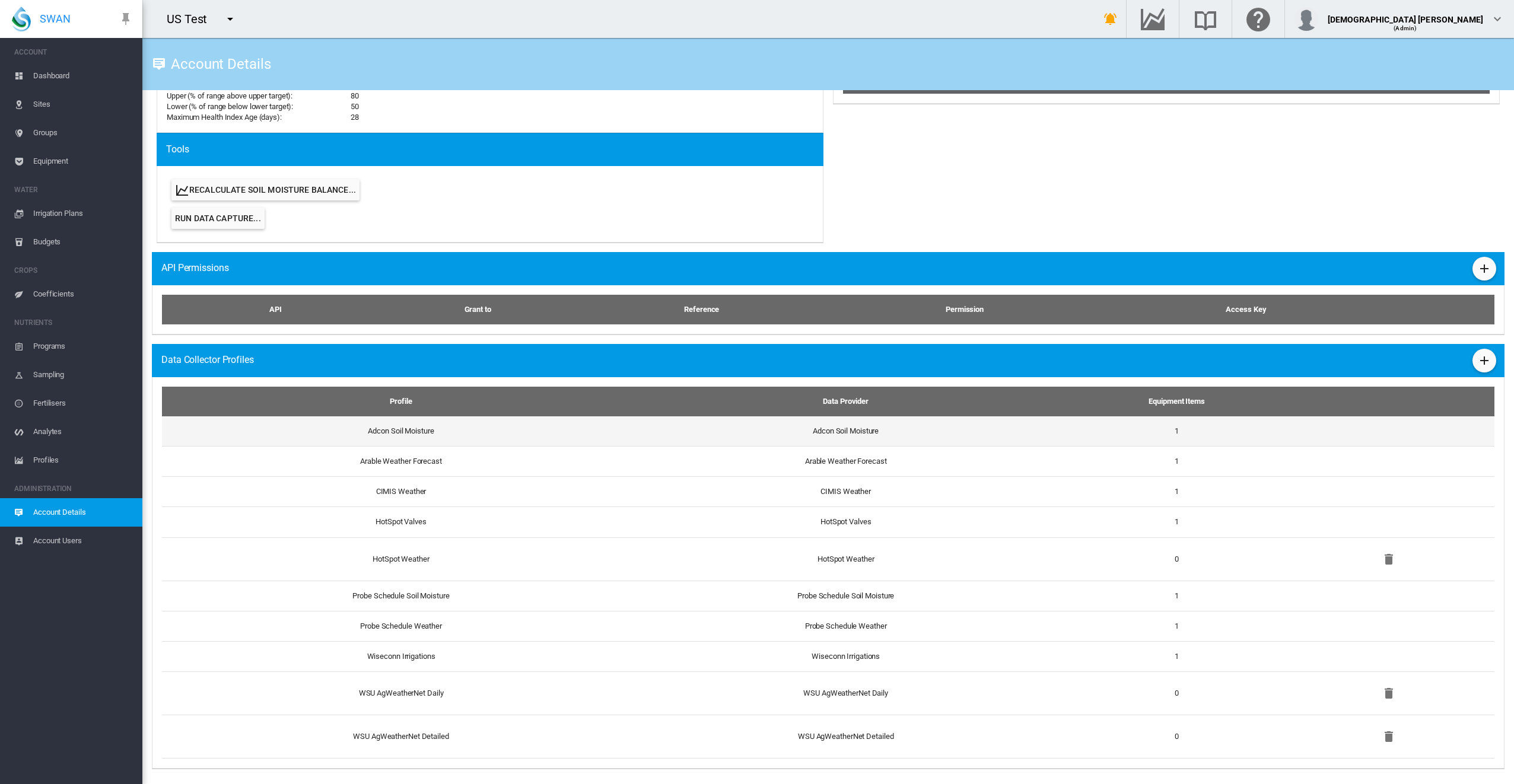
click at [390, 437] on td "Adcon Soil Moisture" at bounding box center [397, 432] width 469 height 30
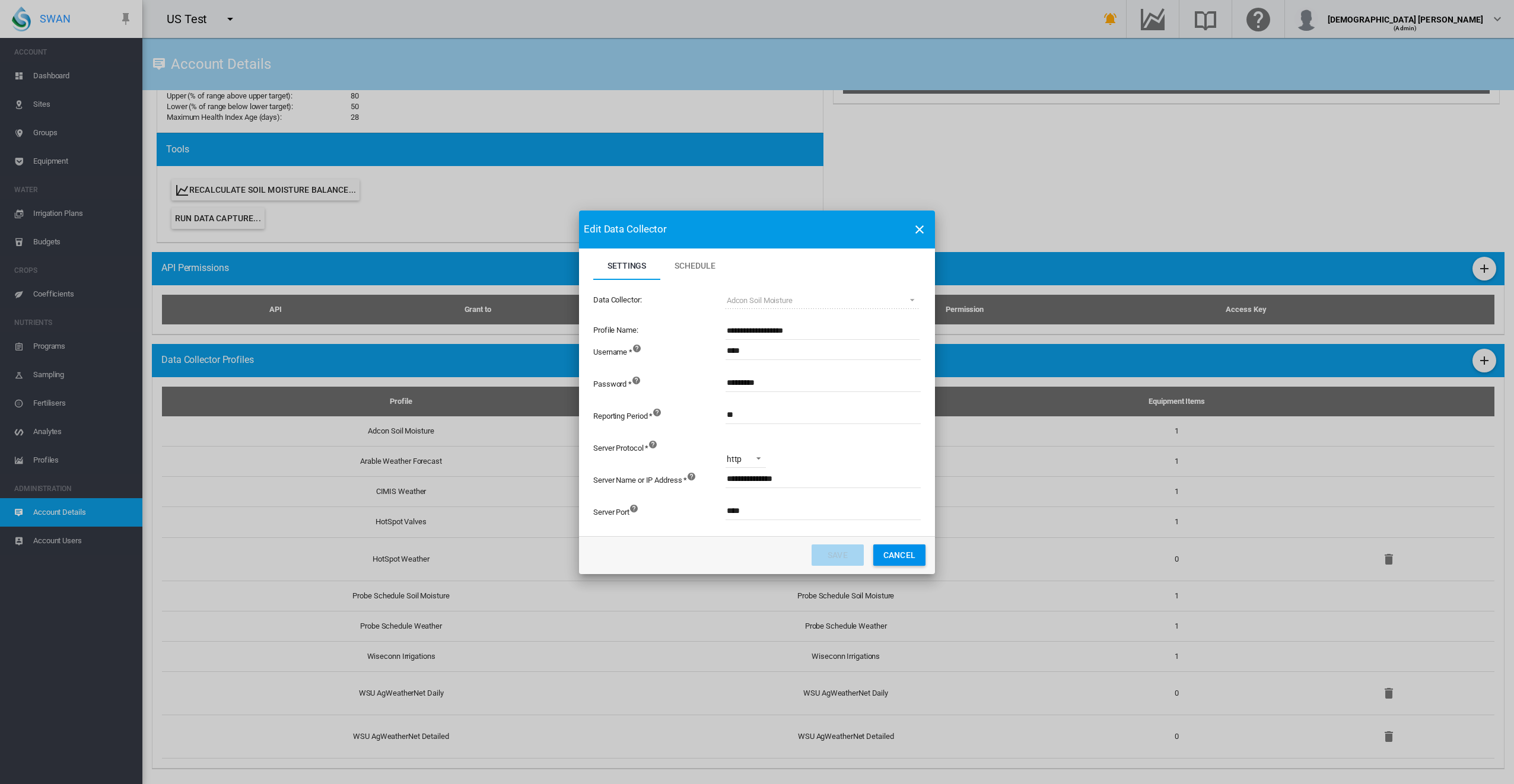
click at [793, 219] on md-toolbar "Edit Data Collector" at bounding box center [757, 229] width 356 height 38
click at [924, 223] on md-icon "icon-close" at bounding box center [920, 229] width 14 height 14
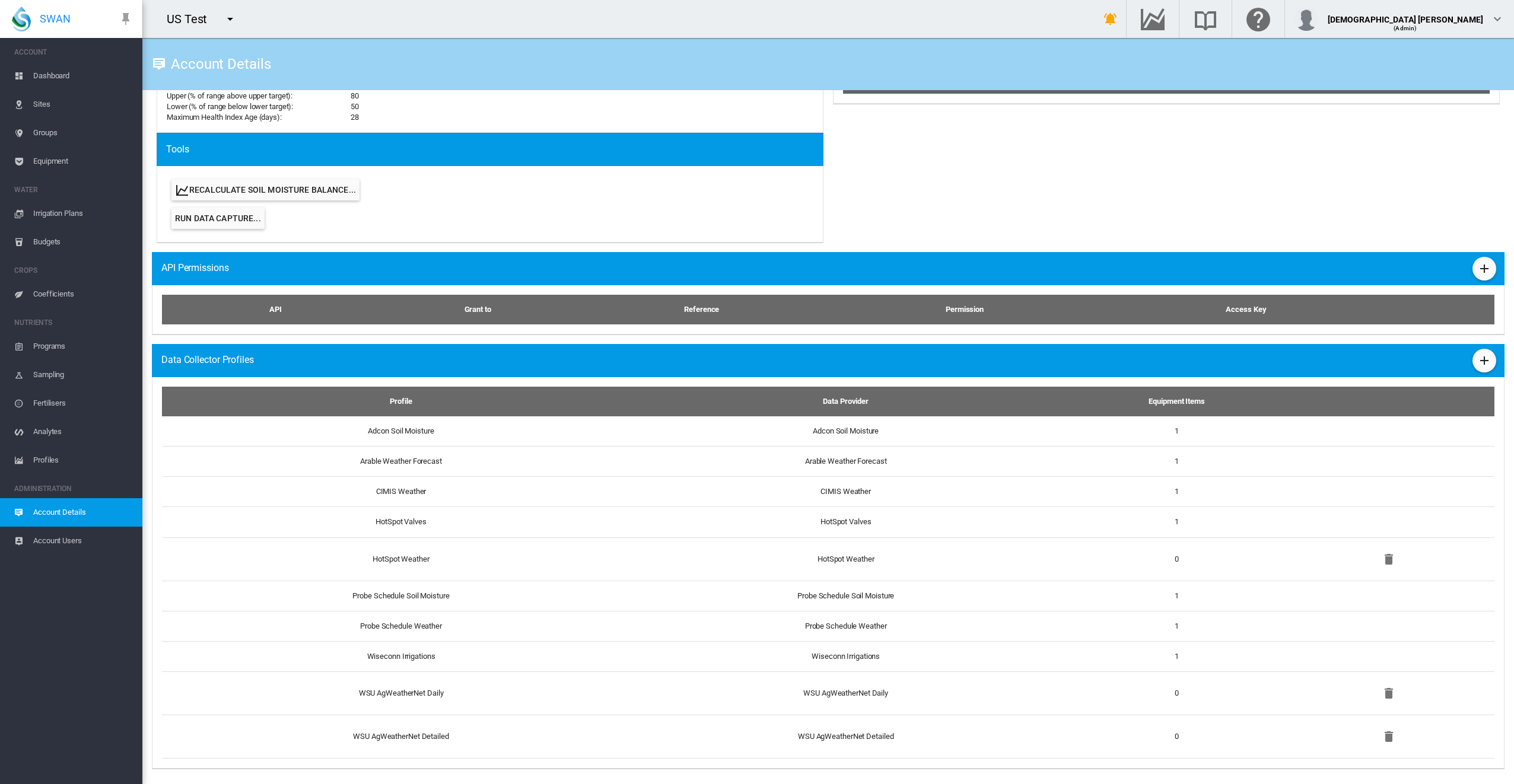
click at [51, 162] on span "Equipment" at bounding box center [82, 161] width 100 height 28
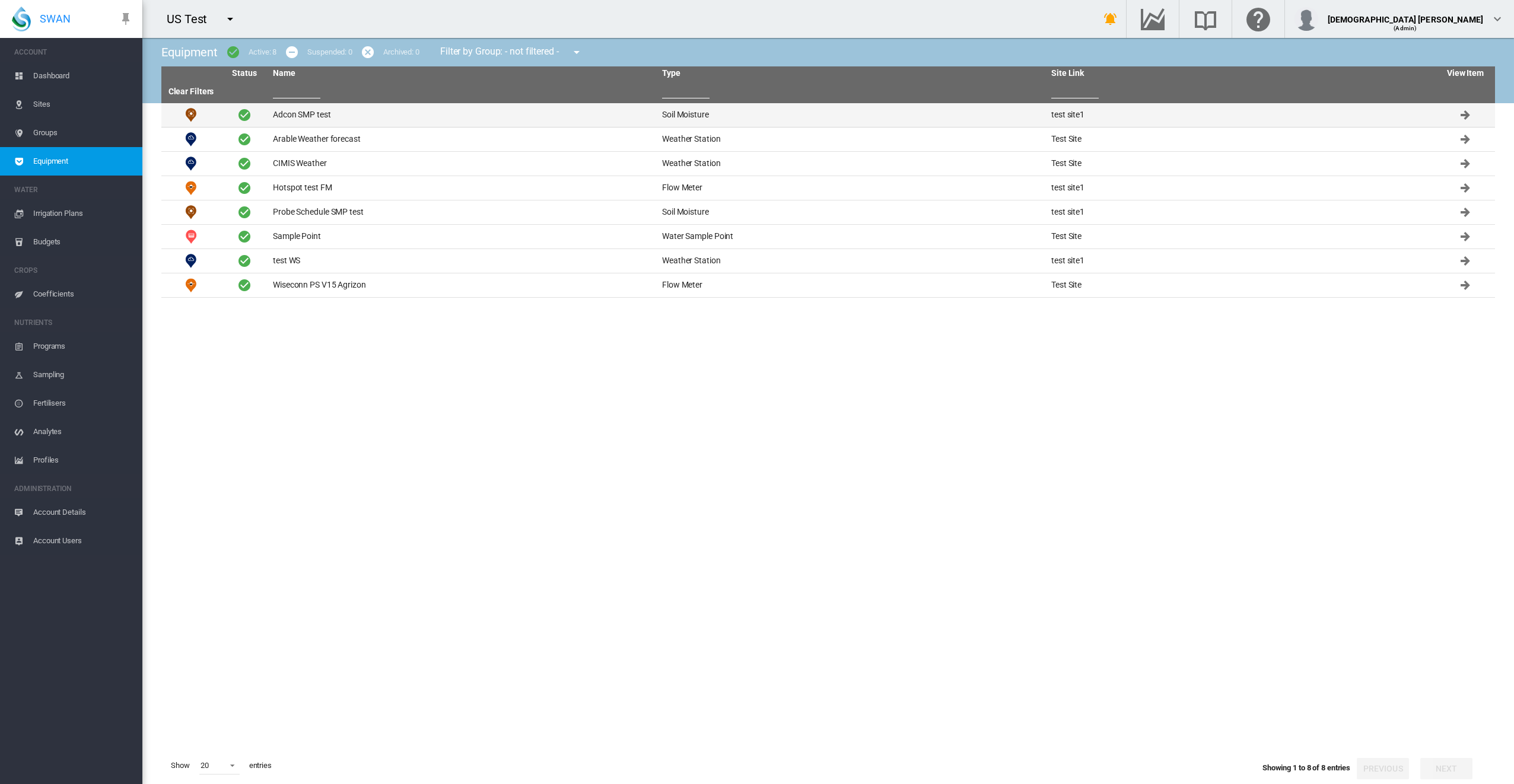
click at [365, 123] on td "Adcon SMP test" at bounding box center [462, 115] width 389 height 23
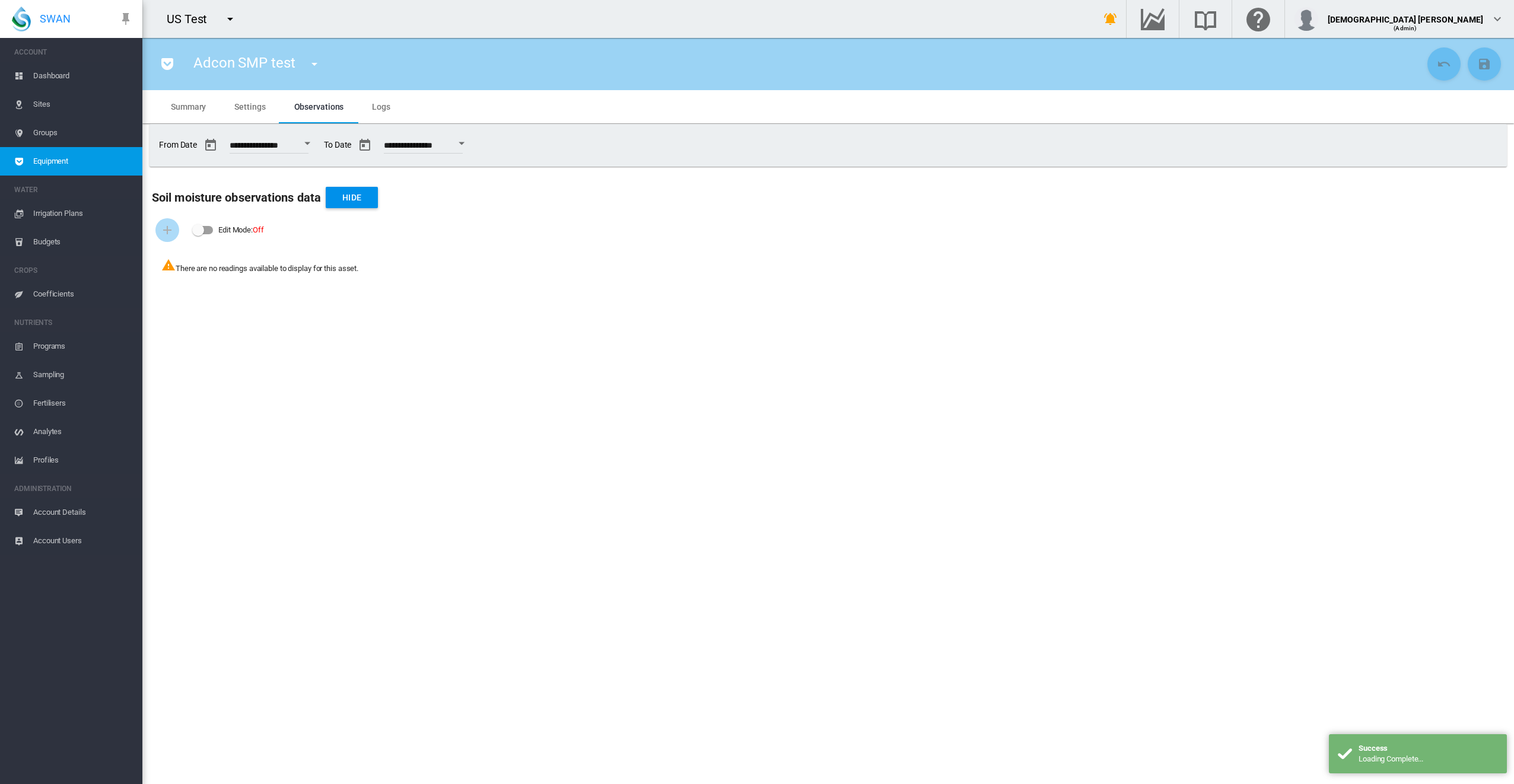
click at [252, 108] on span "Settings" at bounding box center [249, 107] width 31 height 9
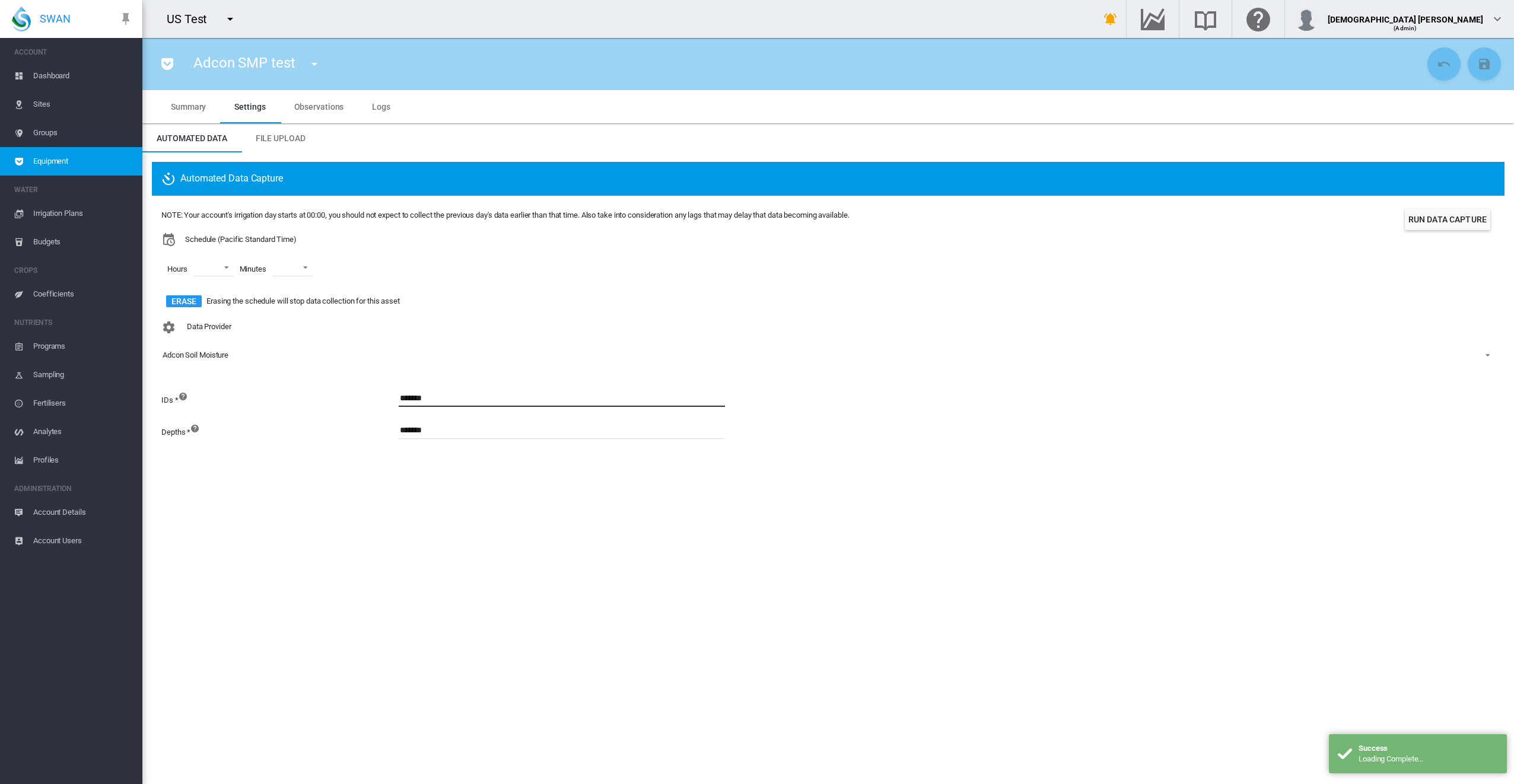
drag, startPoint x: 437, startPoint y: 399, endPoint x: 368, endPoint y: 399, distance: 69.0
click at [368, 399] on div "IDs * *******" at bounding box center [458, 405] width 593 height 32
drag, startPoint x: 878, startPoint y: 497, endPoint x: 858, endPoint y: 491, distance: 20.9
click at [878, 497] on section "Adcon SMP test Adcon SMP test (Soil Moisture) Arable Weather forecast (Weather …" at bounding box center [828, 410] width 1372 height 746
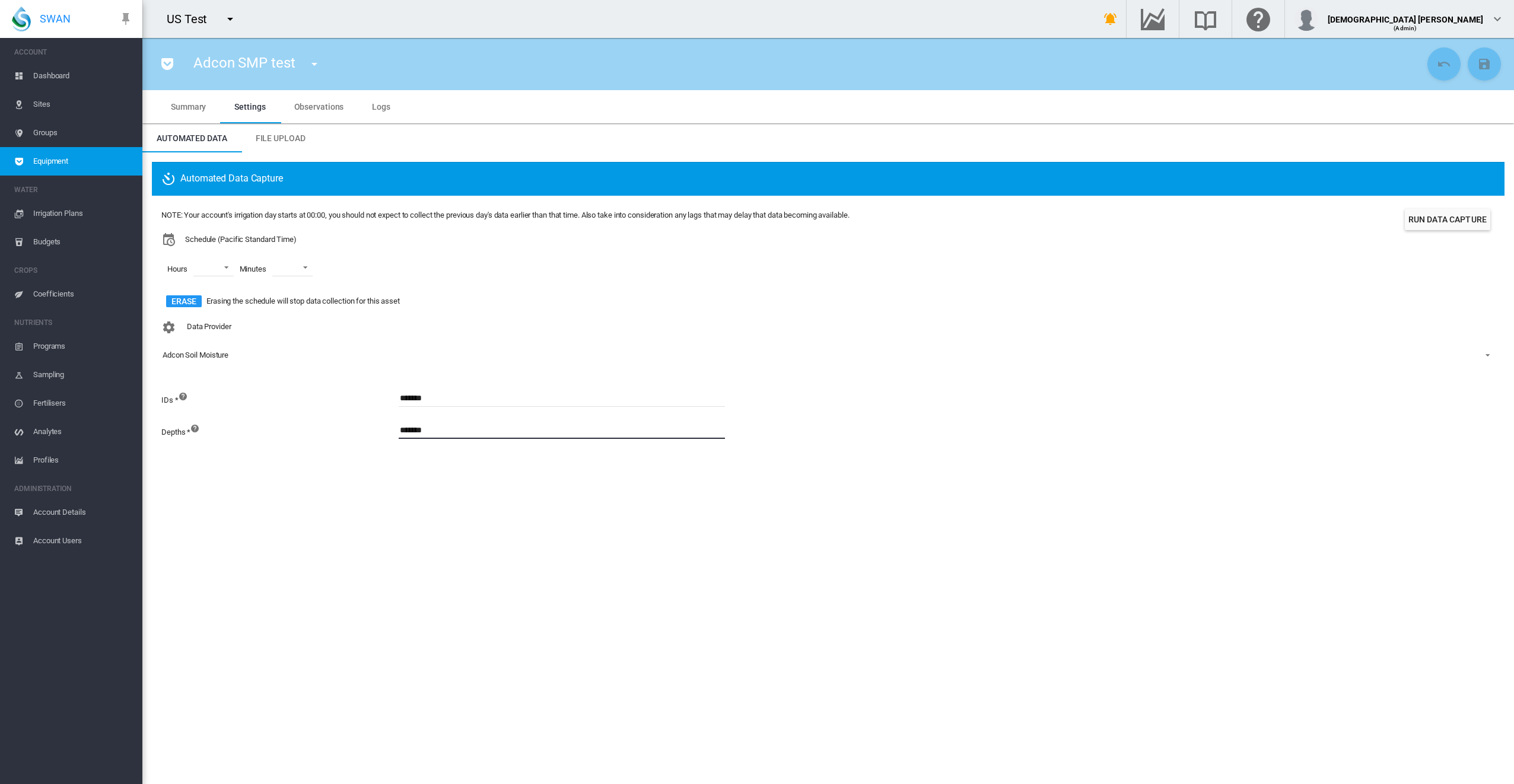
drag, startPoint x: 436, startPoint y: 428, endPoint x: 338, endPoint y: 439, distance: 98.6
click at [338, 439] on div "Depths * *******" at bounding box center [458, 437] width 593 height 32
drag, startPoint x: 434, startPoint y: 401, endPoint x: 295, endPoint y: 406, distance: 139.1
click at [295, 406] on div "IDs * *******" at bounding box center [458, 405] width 593 height 32
